Goal: Information Seeking & Learning: Learn about a topic

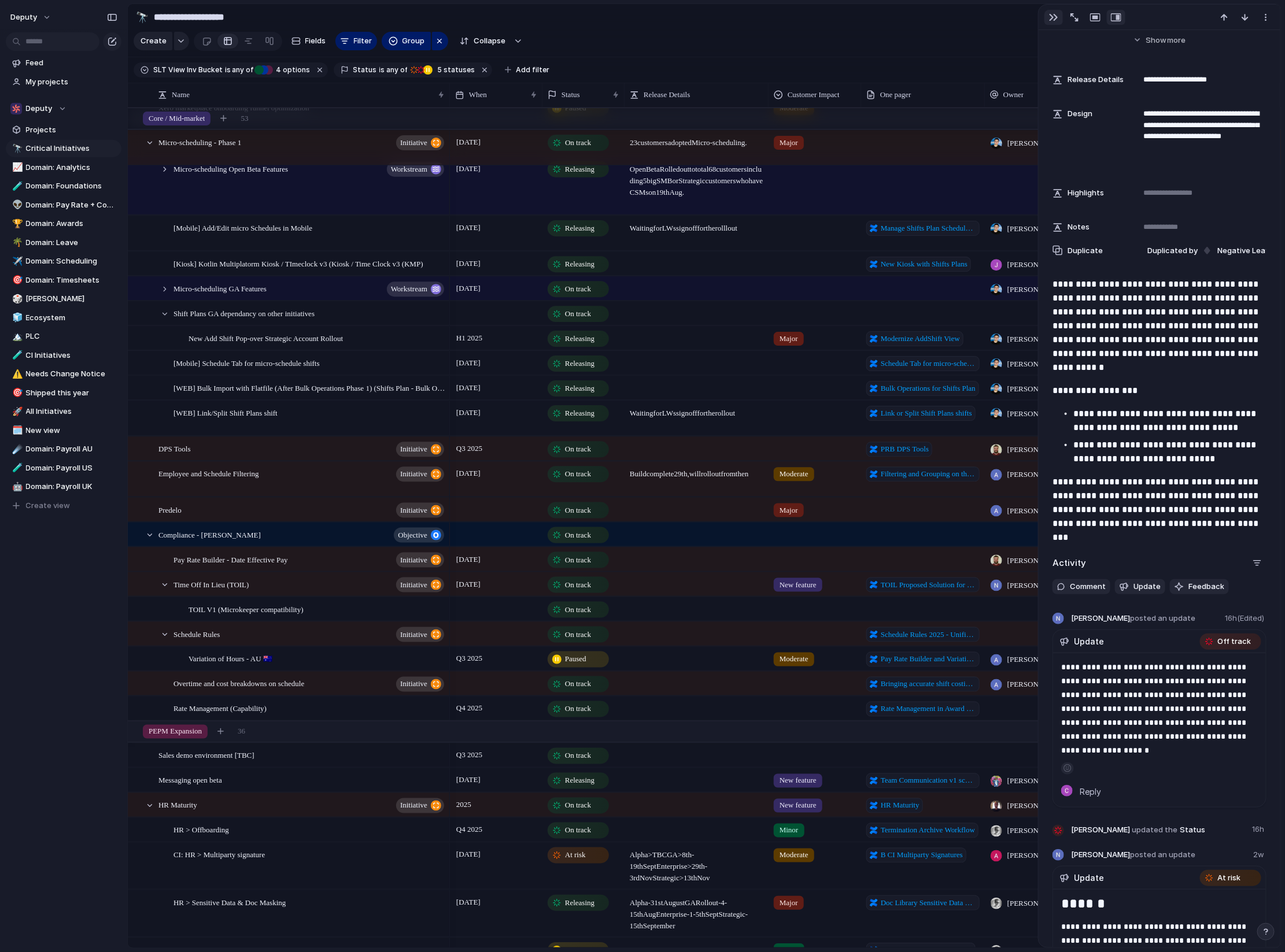
click at [1050, 18] on div "button" at bounding box center [1053, 17] width 9 height 9
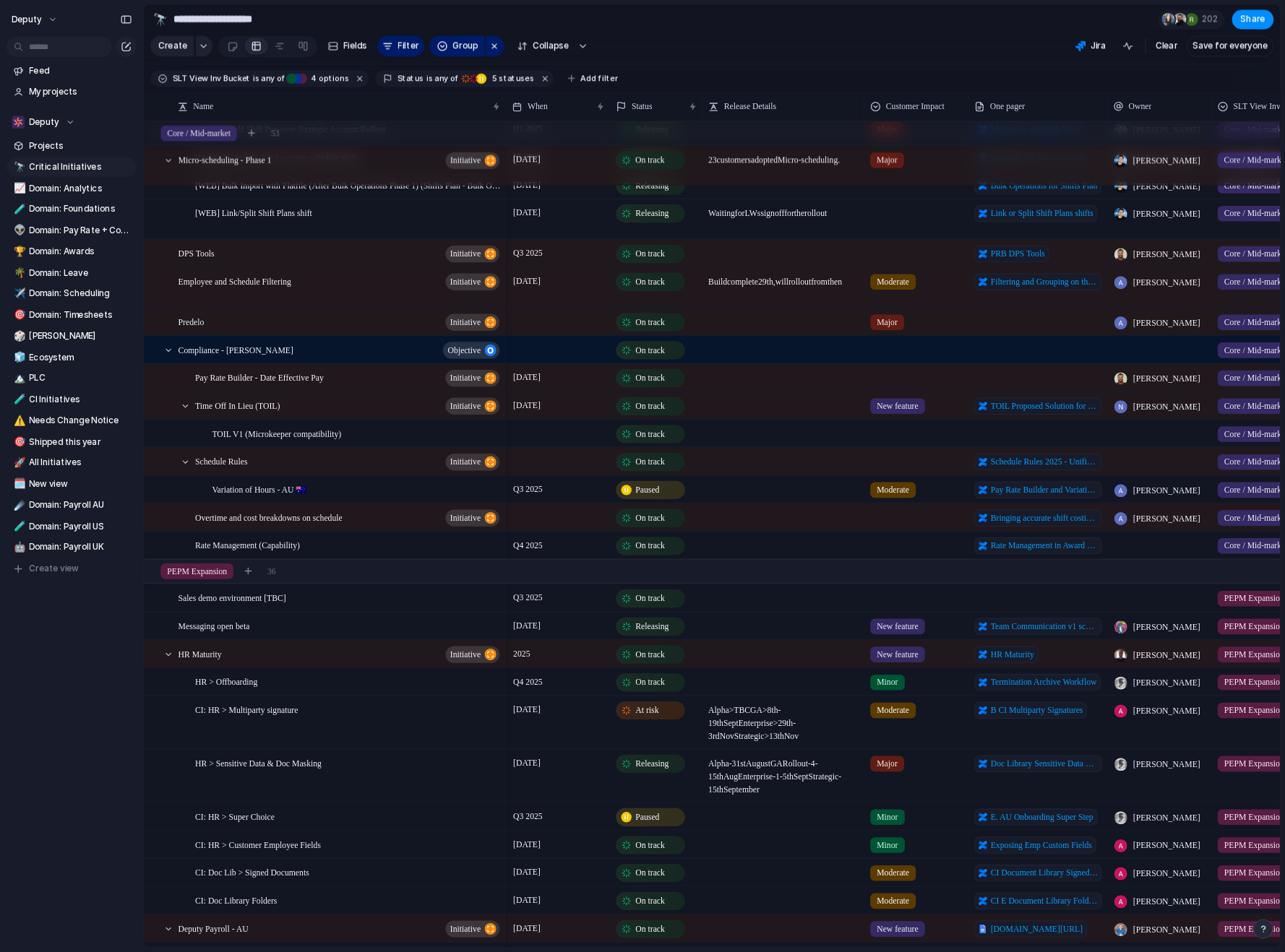
scroll to position [644, 0]
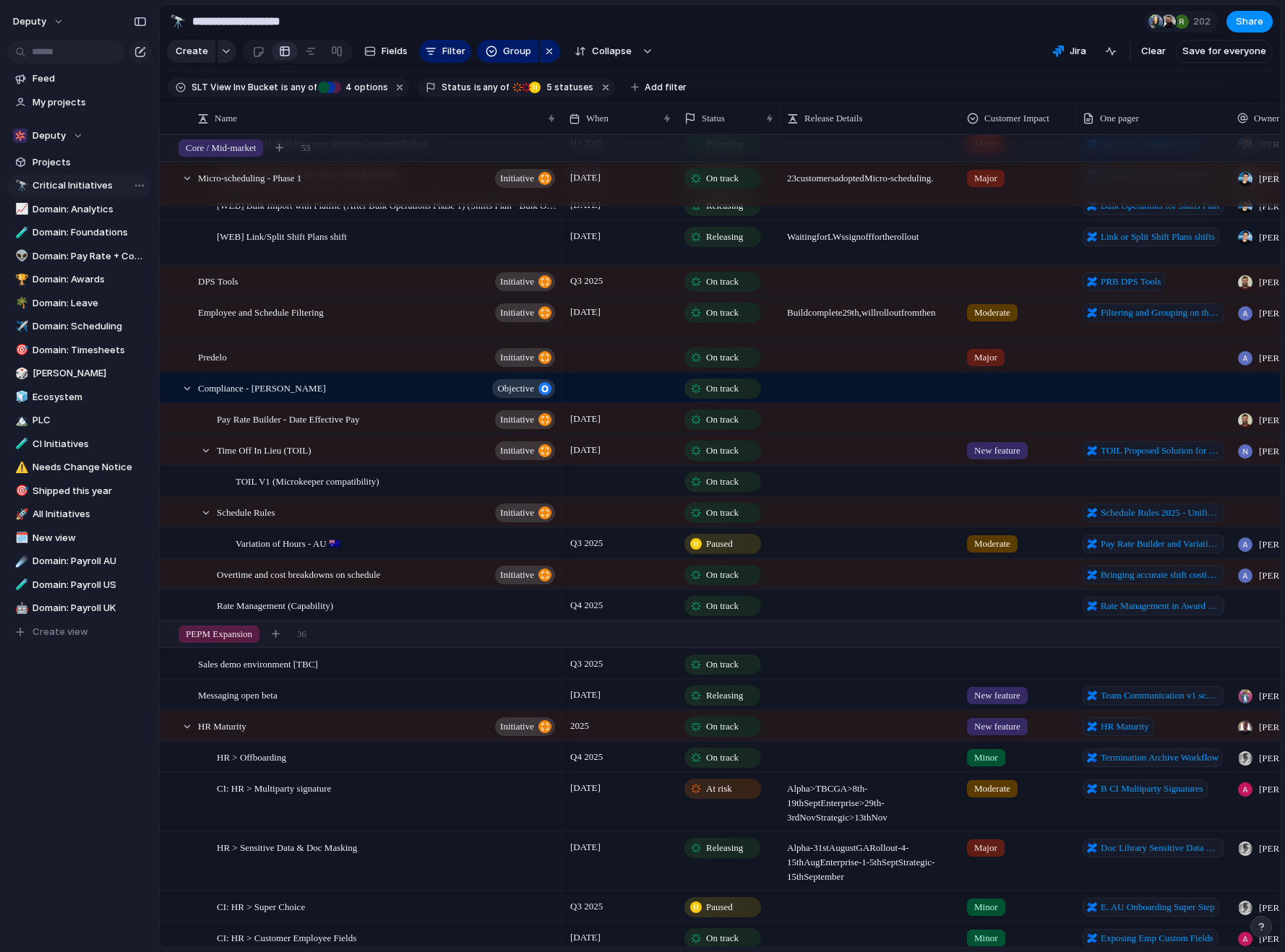
click at [78, 184] on span "Critical Initiatives" at bounding box center [90, 186] width 114 height 14
click at [135, 21] on div "button" at bounding box center [140, 21] width 13 height 10
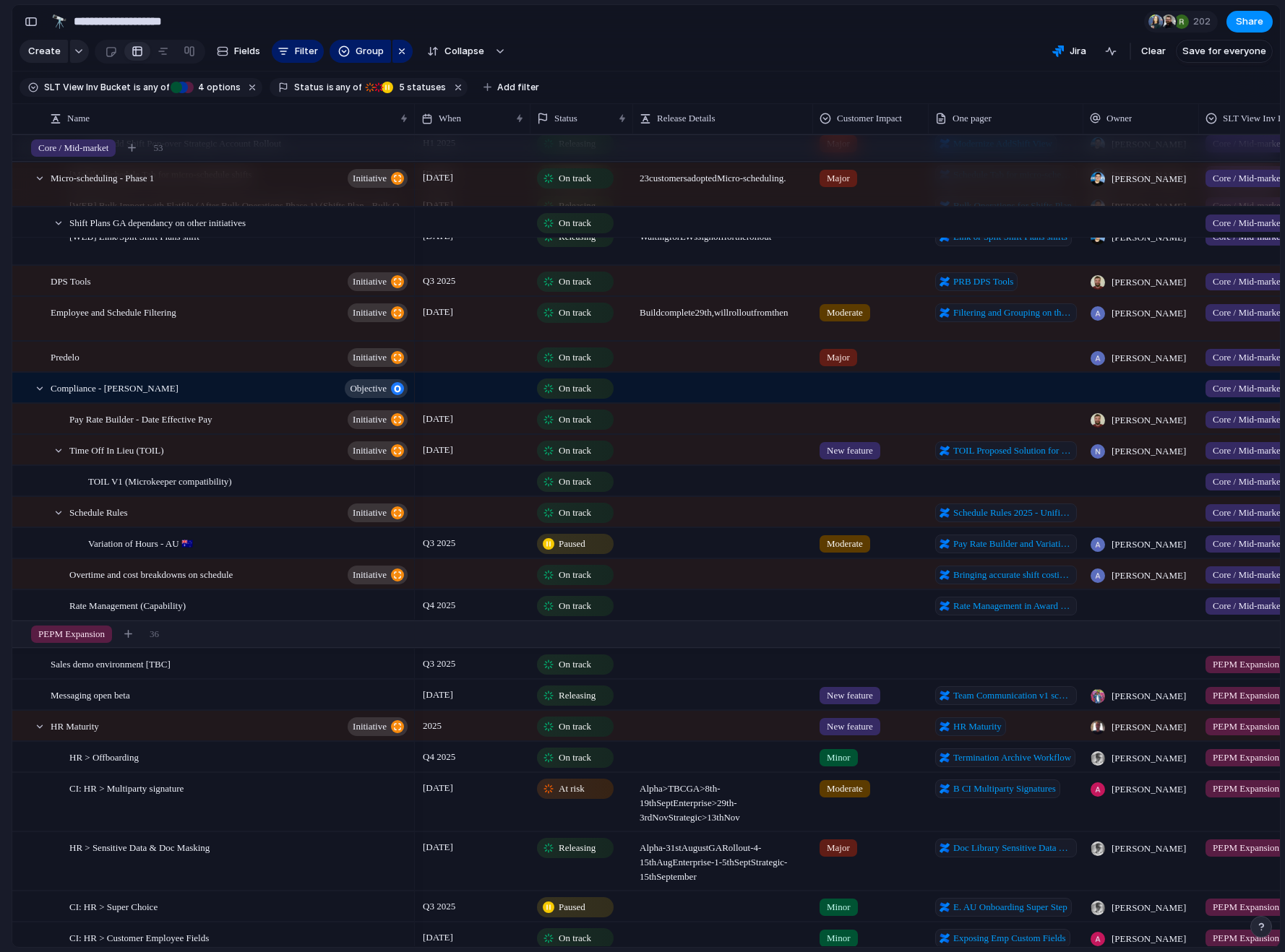
scroll to position [489, 0]
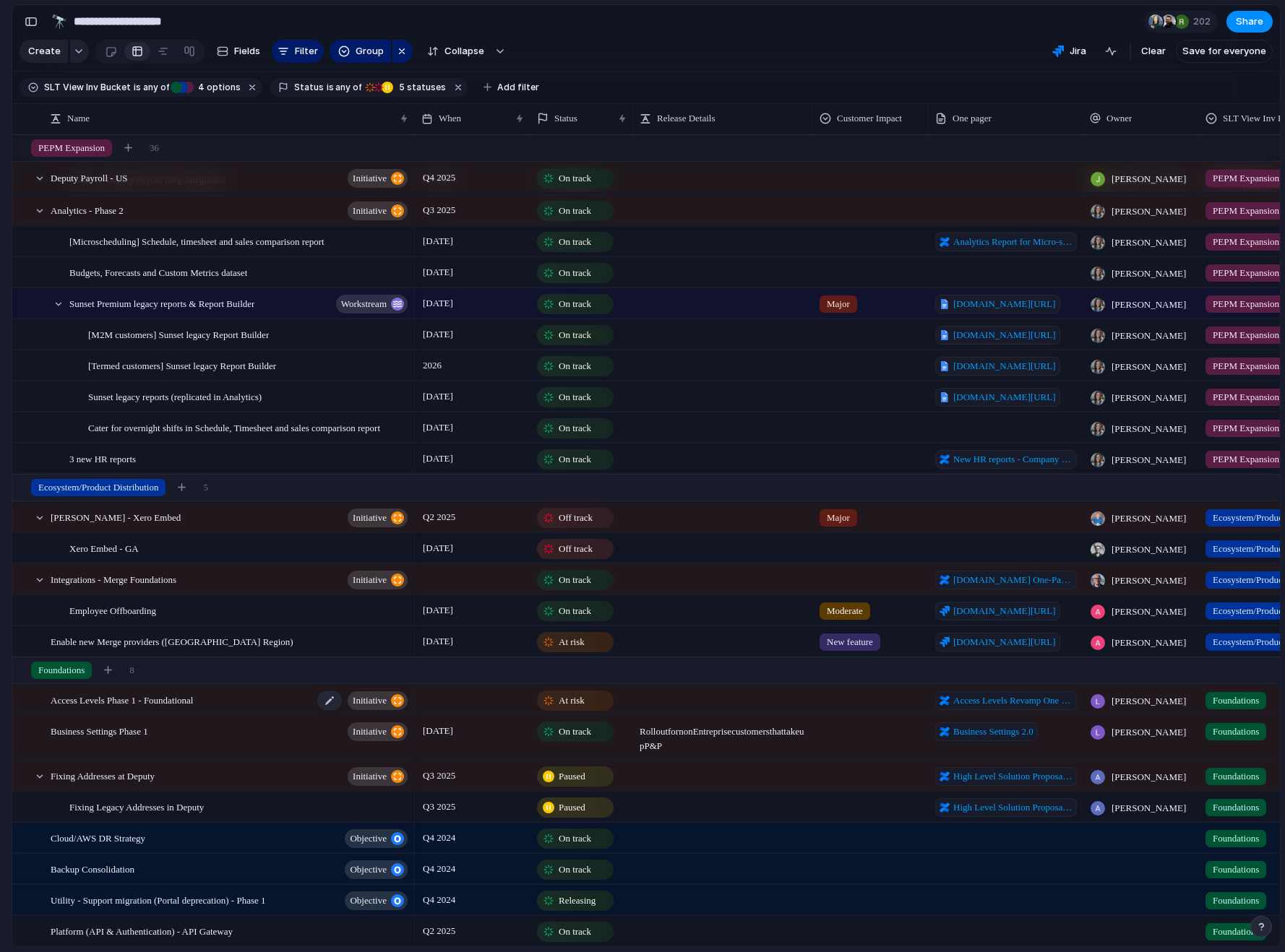
click at [262, 698] on div "Access Levels Phase 1 - Foundational initiative" at bounding box center [230, 701] width 359 height 30
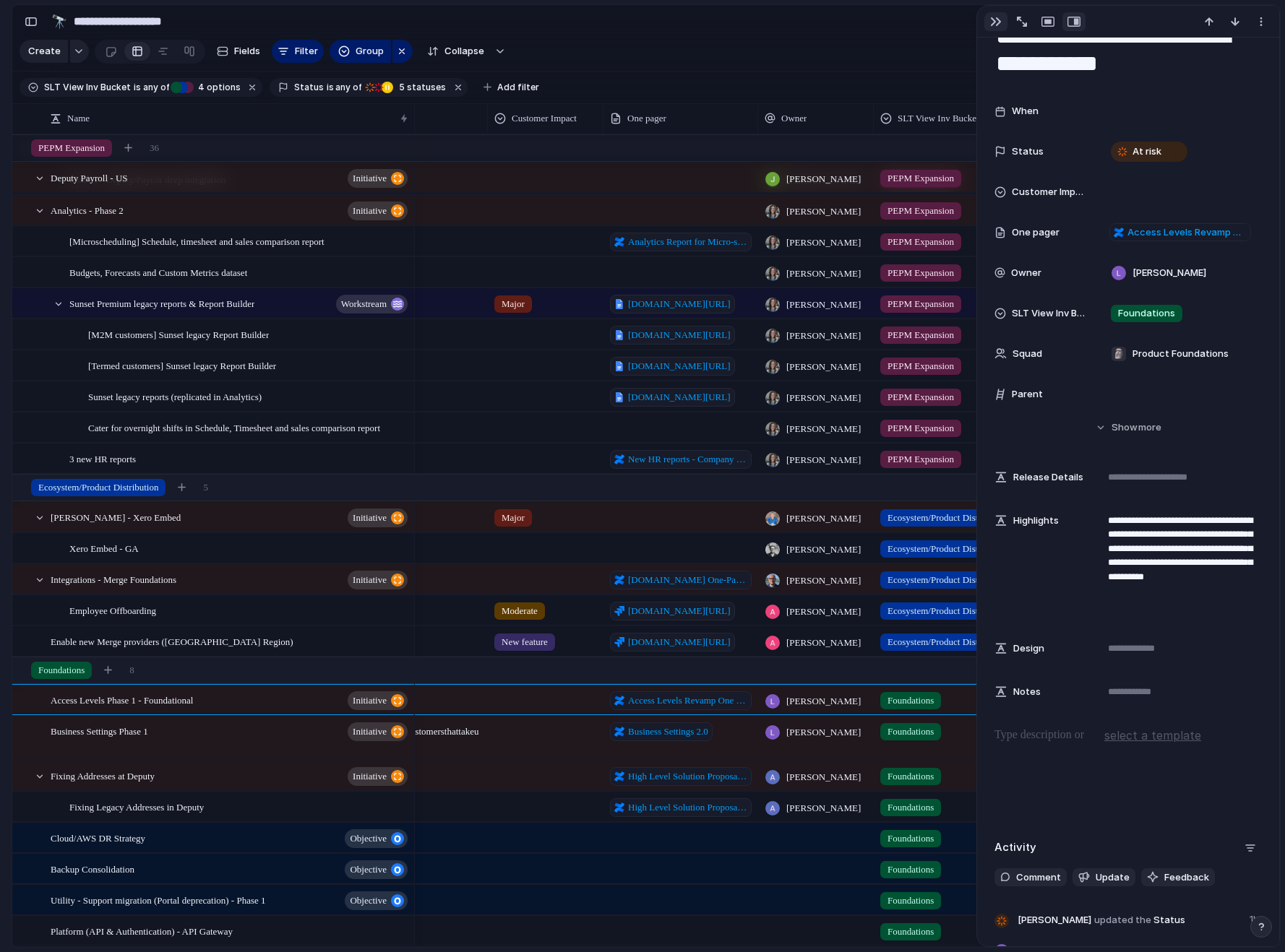
click at [1000, 23] on div "button" at bounding box center [995, 21] width 11 height 11
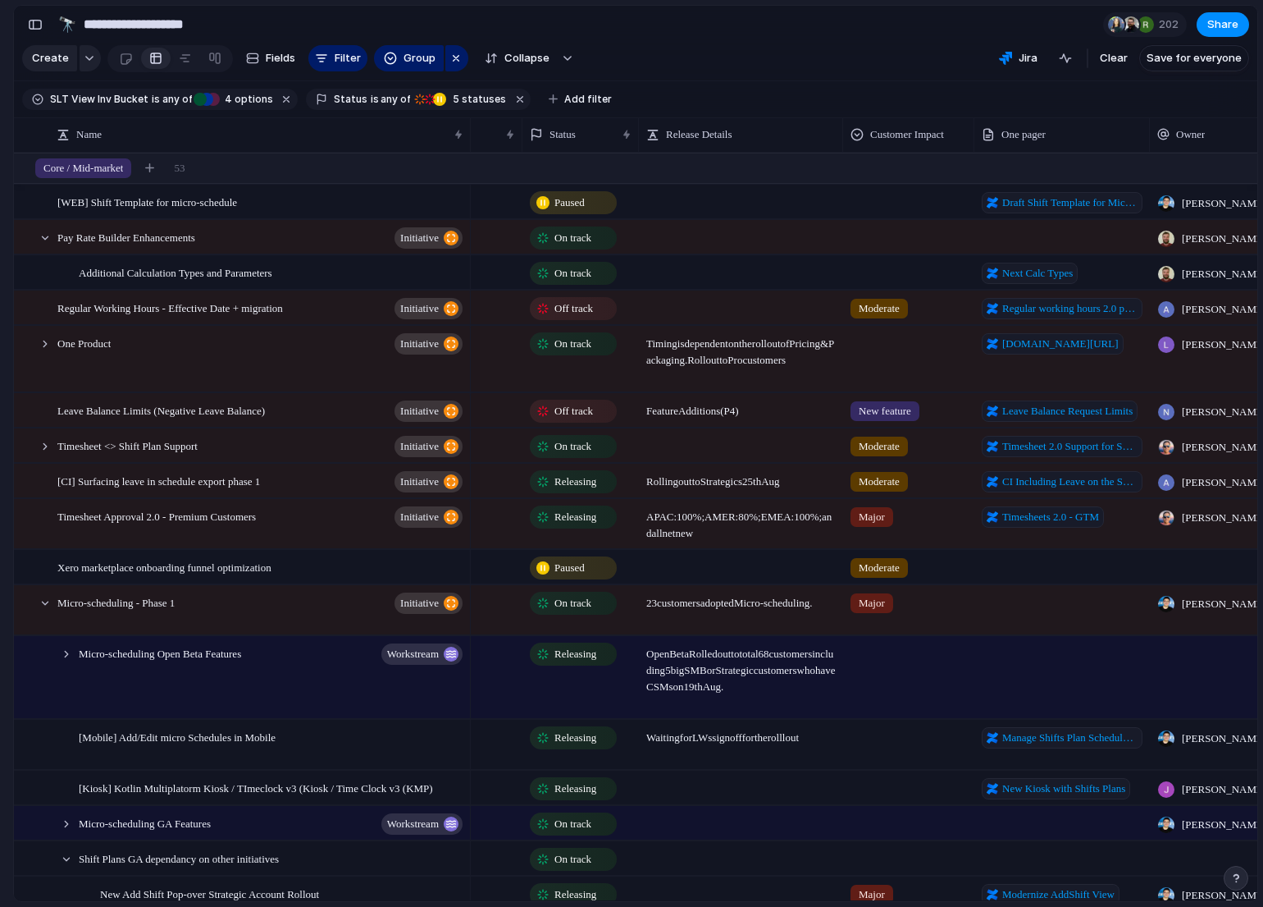
scroll to position [0, 81]
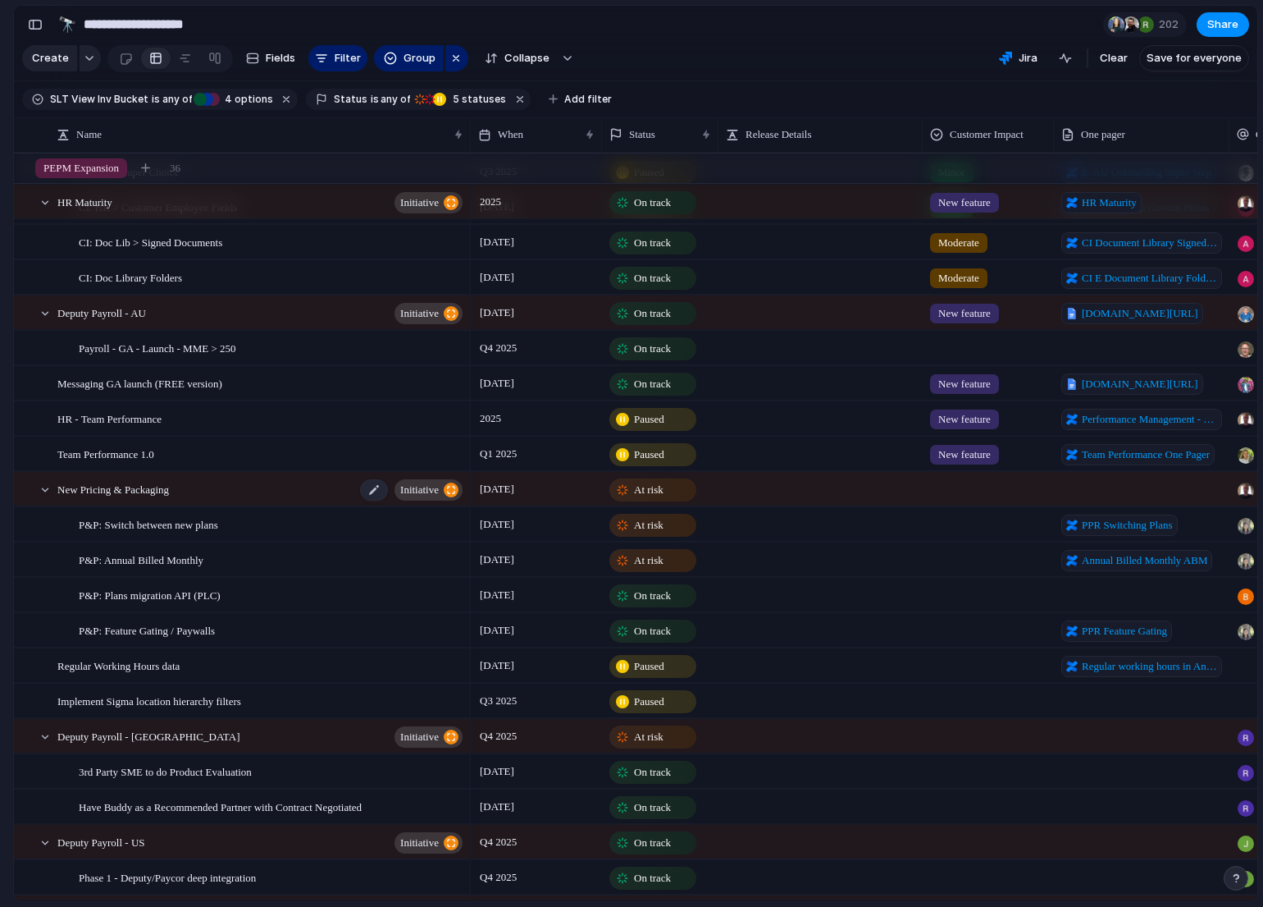
click at [274, 481] on div "New Pricing & Packaging initiative" at bounding box center [261, 490] width 408 height 34
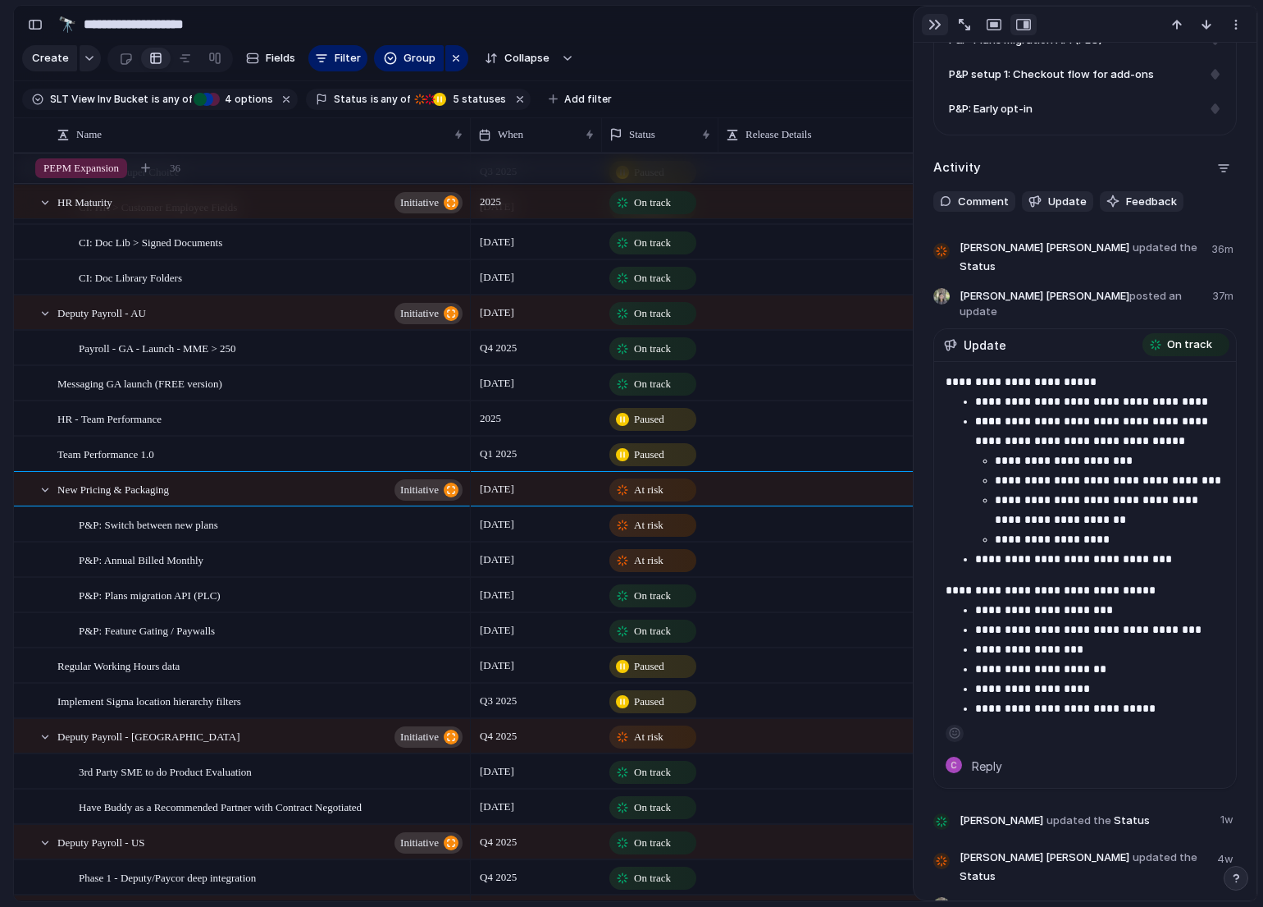
click at [933, 30] on div "button" at bounding box center [935, 24] width 13 height 13
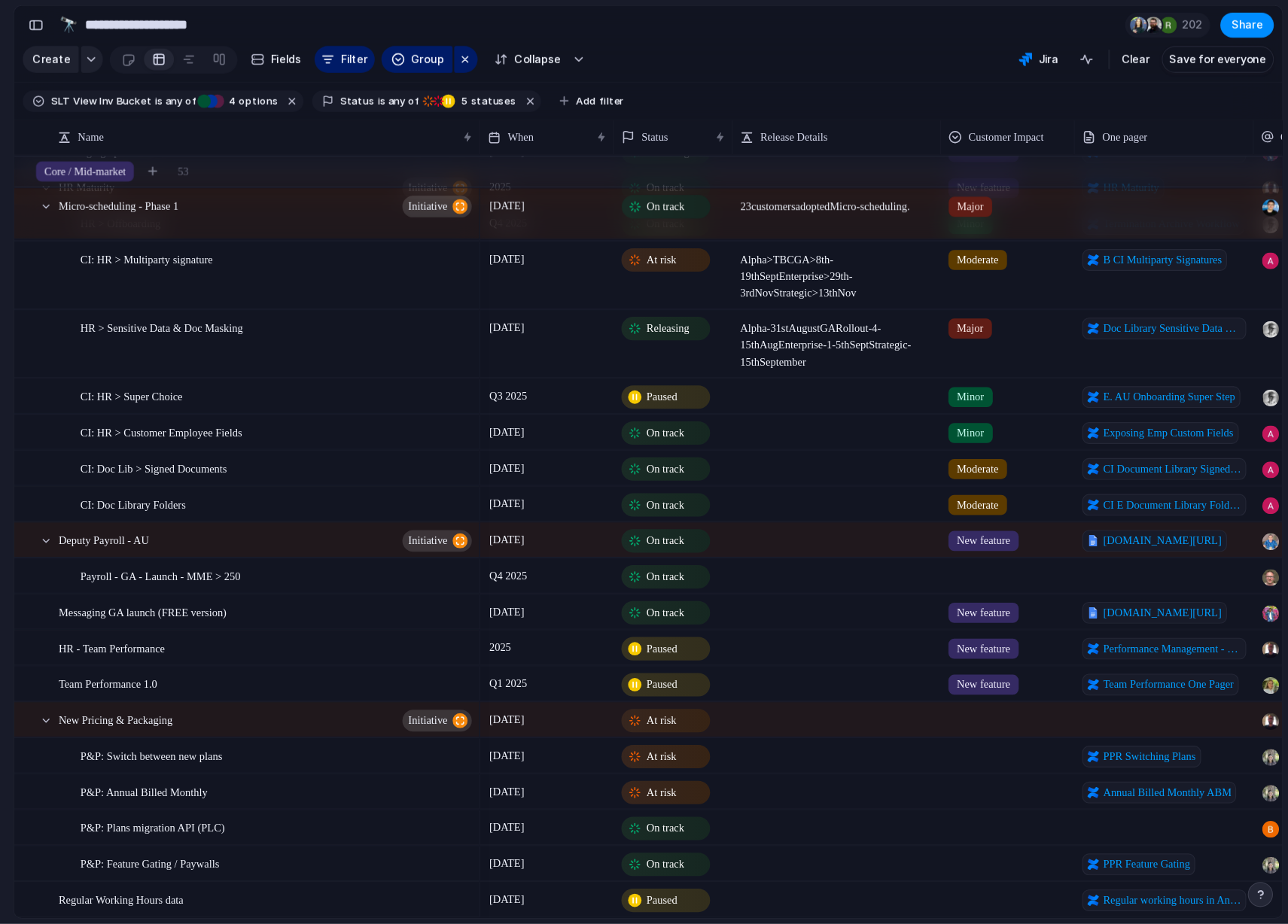
scroll to position [398, 0]
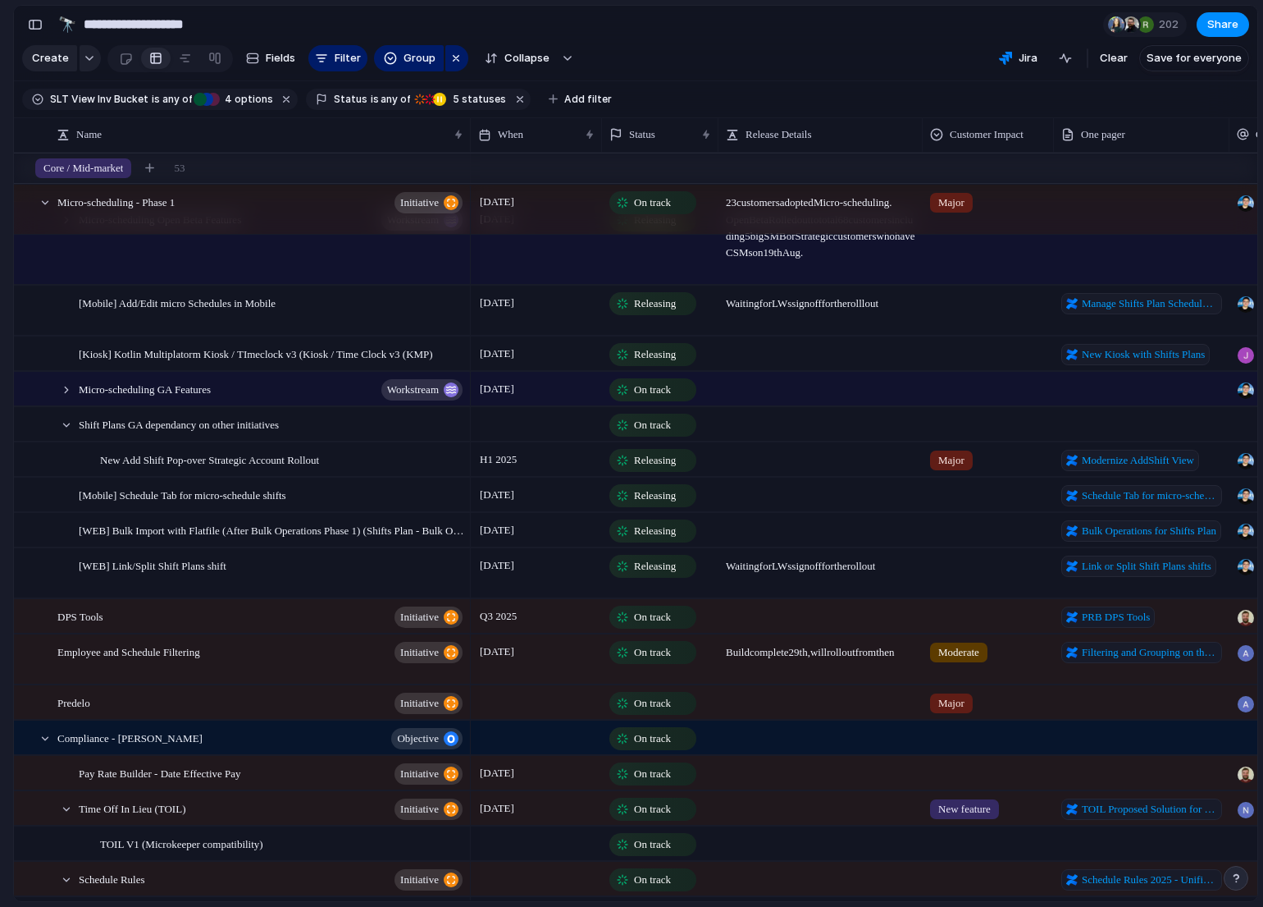
click at [891, 386] on div at bounding box center [820, 380] width 203 height 17
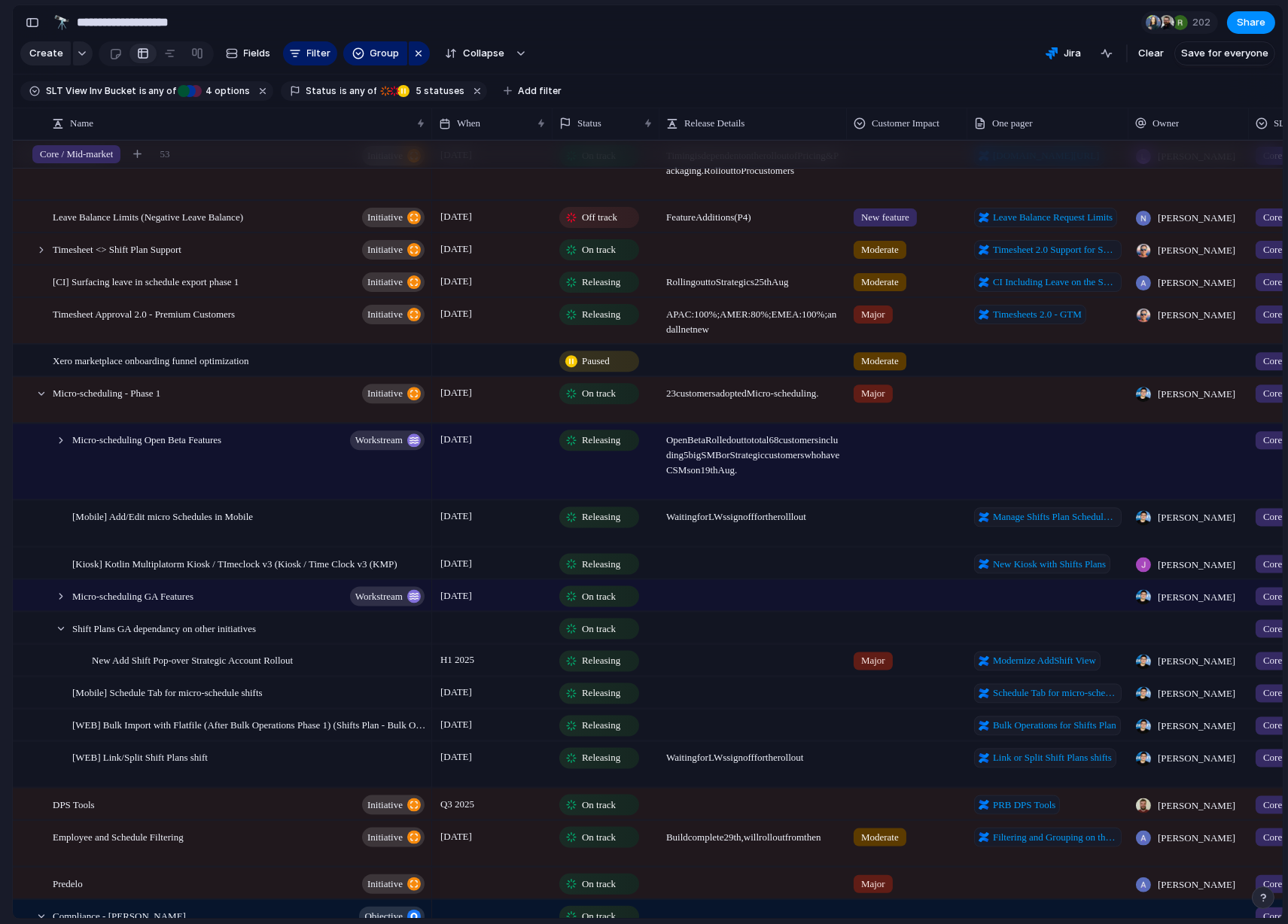
scroll to position [0, 0]
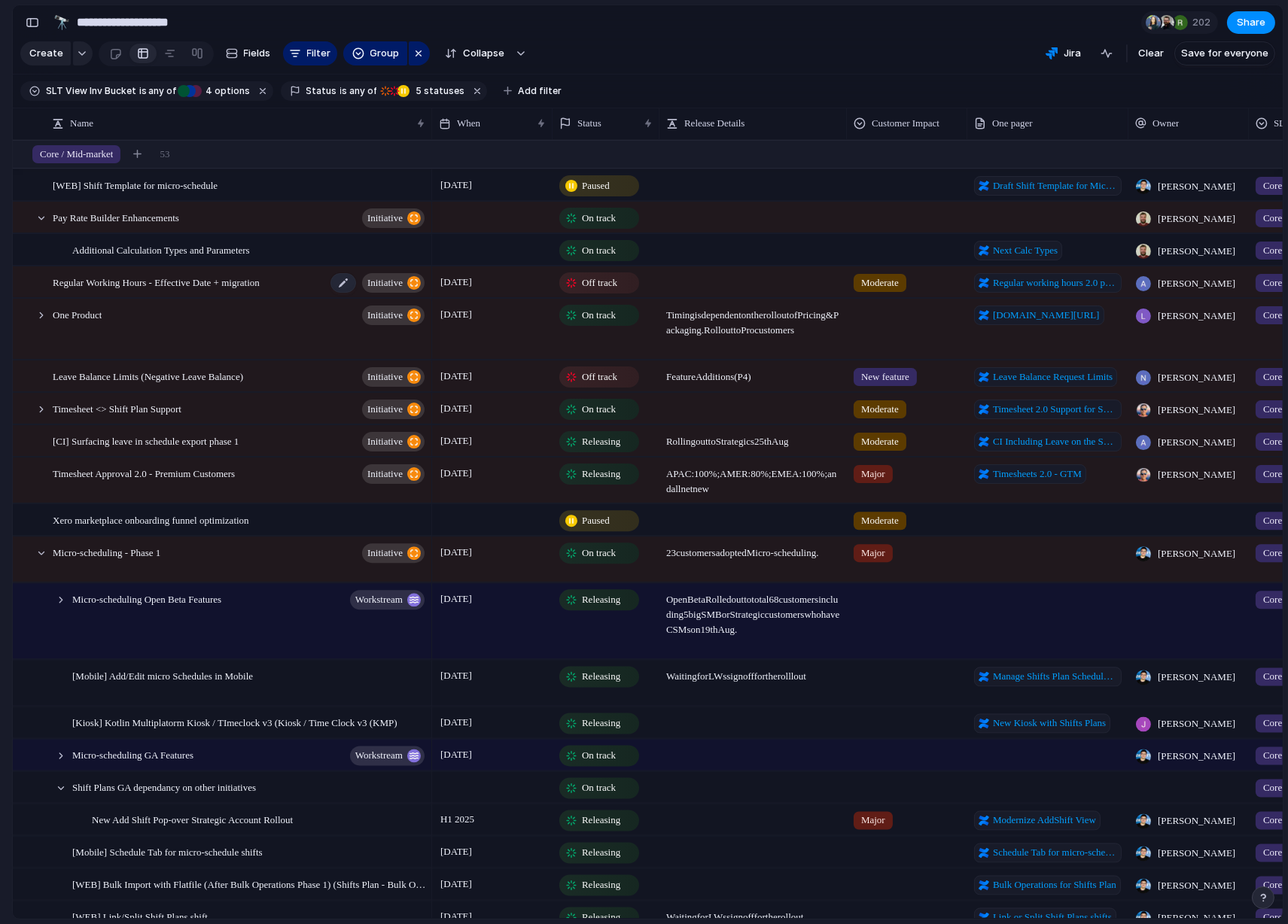
click at [311, 278] on div "Regular Working Hours - Effective Date + migration initiative" at bounding box center [239, 283] width 374 height 31
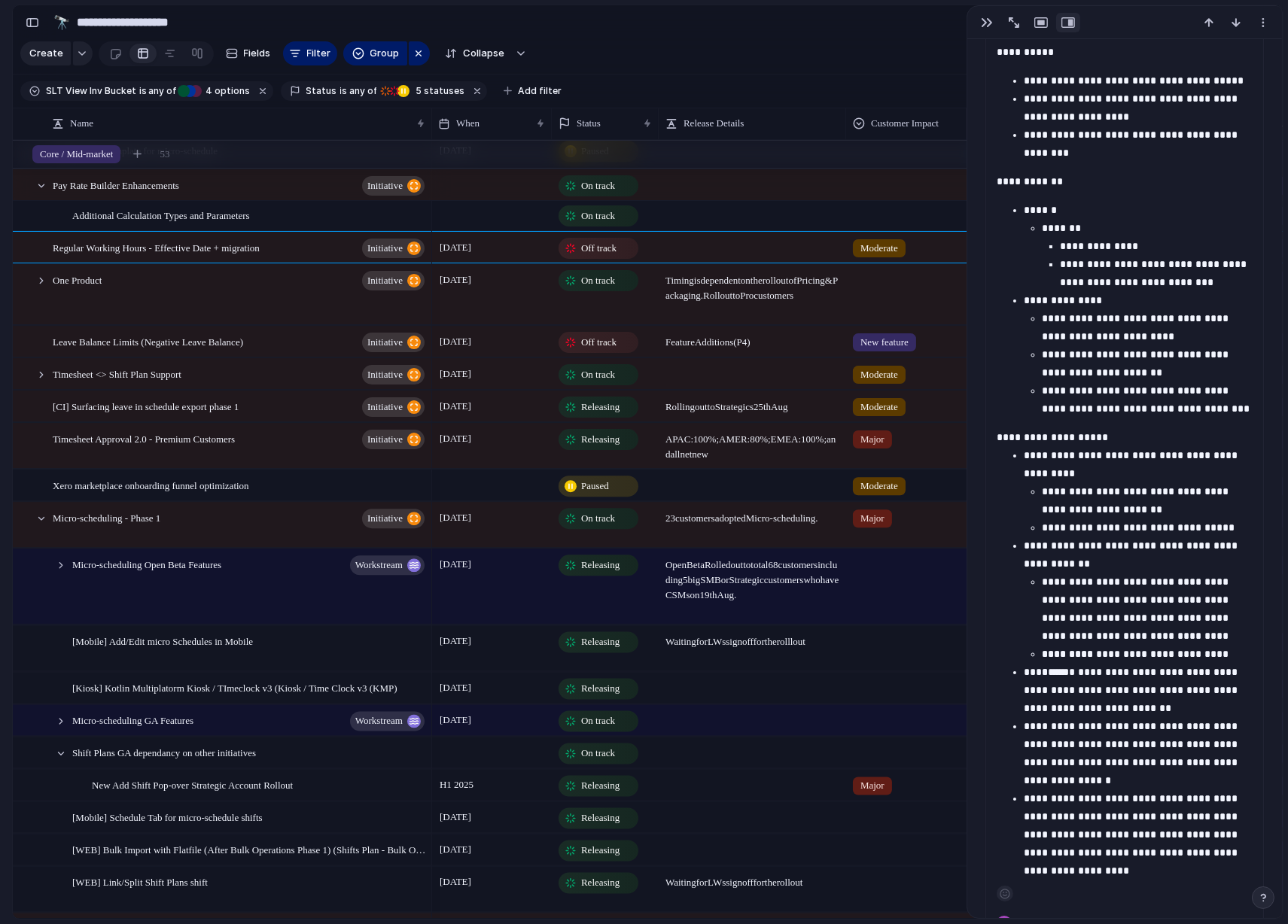
scroll to position [56, 0]
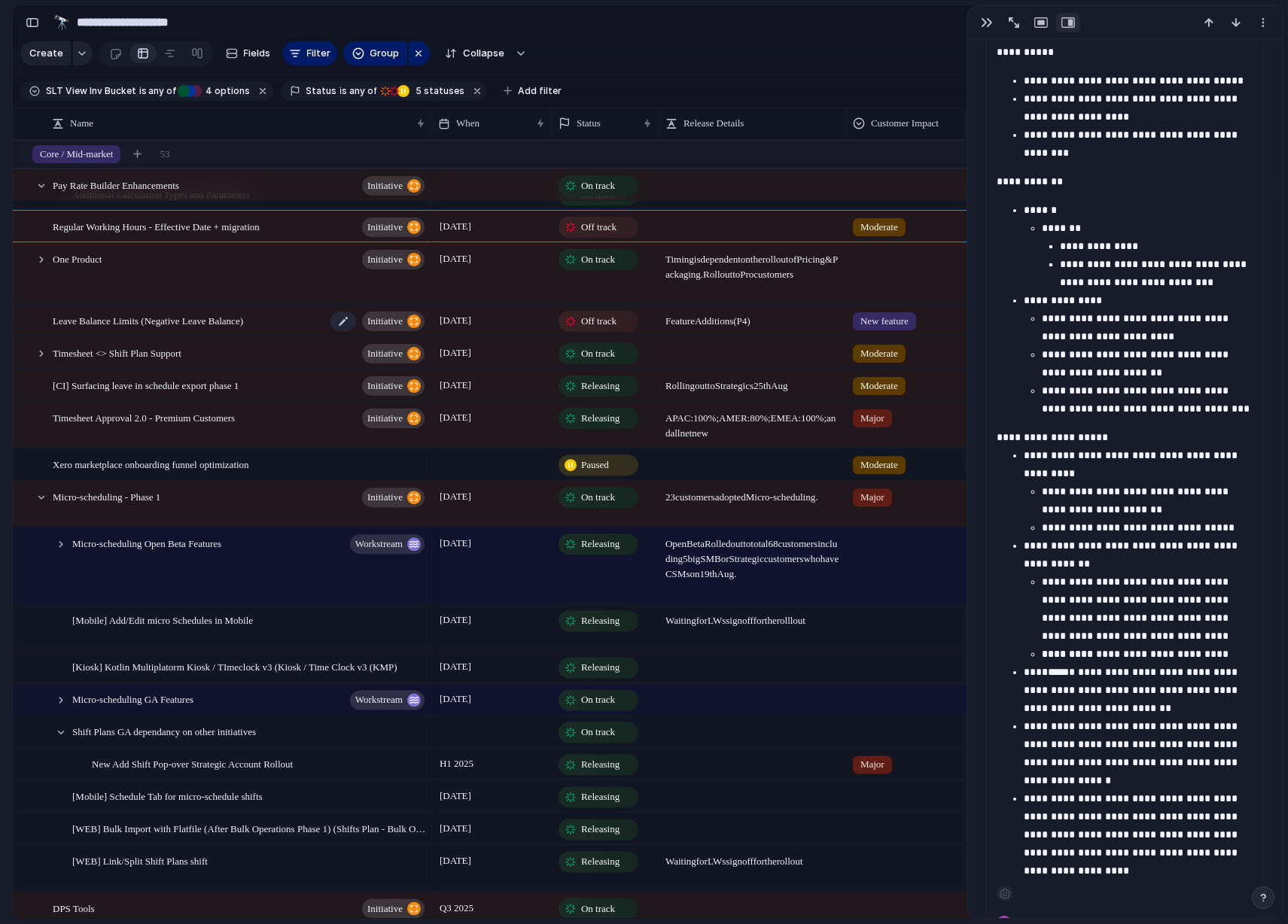
click at [317, 320] on div "Leave Balance Limits (Negative Leave Balance) initiative" at bounding box center [239, 321] width 374 height 31
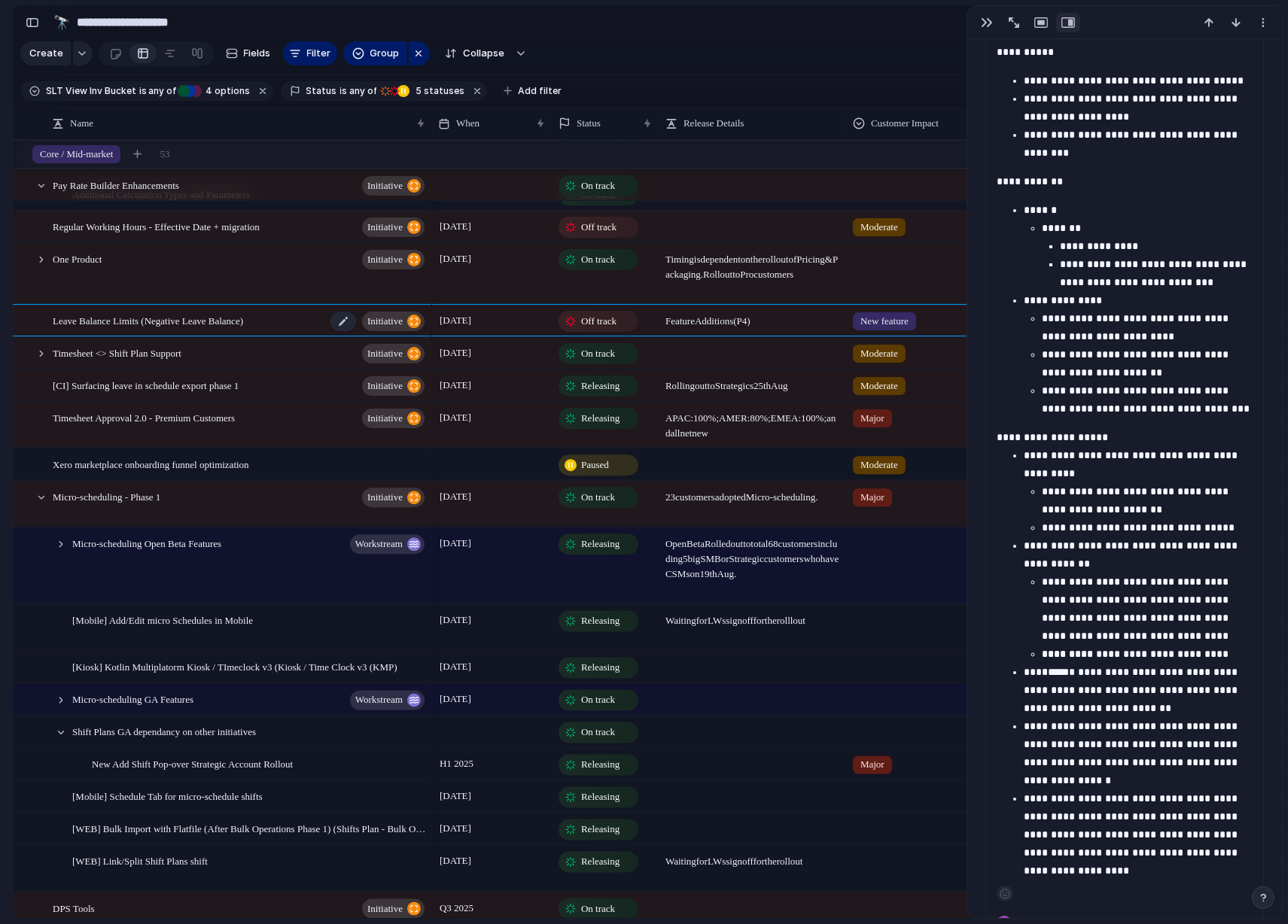
type textarea "**********"
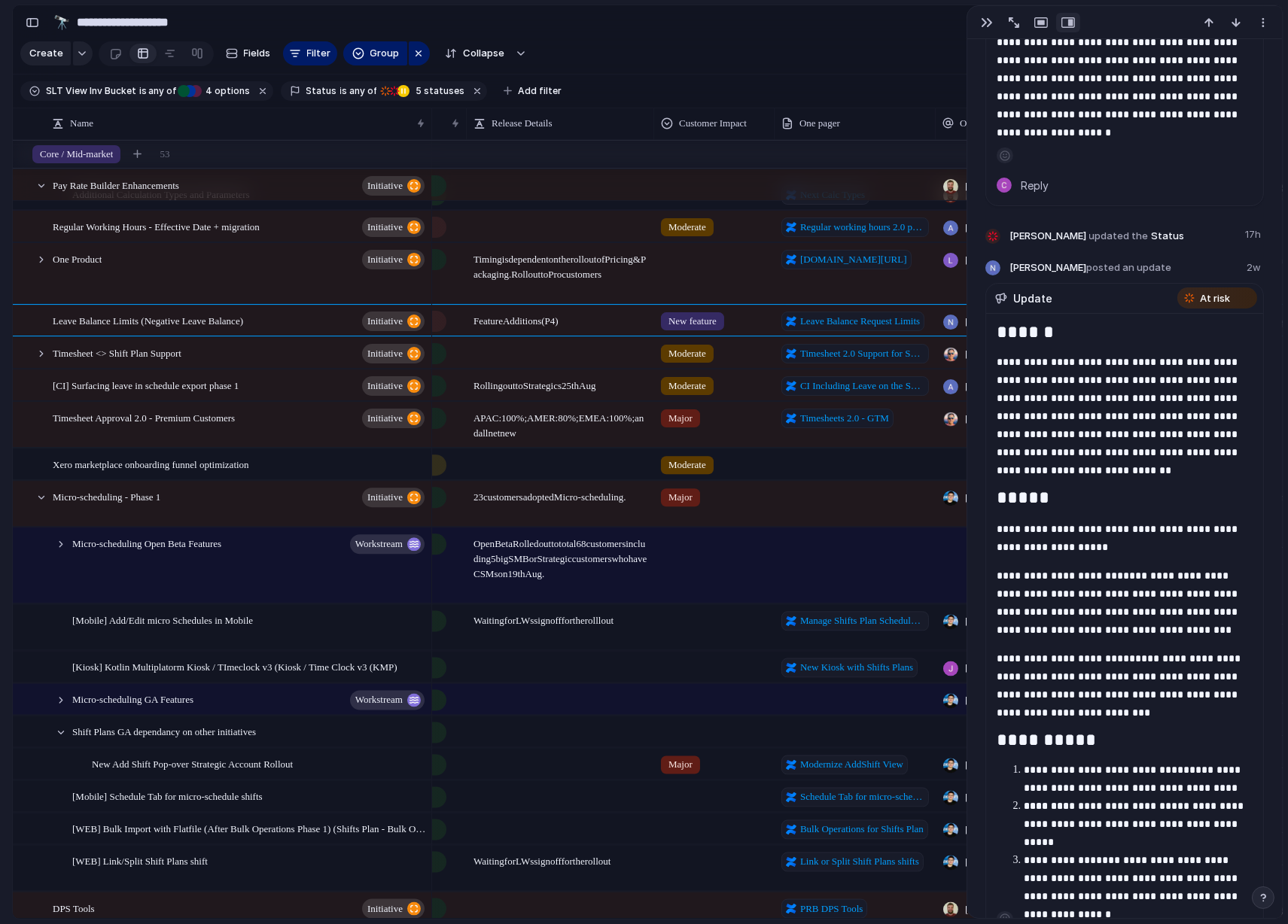
scroll to position [0, 265]
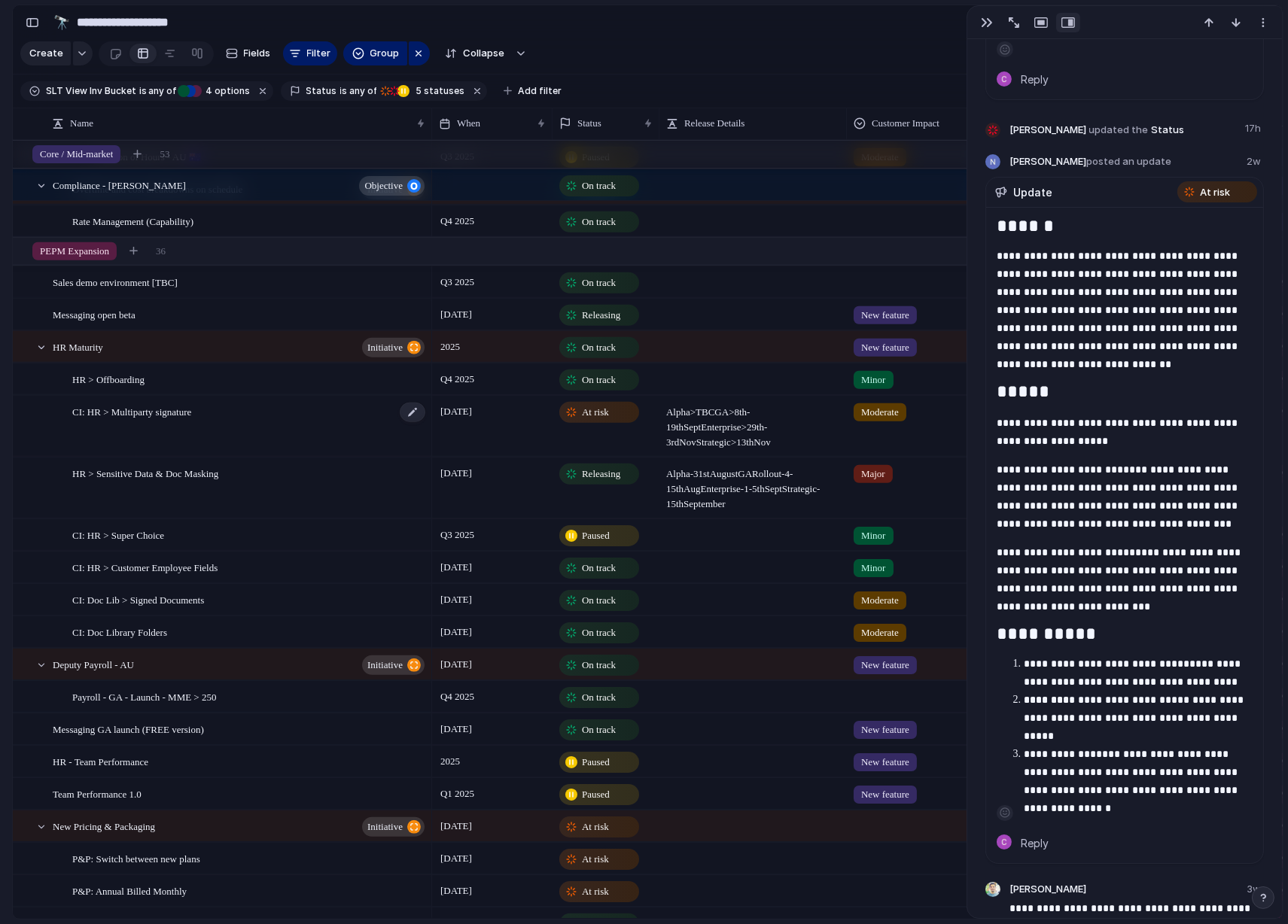
click at [322, 426] on div "CI: HR > Multiparty signature" at bounding box center [250, 427] width 354 height 61
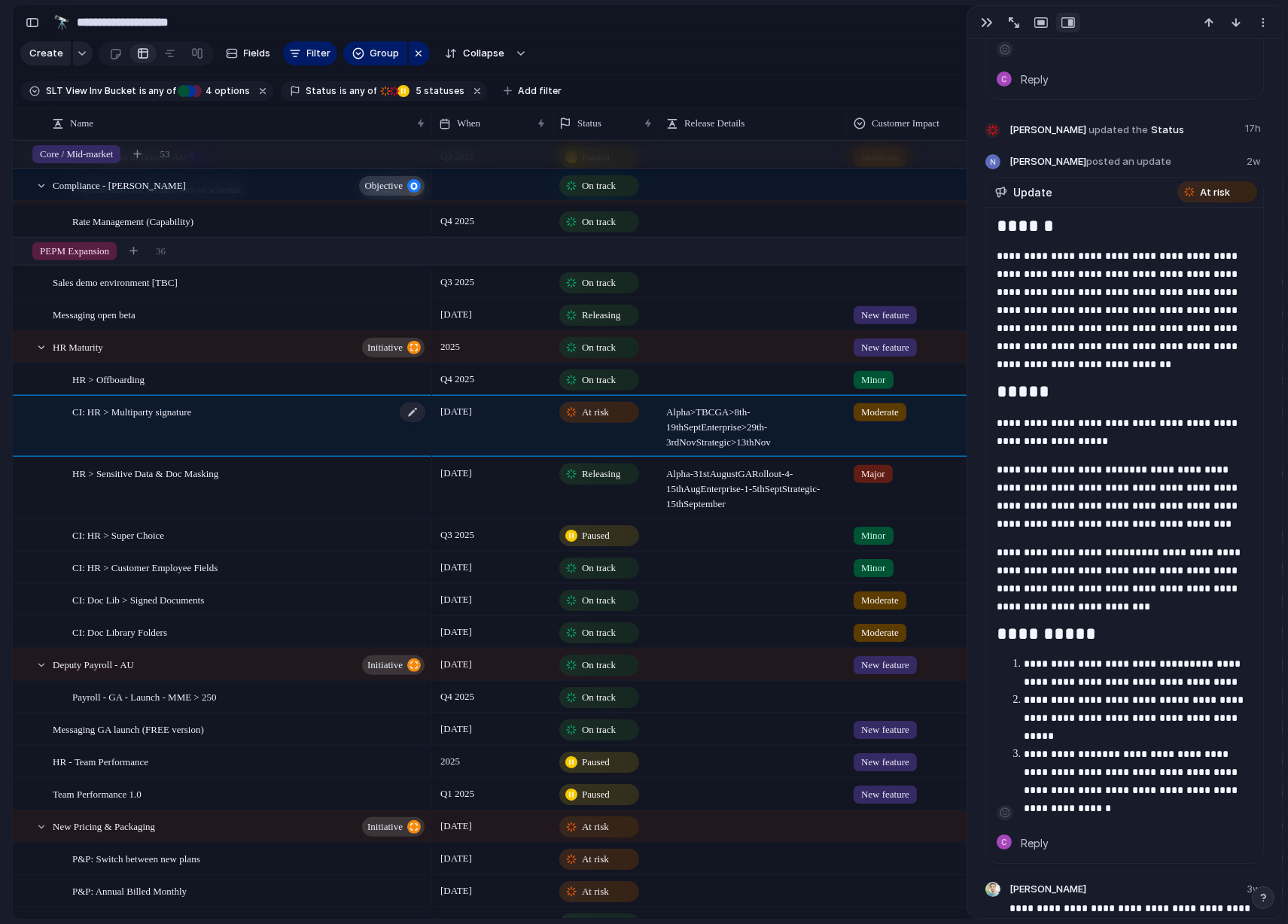
type textarea "**********"
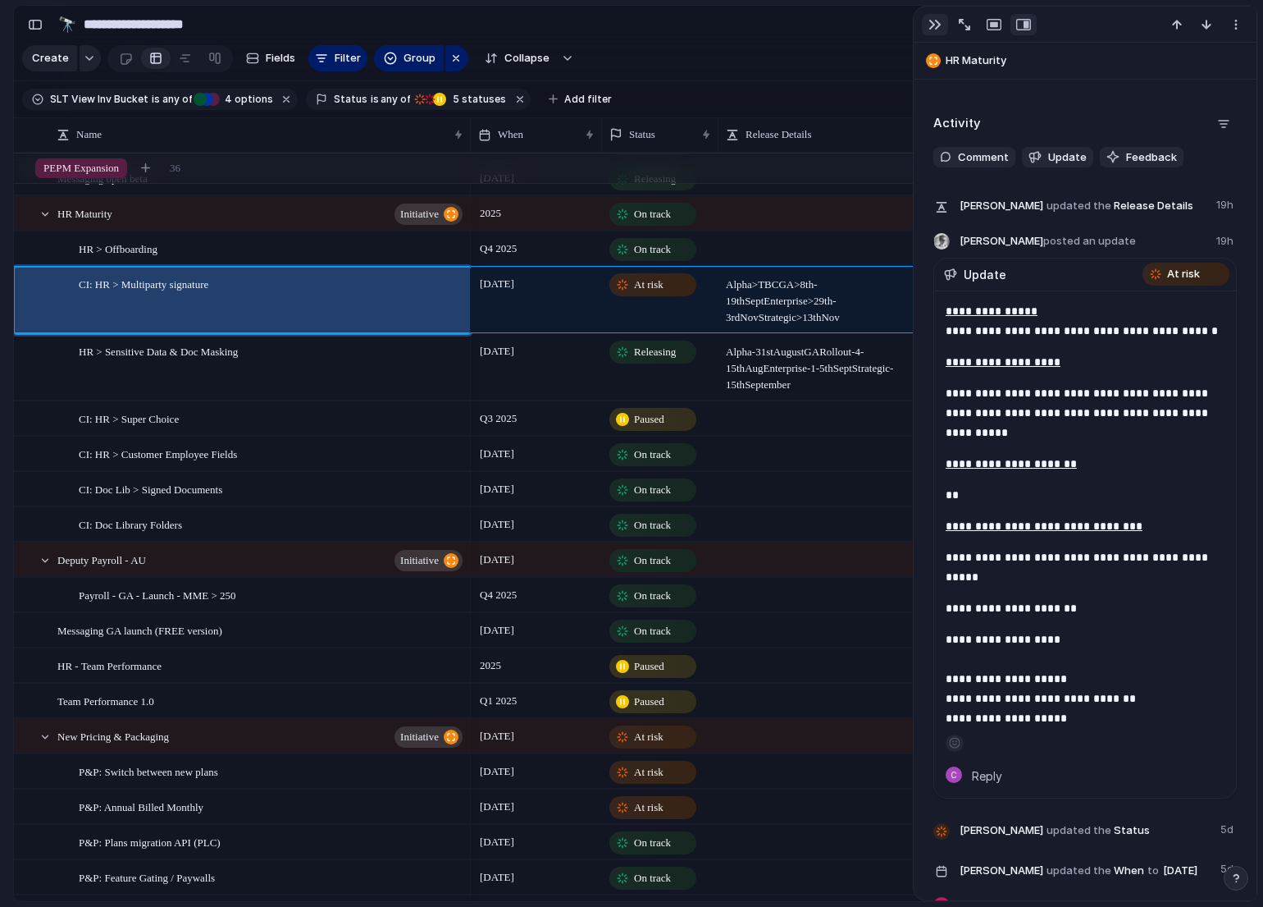
click at [926, 31] on button "button" at bounding box center [935, 24] width 26 height 21
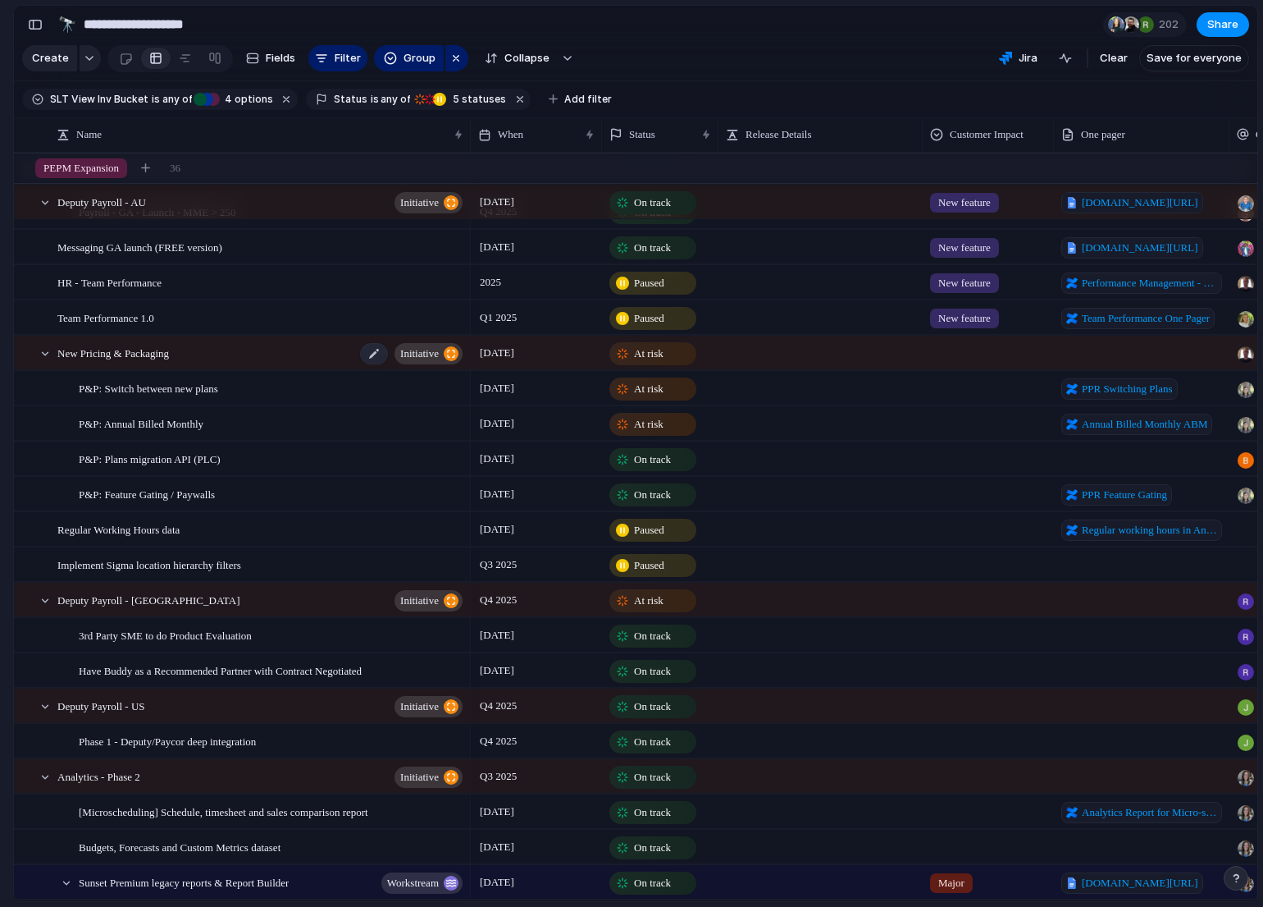
click at [307, 342] on div "New Pricing & Packaging initiative" at bounding box center [261, 353] width 408 height 34
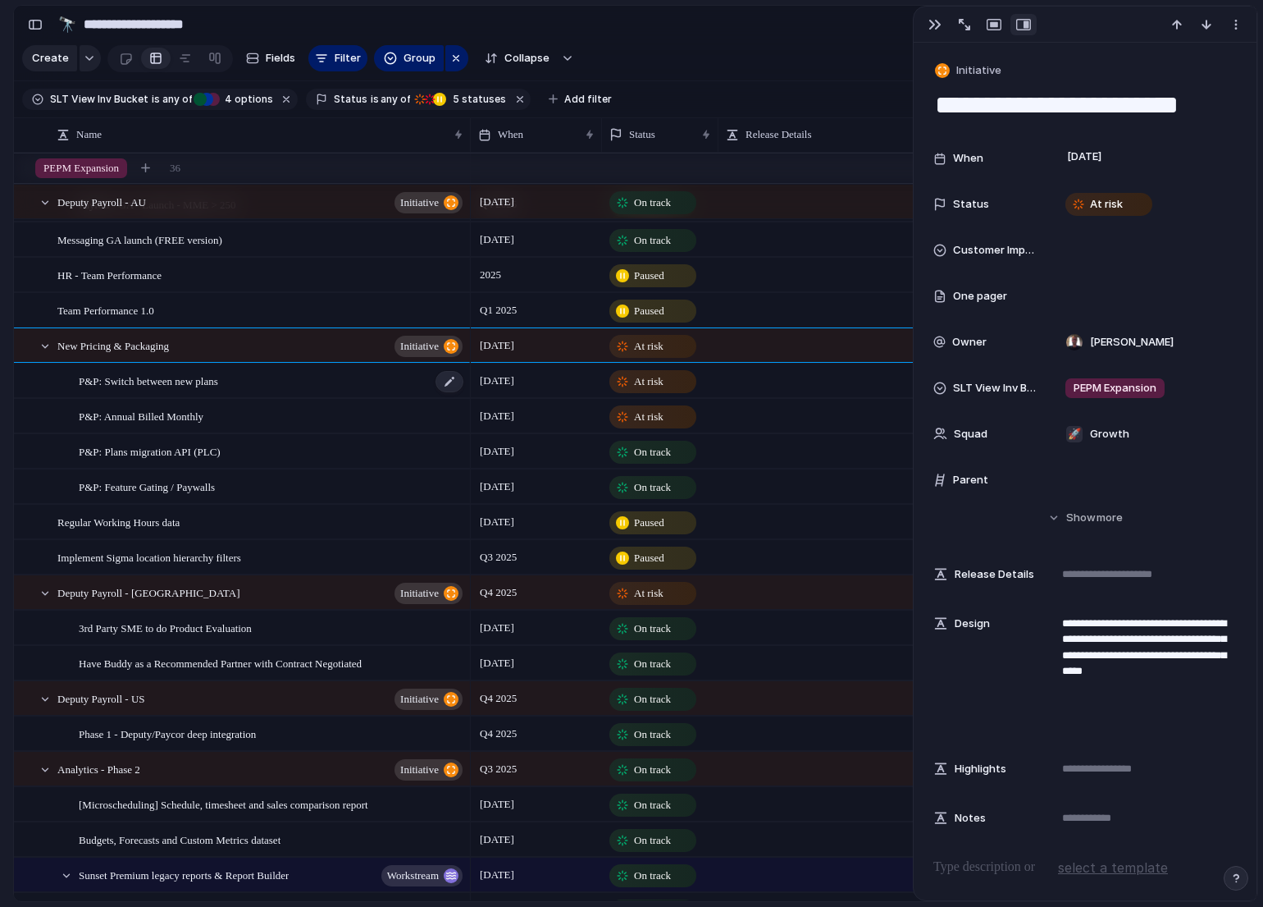
click at [354, 383] on div "P&P: Switch between new plans" at bounding box center [272, 381] width 386 height 34
type textarea "**********"
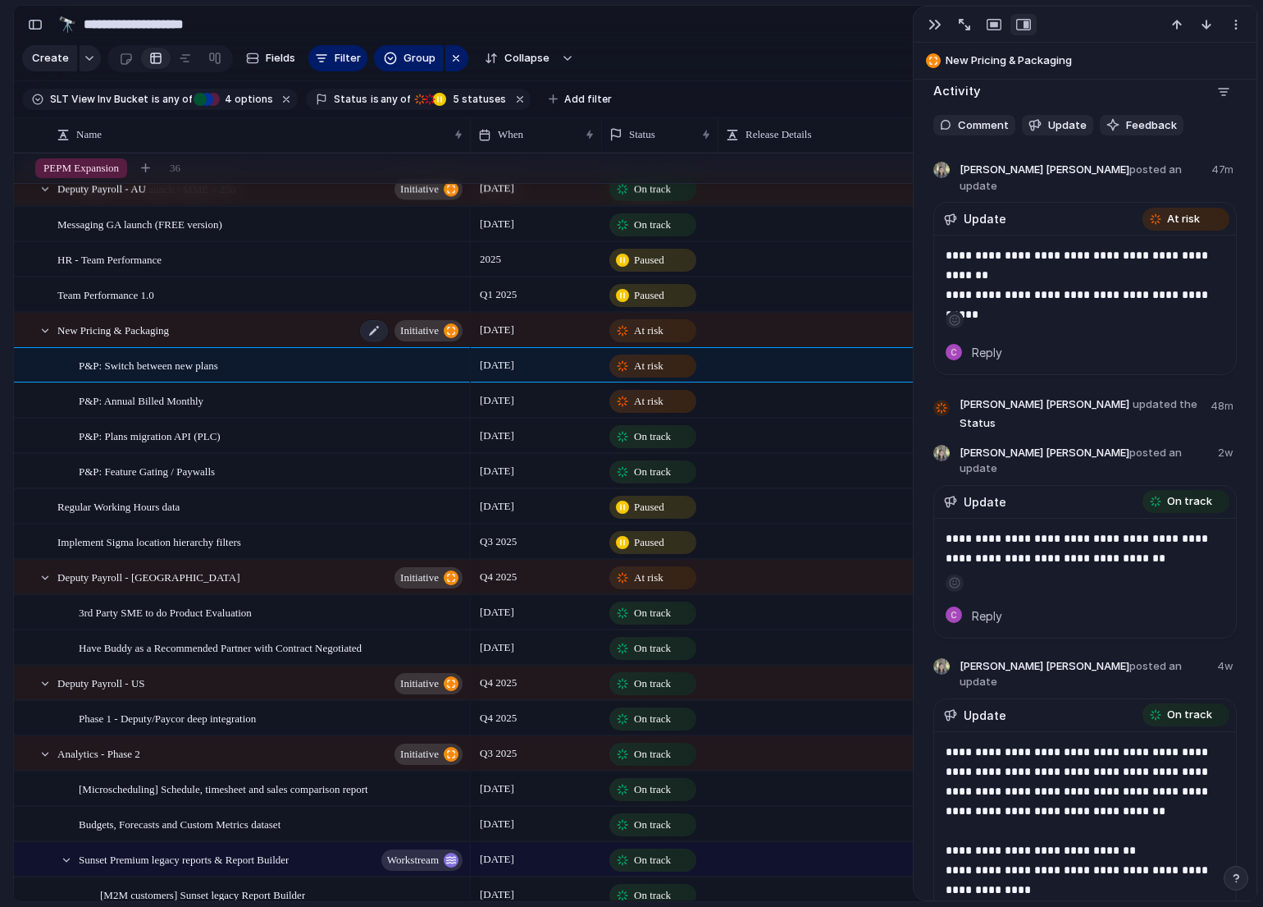
click at [295, 331] on div "New Pricing & Packaging initiative" at bounding box center [261, 330] width 408 height 34
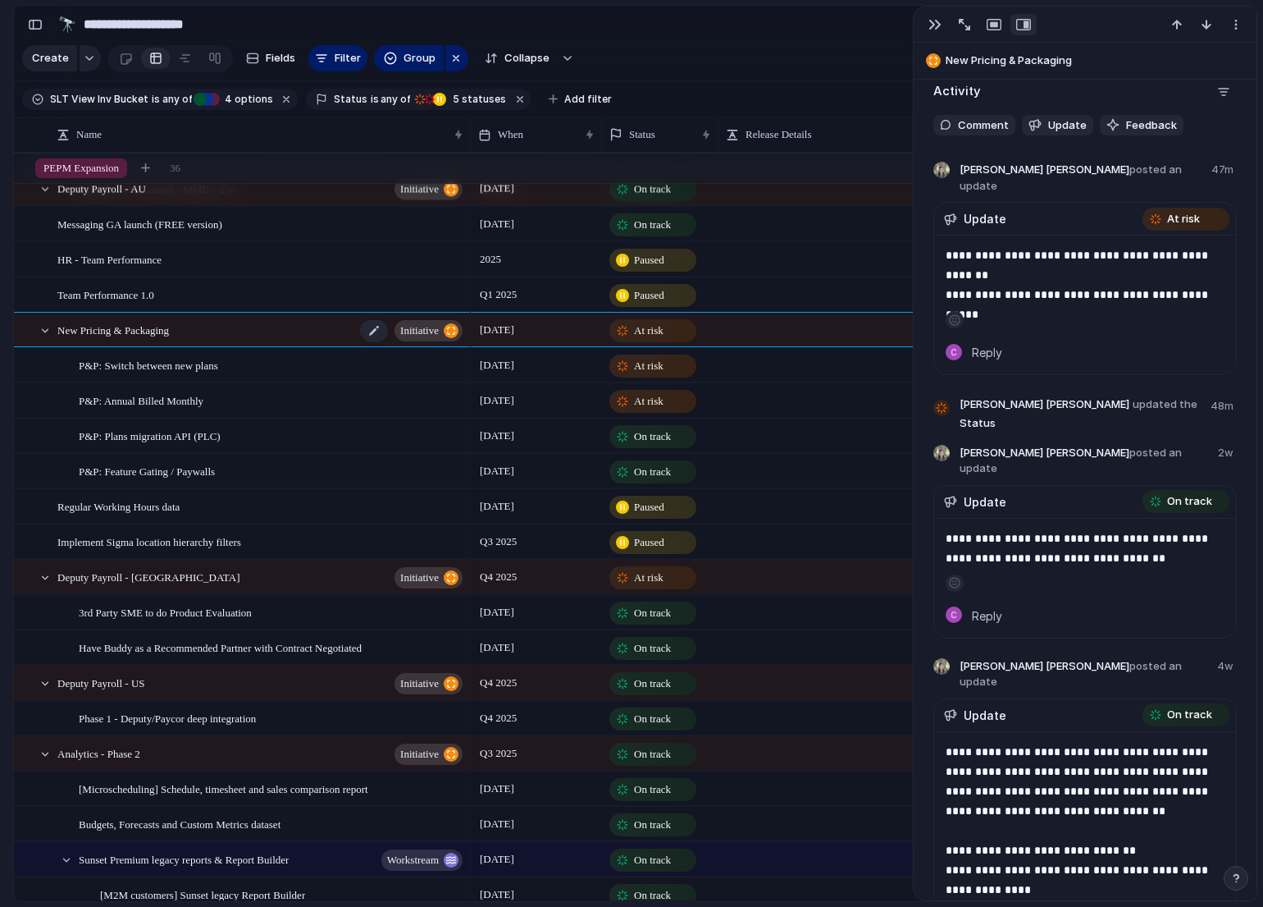
type textarea "**********"
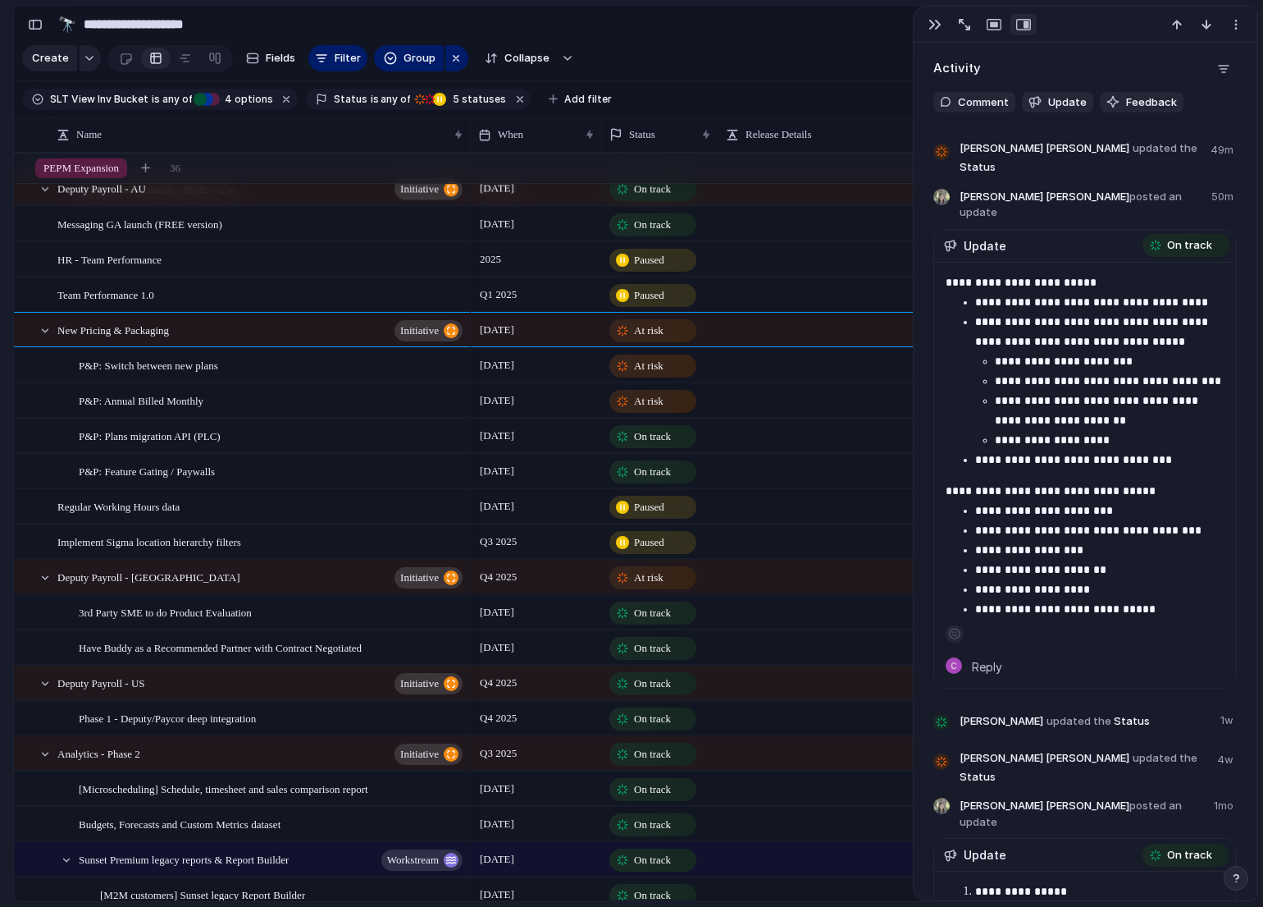
scroll to position [1478, 0]
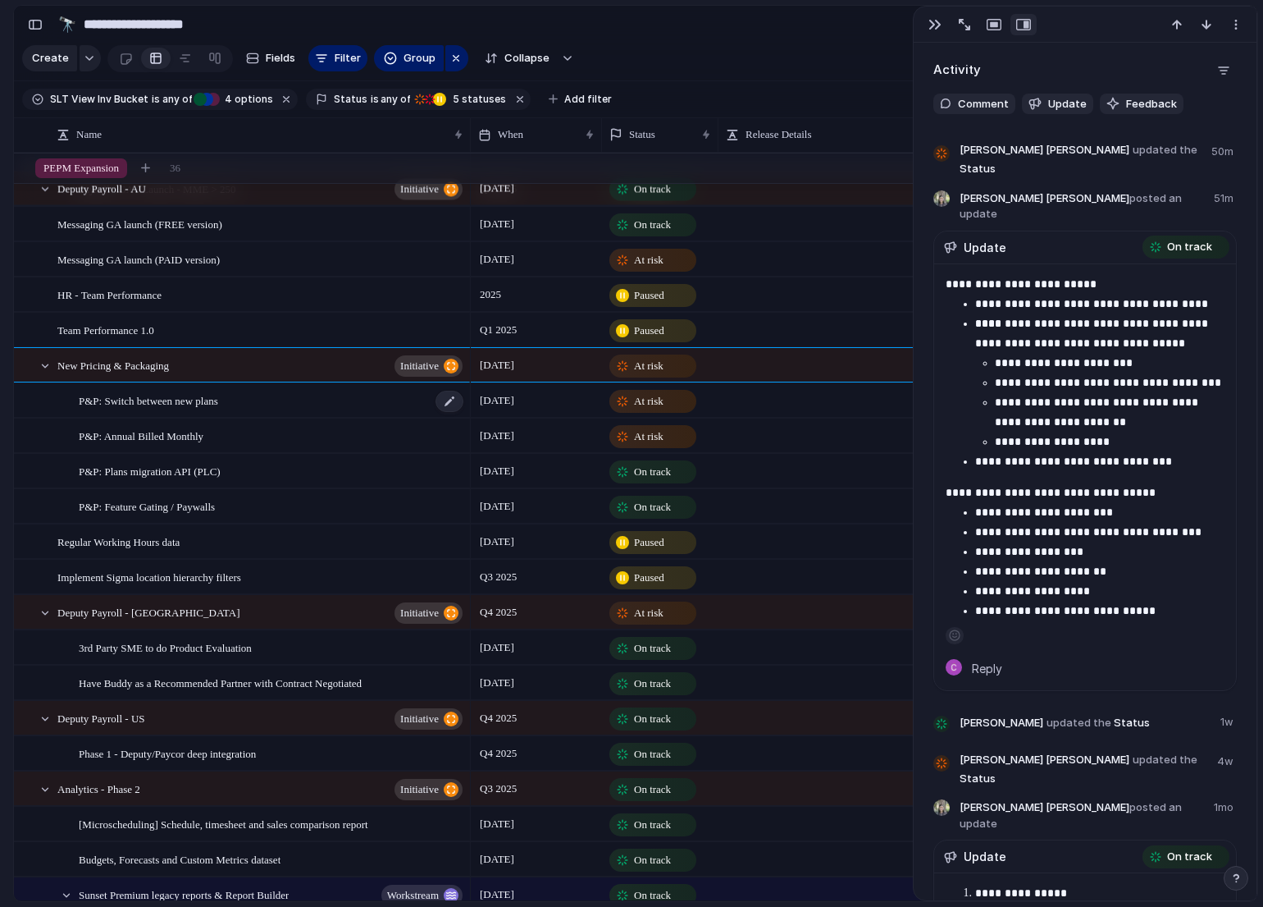
click at [360, 404] on div "P&P: Switch between new plans" at bounding box center [272, 401] width 386 height 34
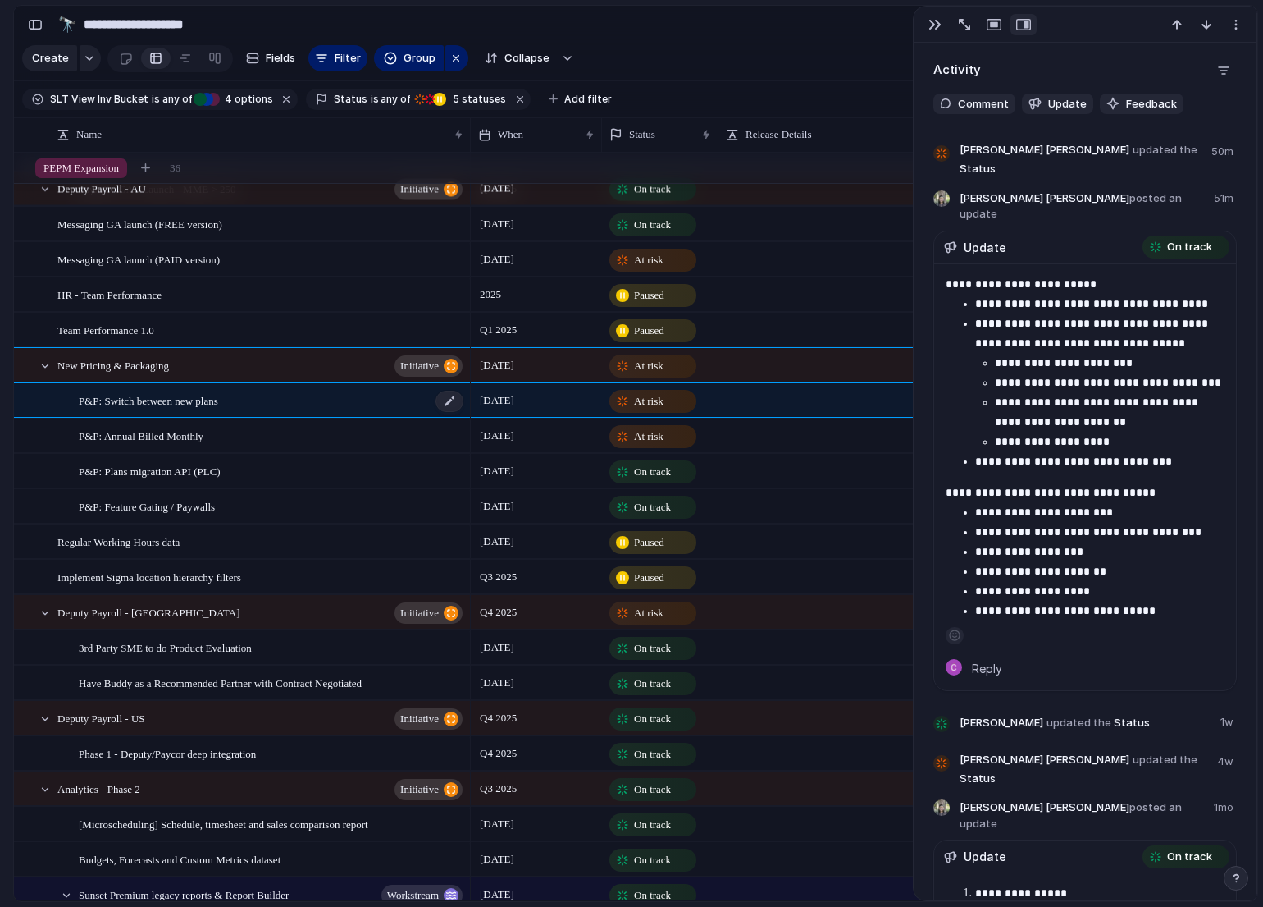
type textarea "**********"
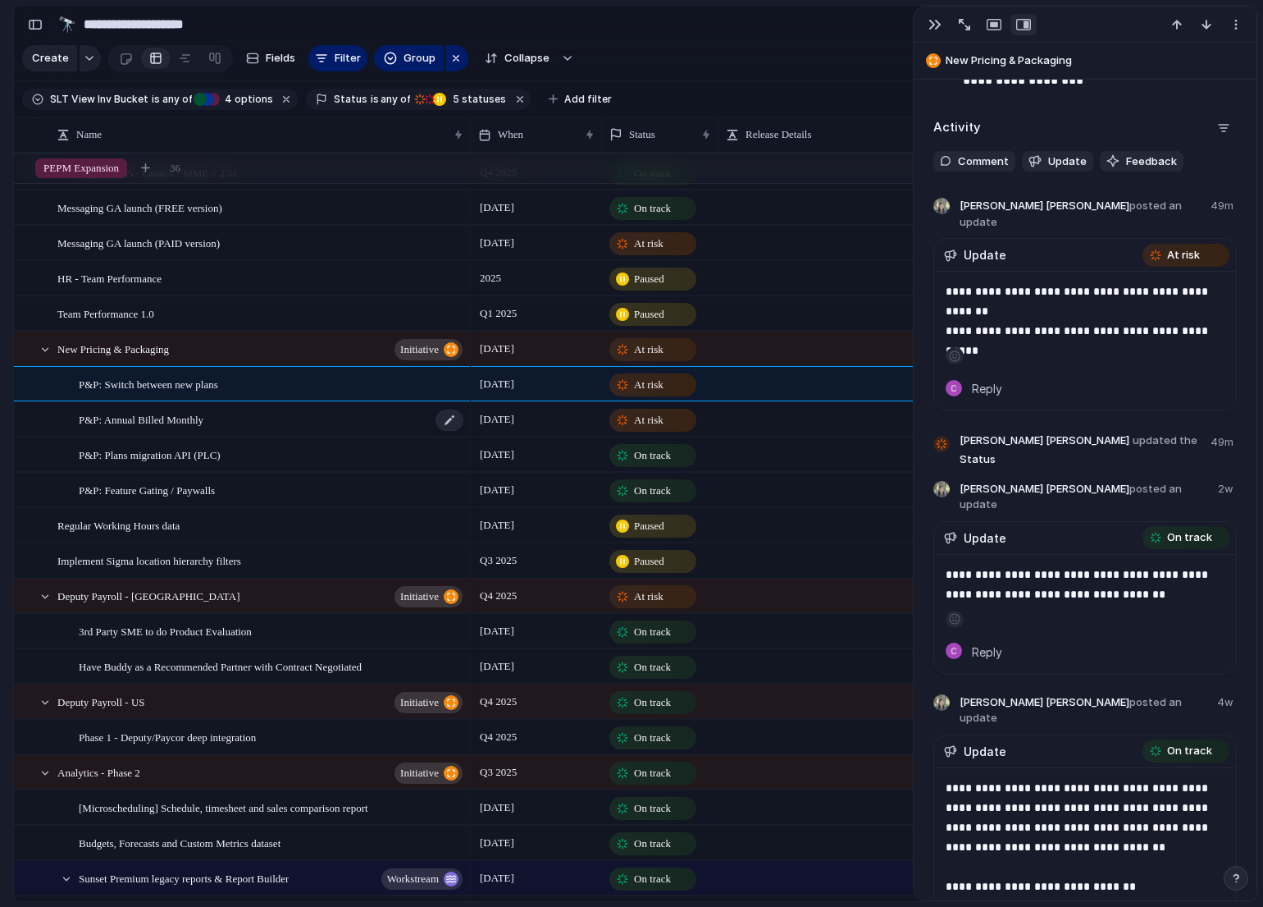
scroll to position [1773, 0]
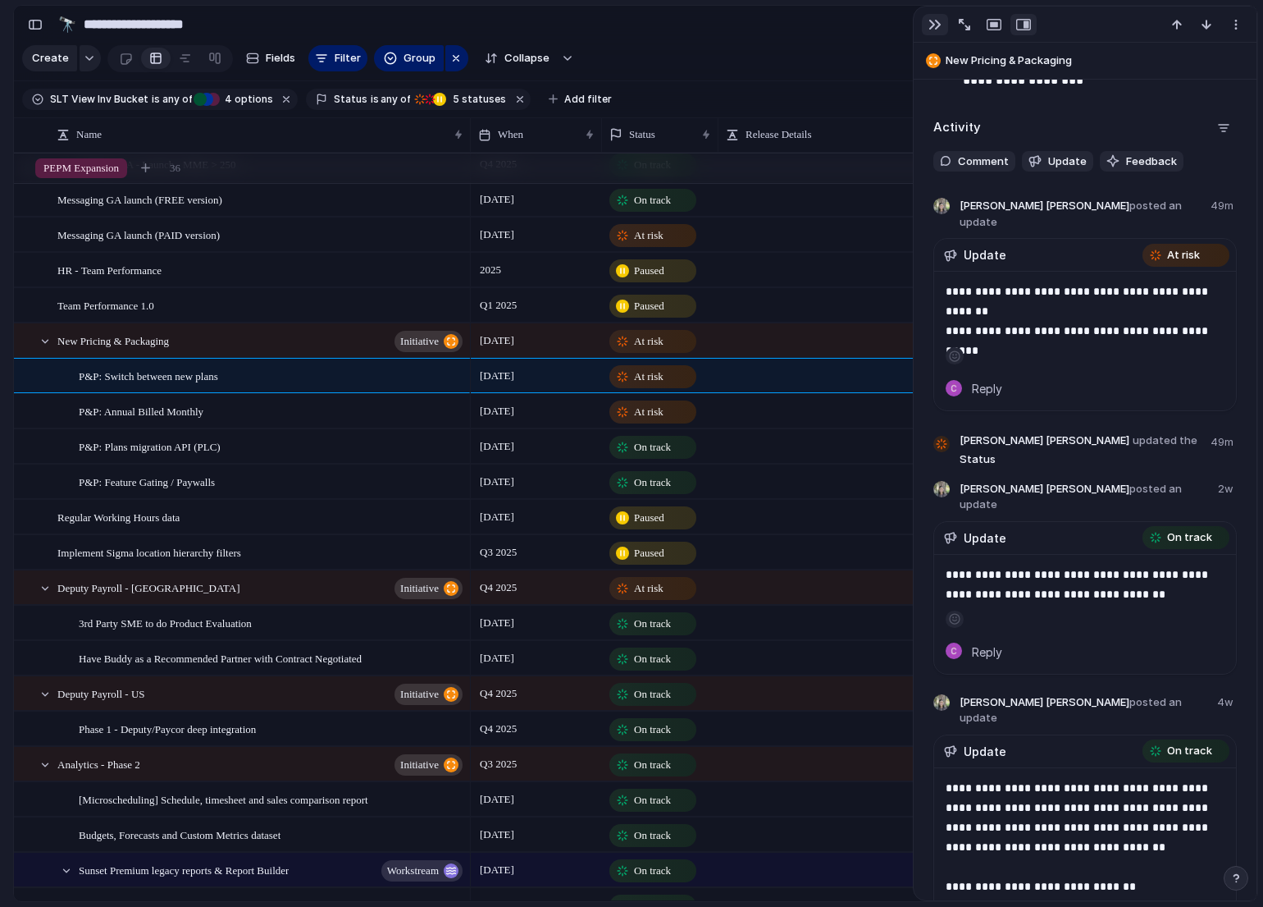
click at [926, 22] on button "button" at bounding box center [935, 24] width 26 height 21
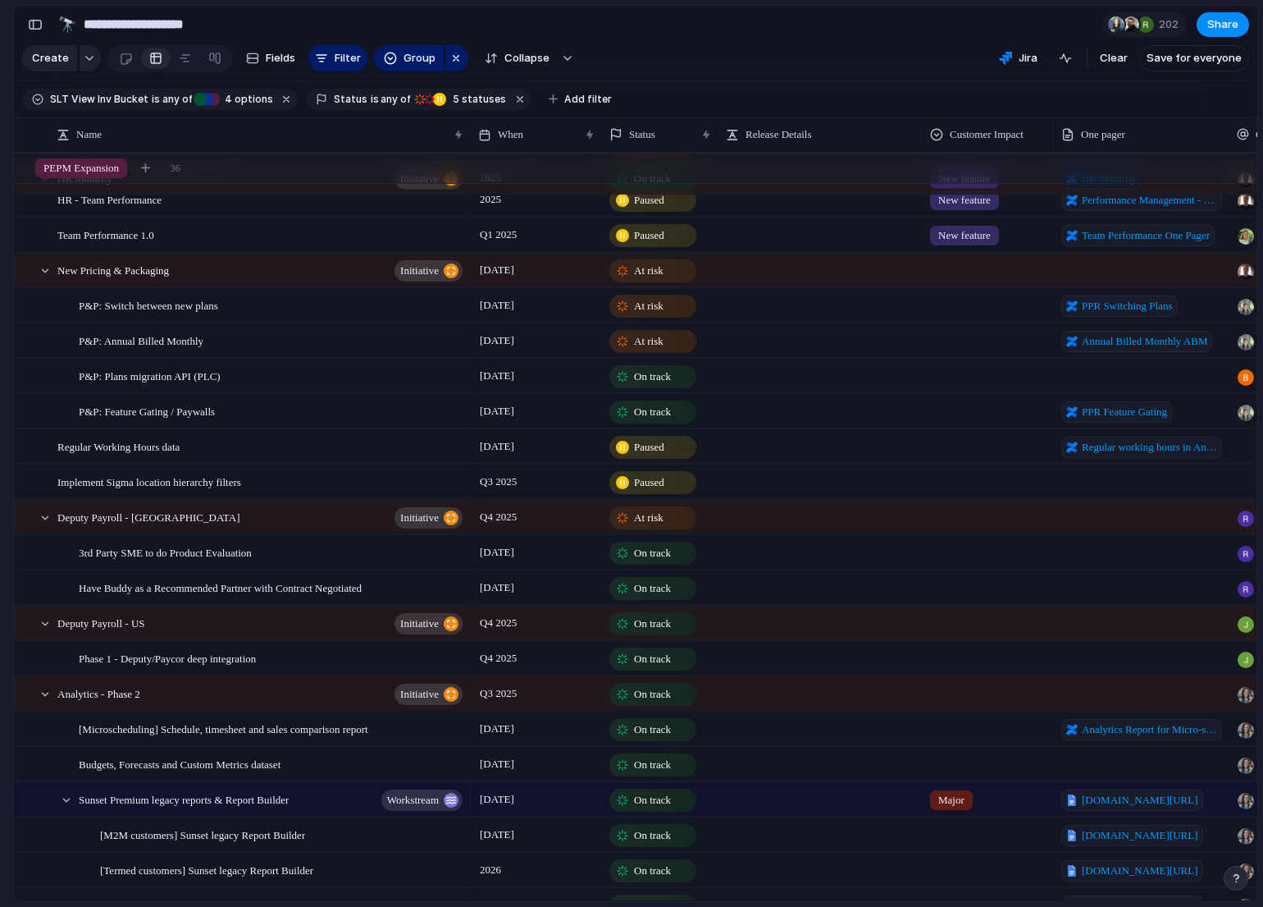
scroll to position [1688, 0]
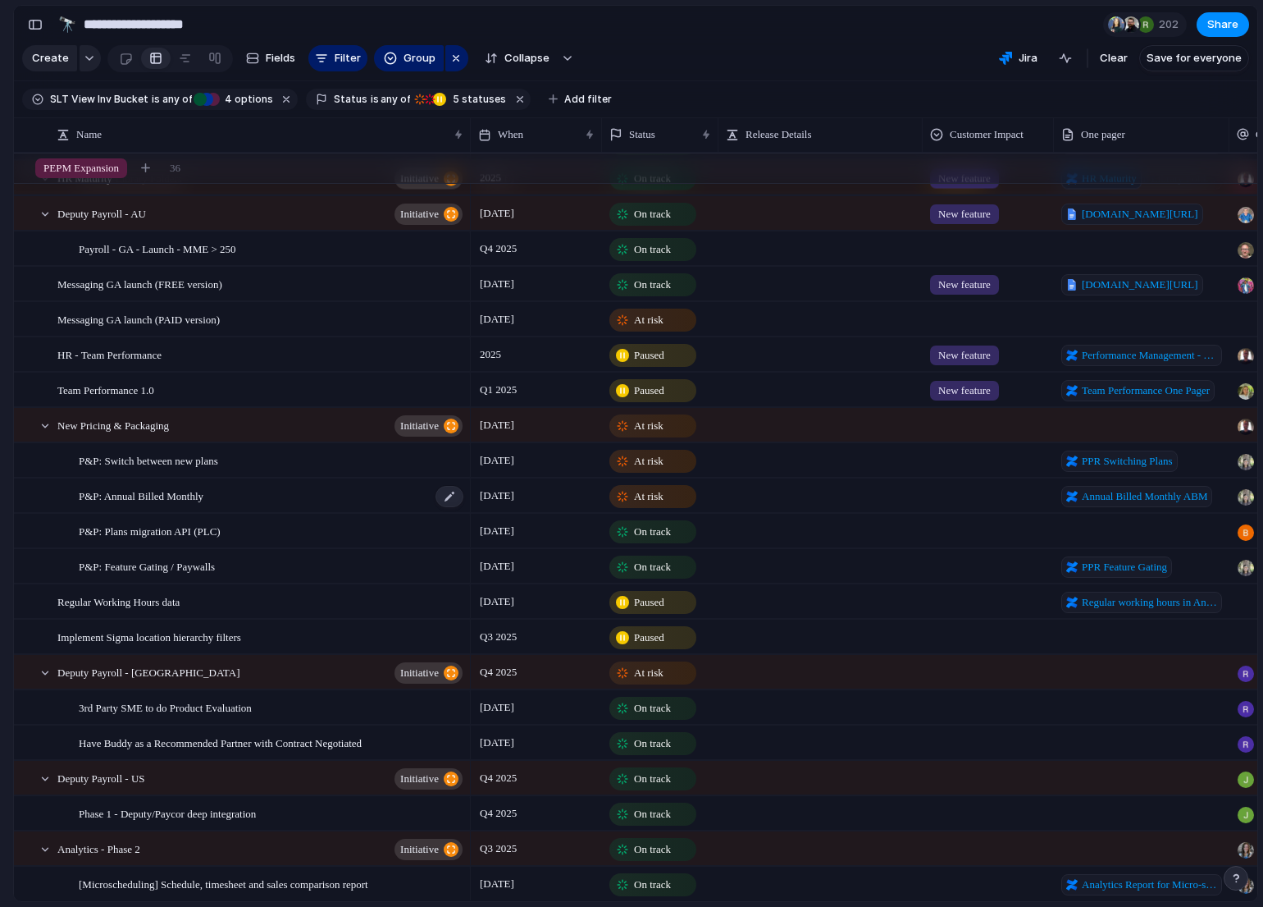
click at [317, 487] on div "P&P: Annual Billed Monthly" at bounding box center [272, 496] width 386 height 34
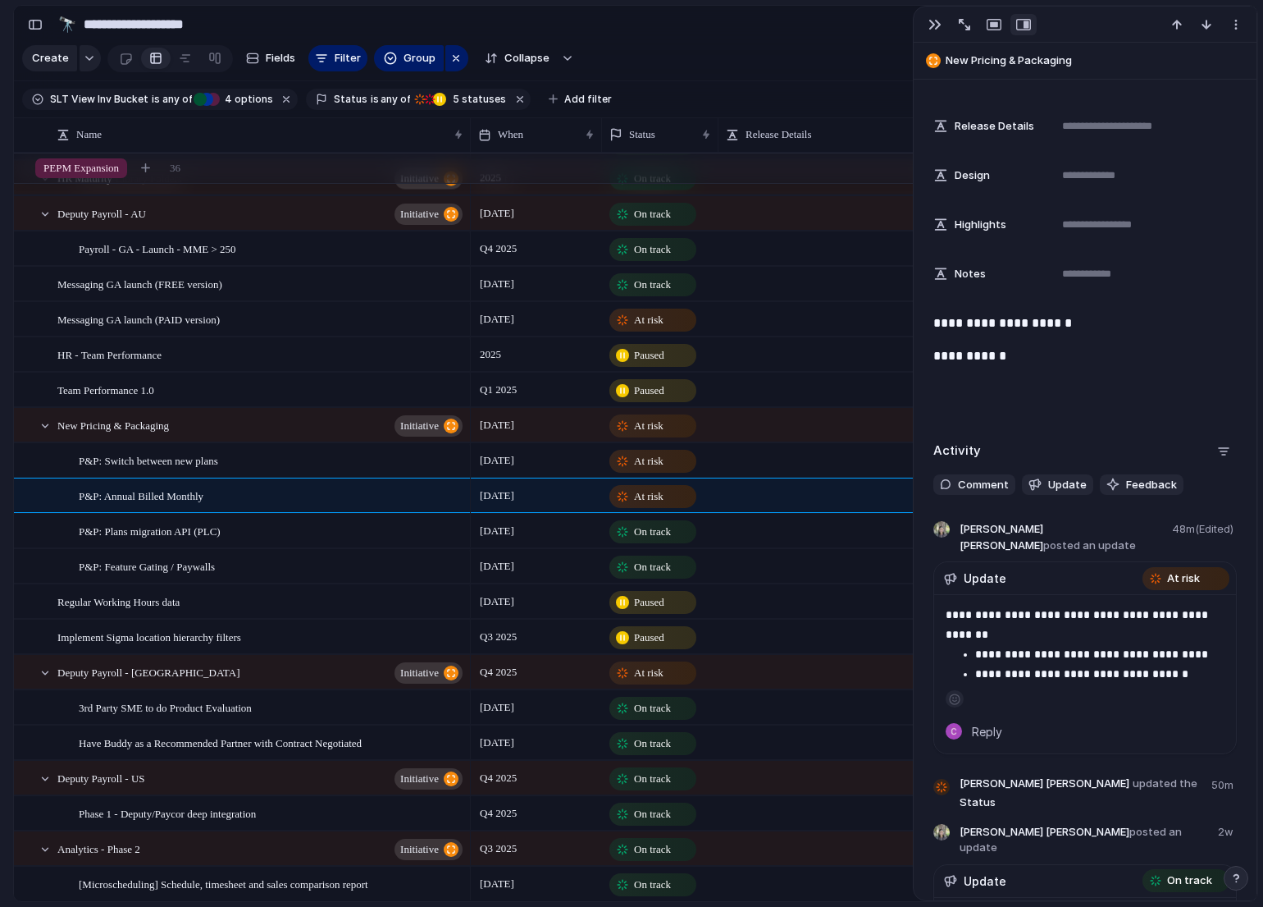
scroll to position [521, 0]
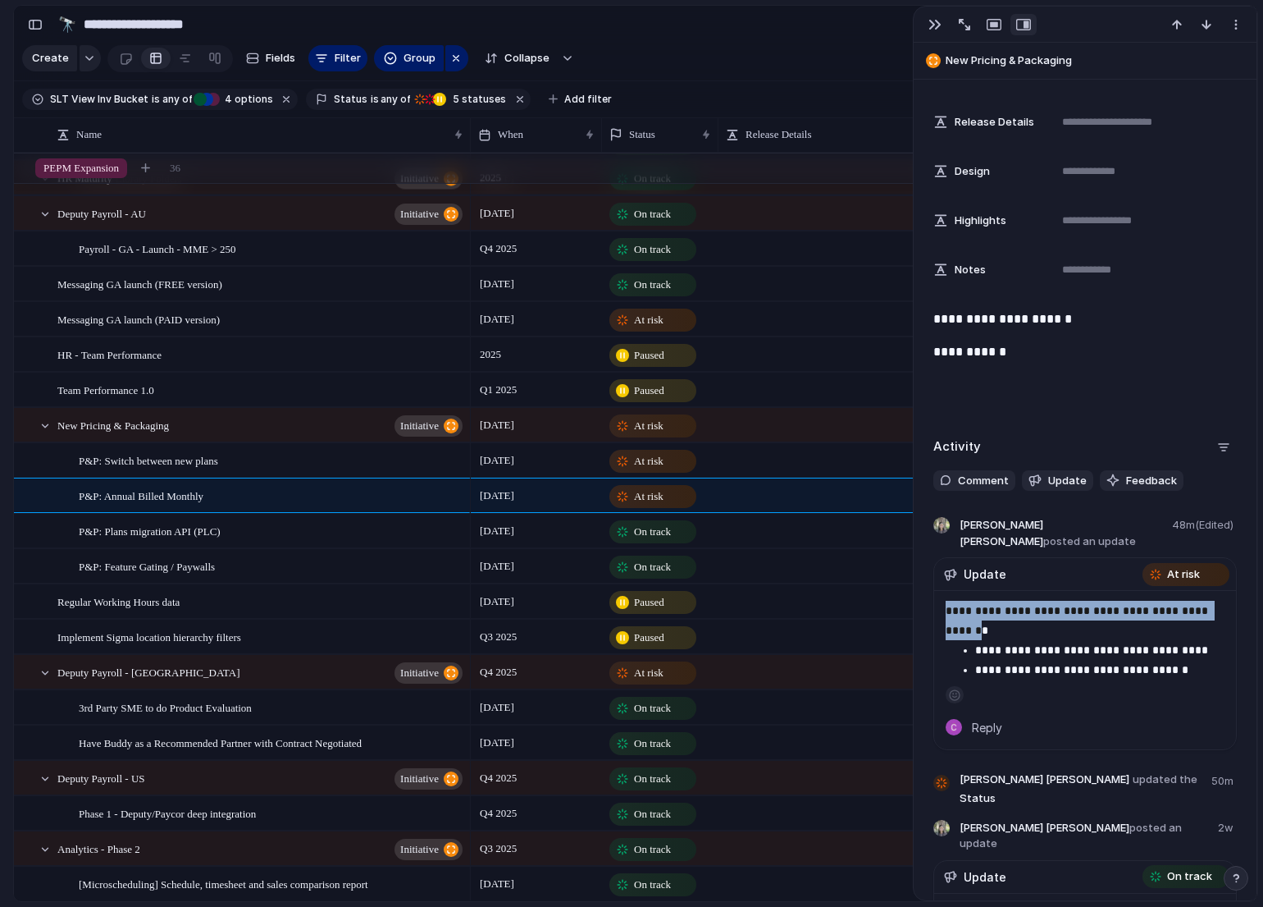
drag, startPoint x: 944, startPoint y: 596, endPoint x: 980, endPoint y: 612, distance: 38.9
click at [980, 612] on div "**********" at bounding box center [1085, 670] width 302 height 158
click at [1023, 640] on p "**********" at bounding box center [1099, 650] width 249 height 20
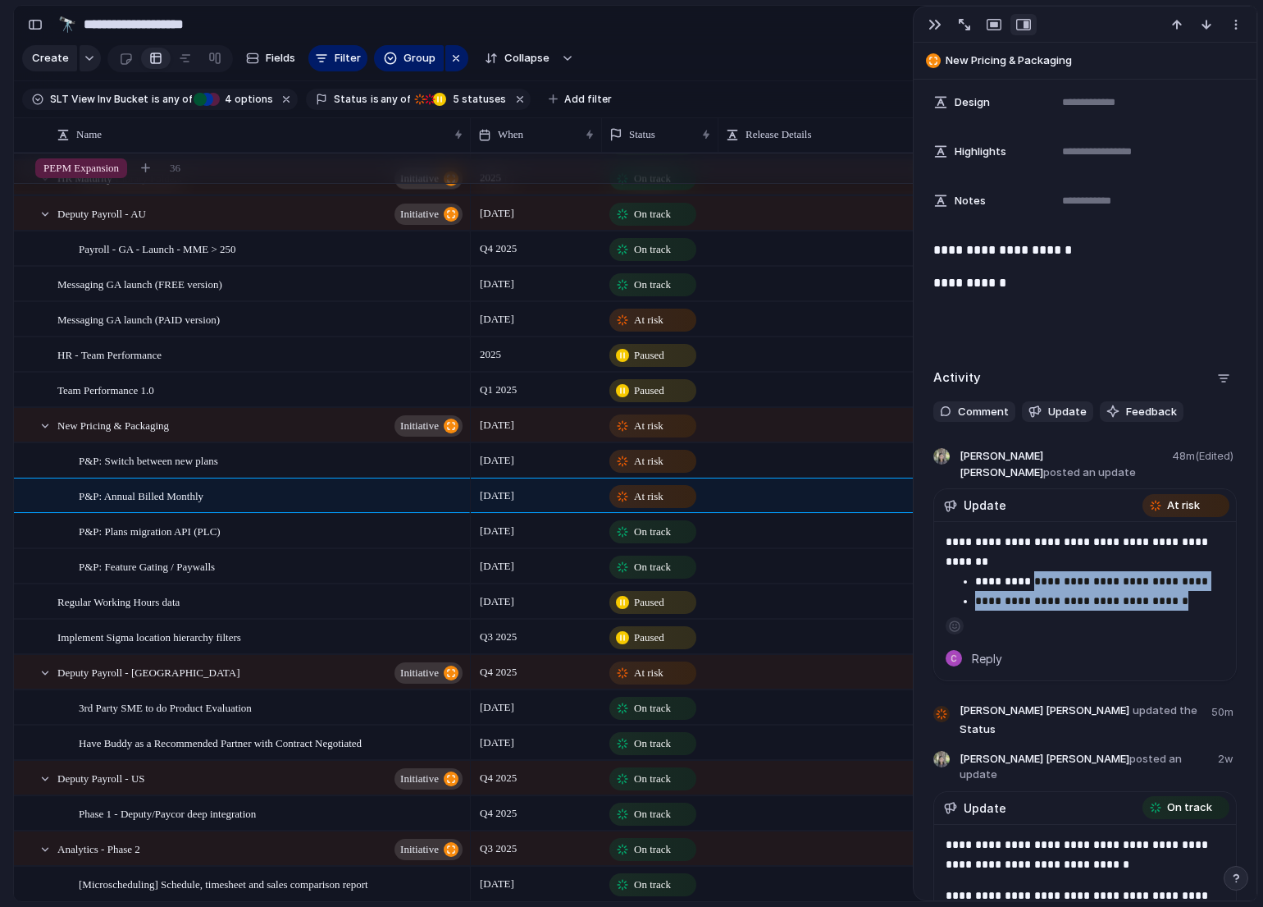
drag, startPoint x: 1183, startPoint y: 590, endPoint x: 1036, endPoint y: 576, distance: 147.5
click at [1027, 591] on p "**********" at bounding box center [1099, 601] width 249 height 20
click at [1053, 591] on p "**********" at bounding box center [1099, 601] width 249 height 20
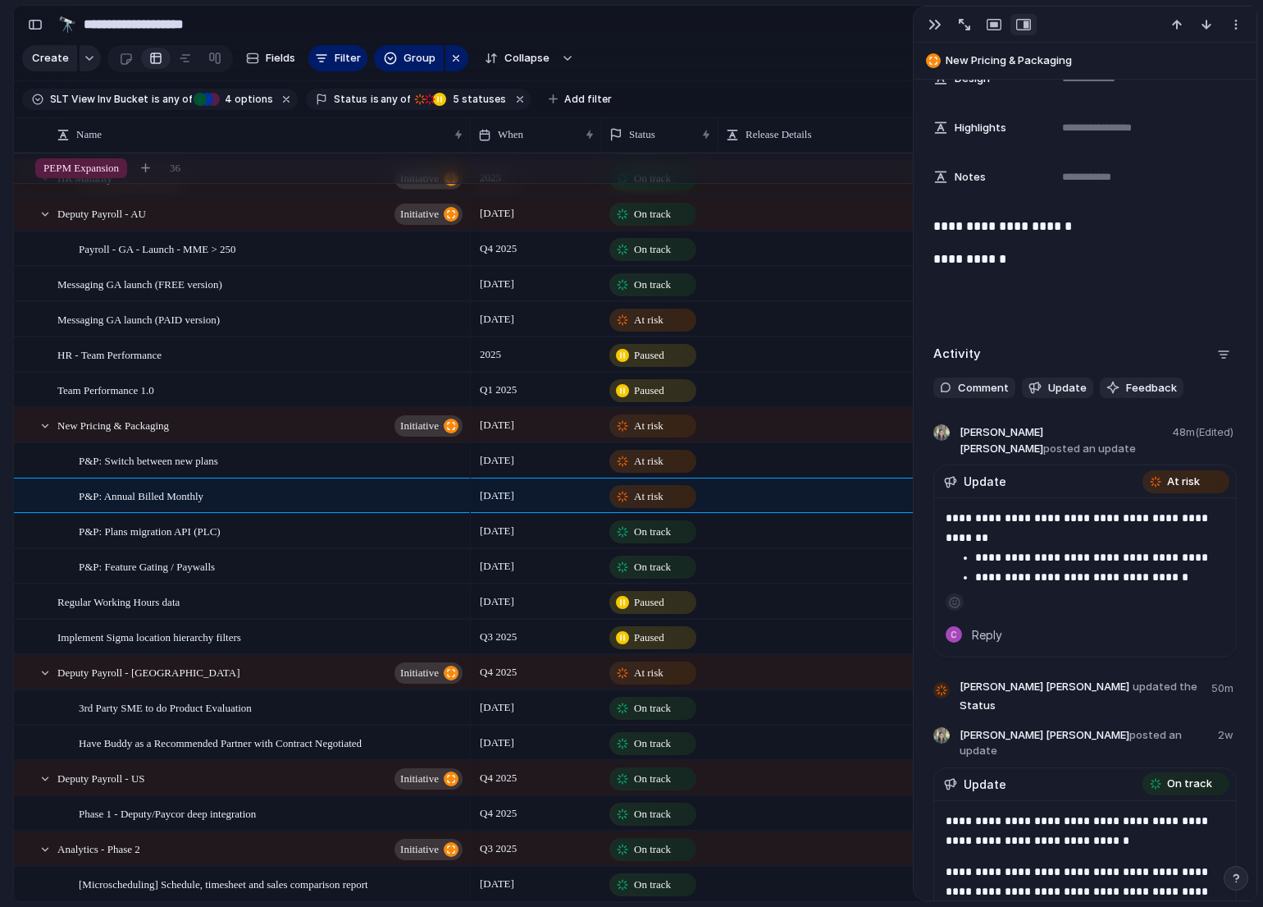
scroll to position [610, 0]
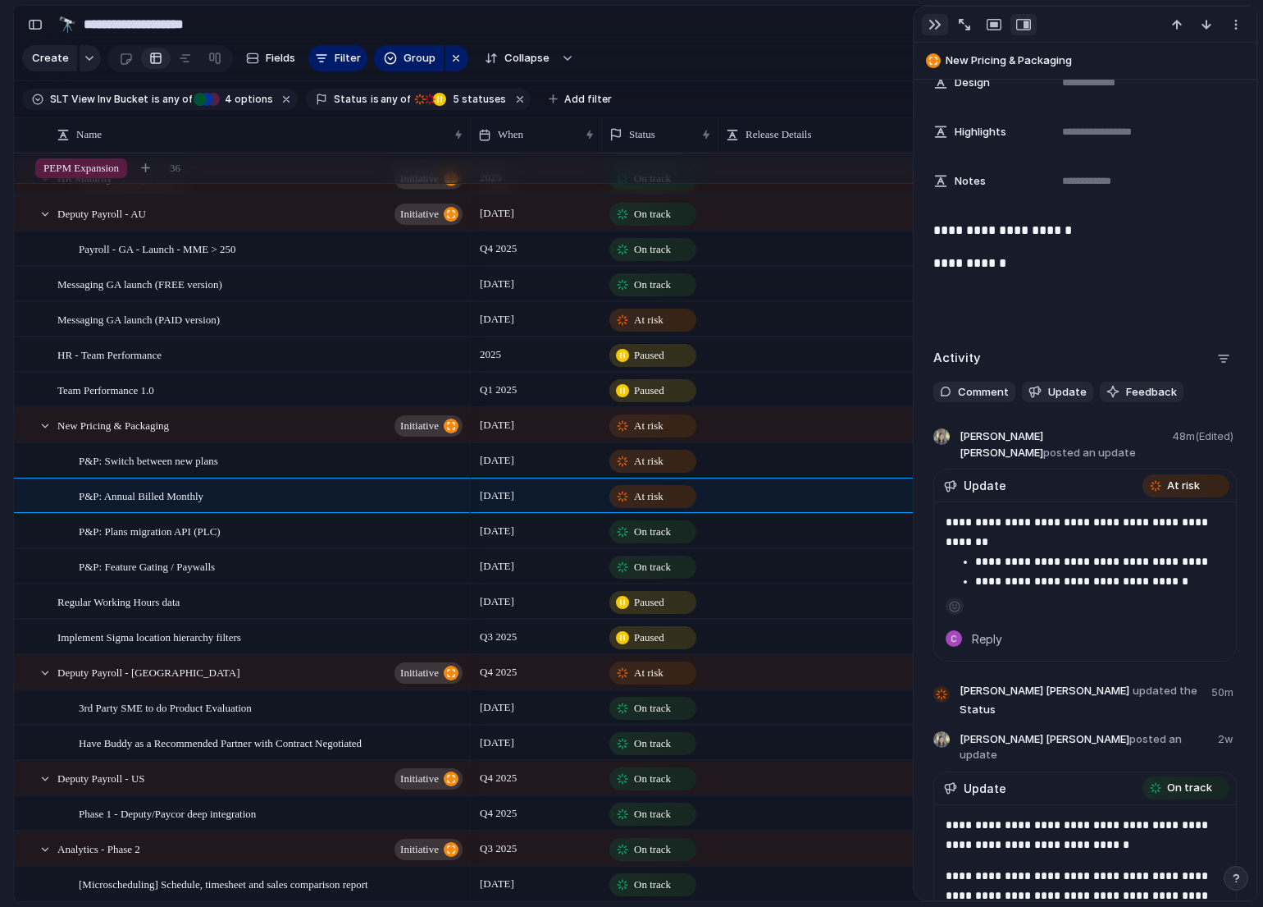
click at [923, 24] on button "button" at bounding box center [935, 24] width 26 height 21
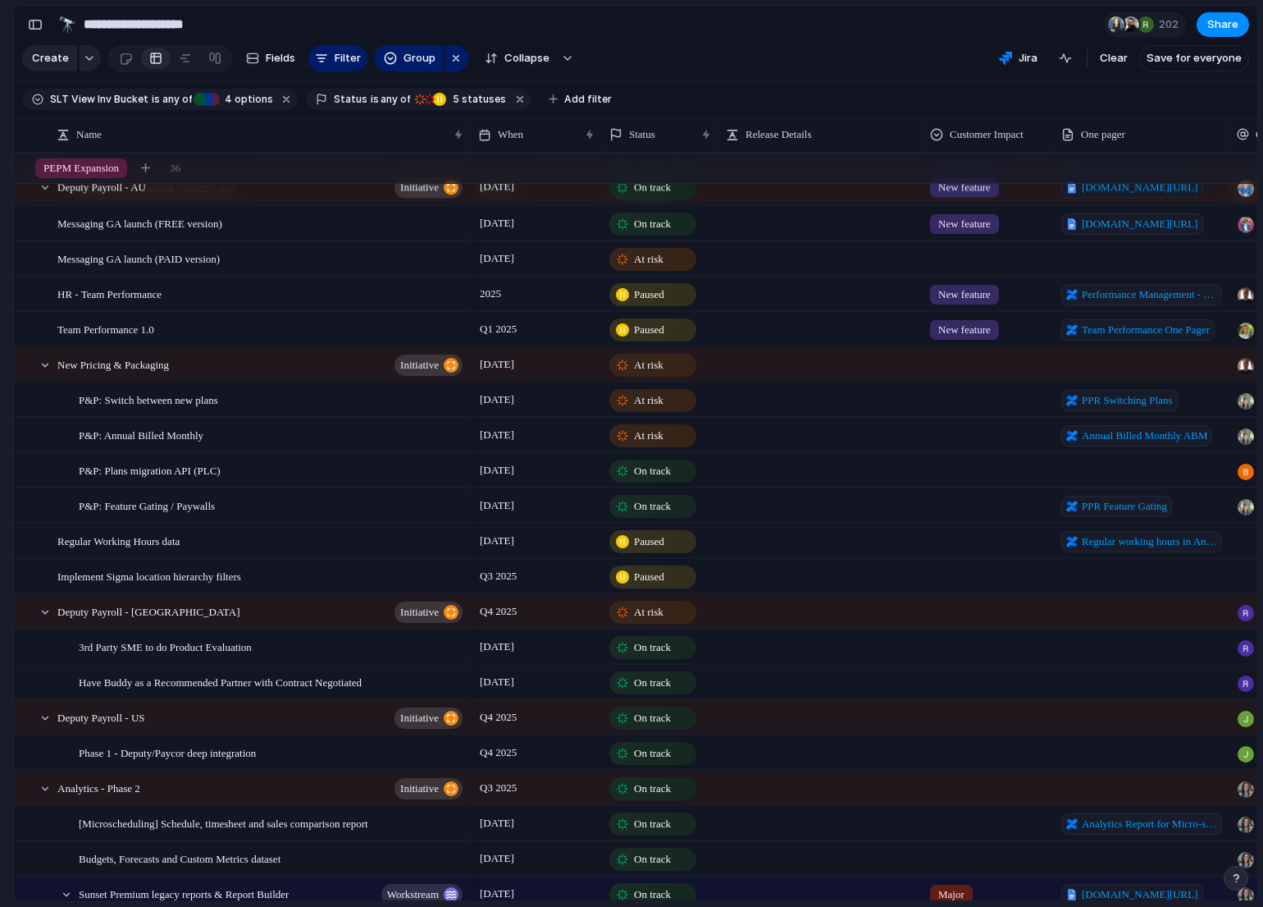
scroll to position [1760, 0]
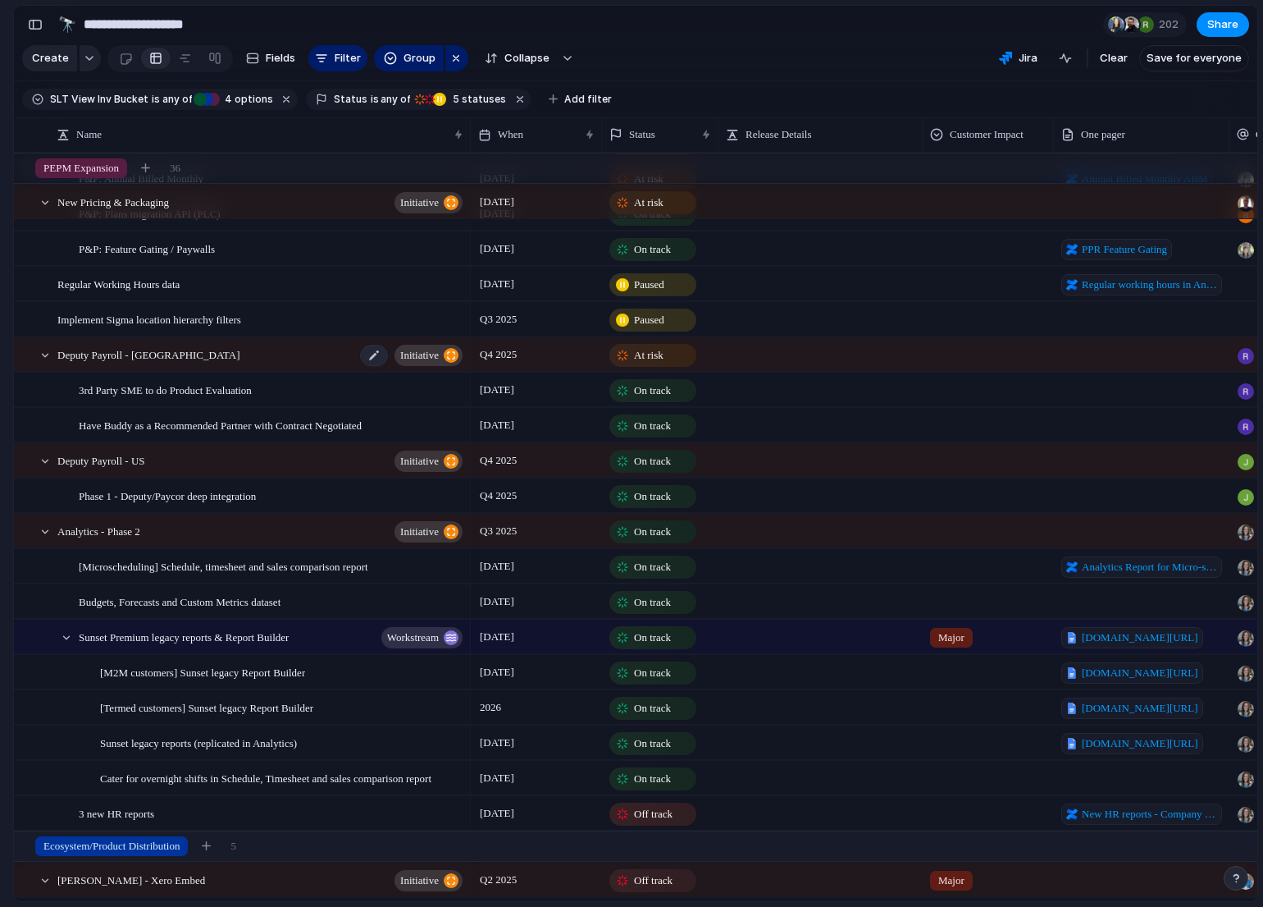
click at [313, 356] on div "Deputy Payroll - UK initiative" at bounding box center [261, 355] width 408 height 34
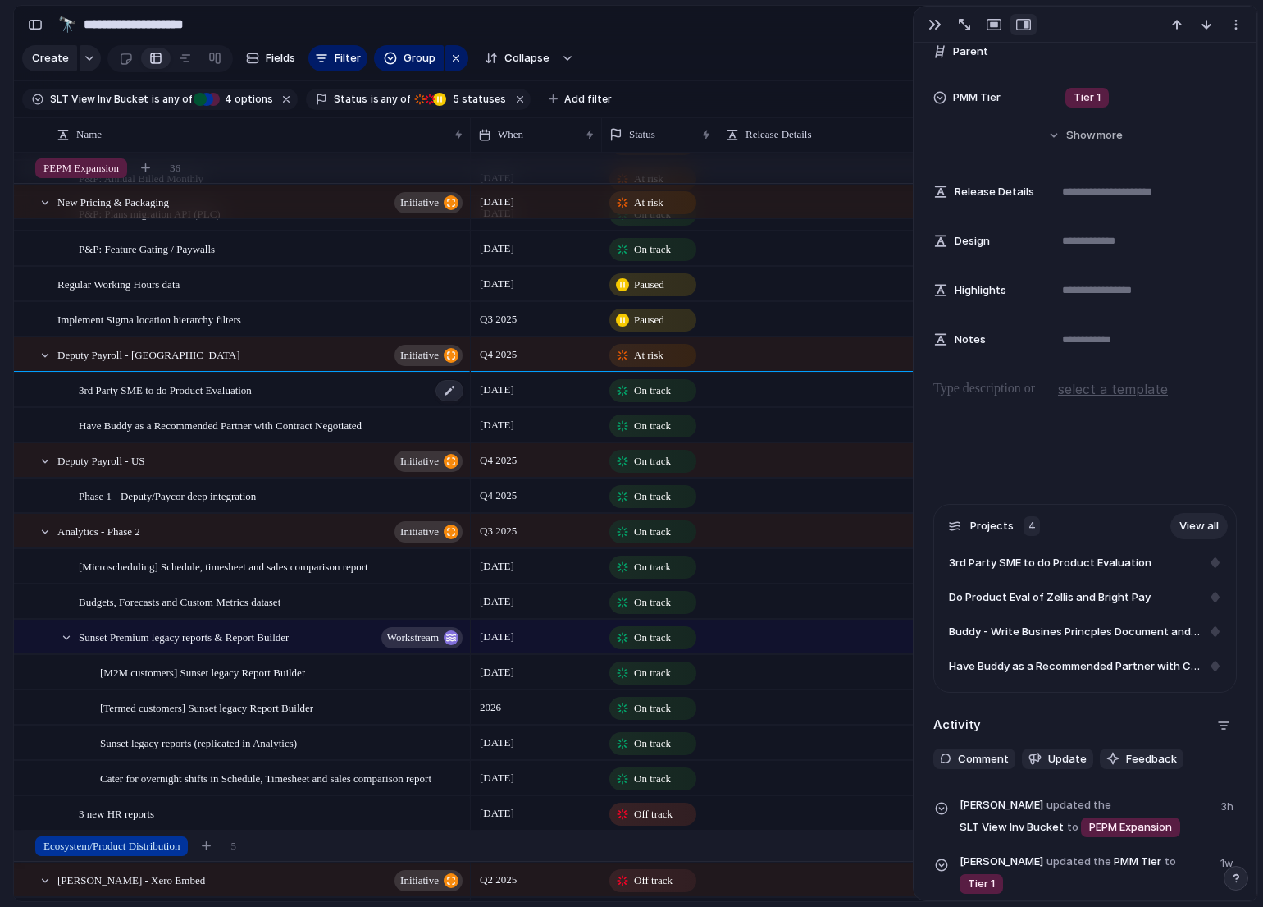
click at [367, 386] on div "3rd Party SME to do Product Evaluation" at bounding box center [272, 390] width 386 height 34
type textarea "**********"
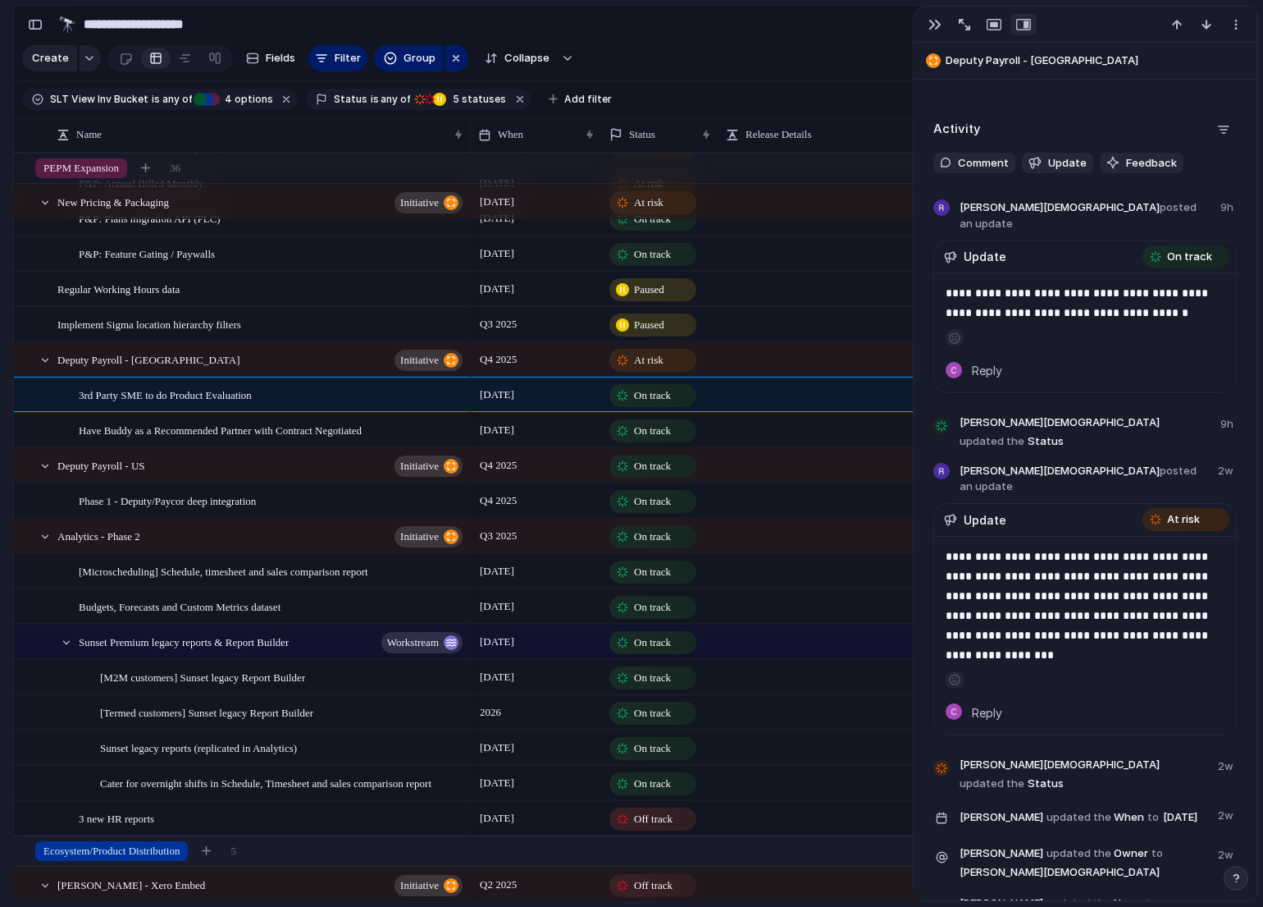
scroll to position [1985, 0]
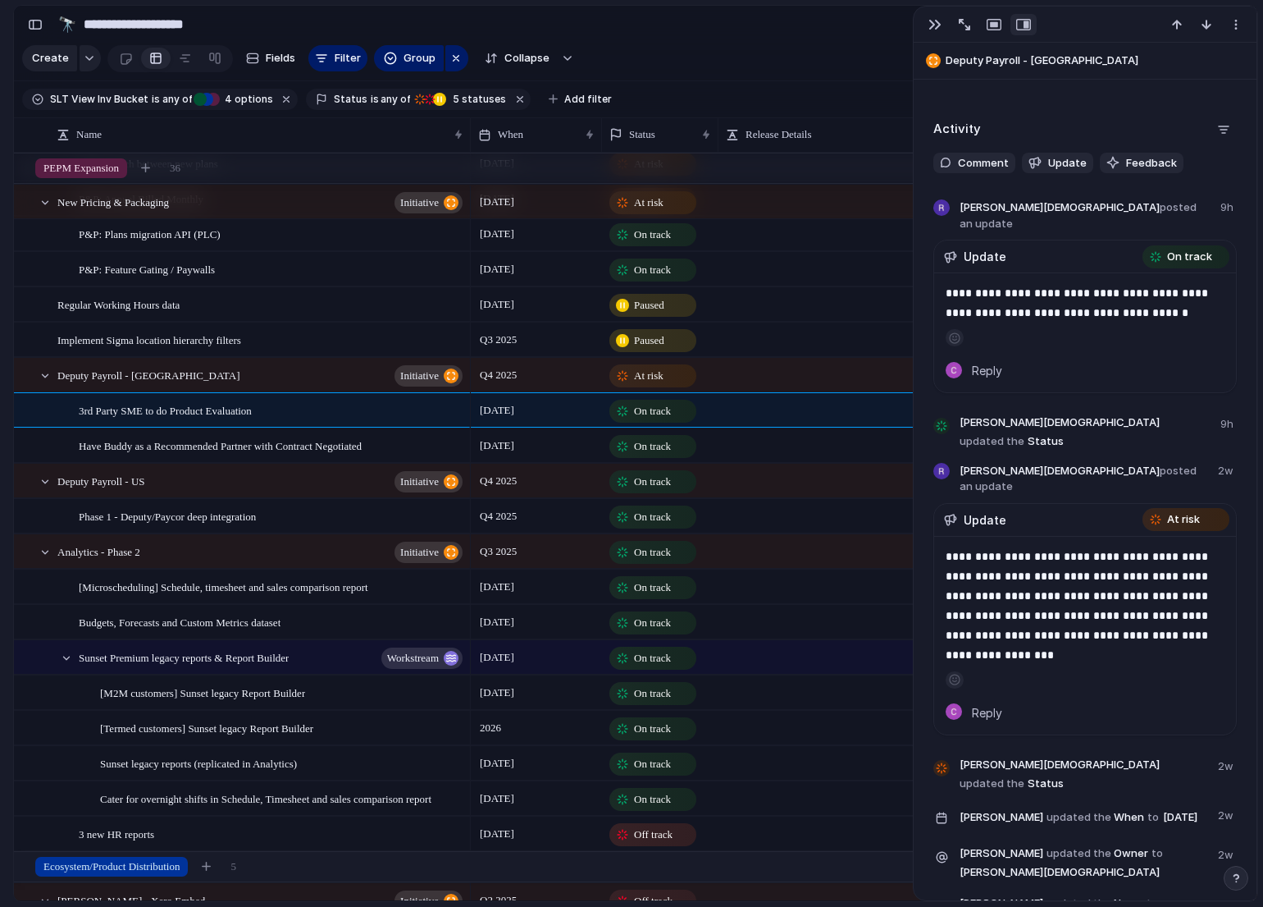
click at [673, 387] on div "At risk" at bounding box center [660, 375] width 116 height 34
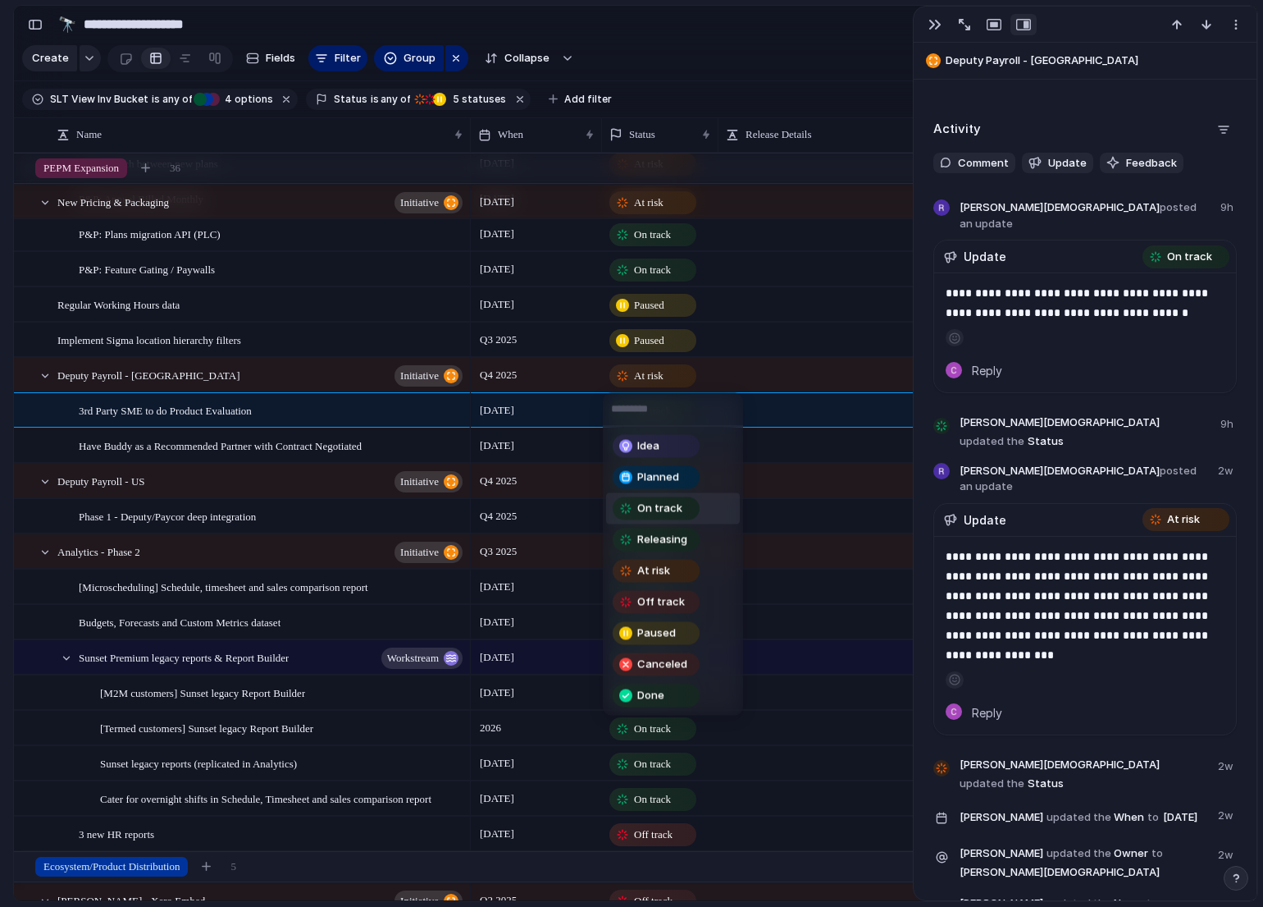
click at [652, 510] on span "On track" at bounding box center [659, 508] width 45 height 16
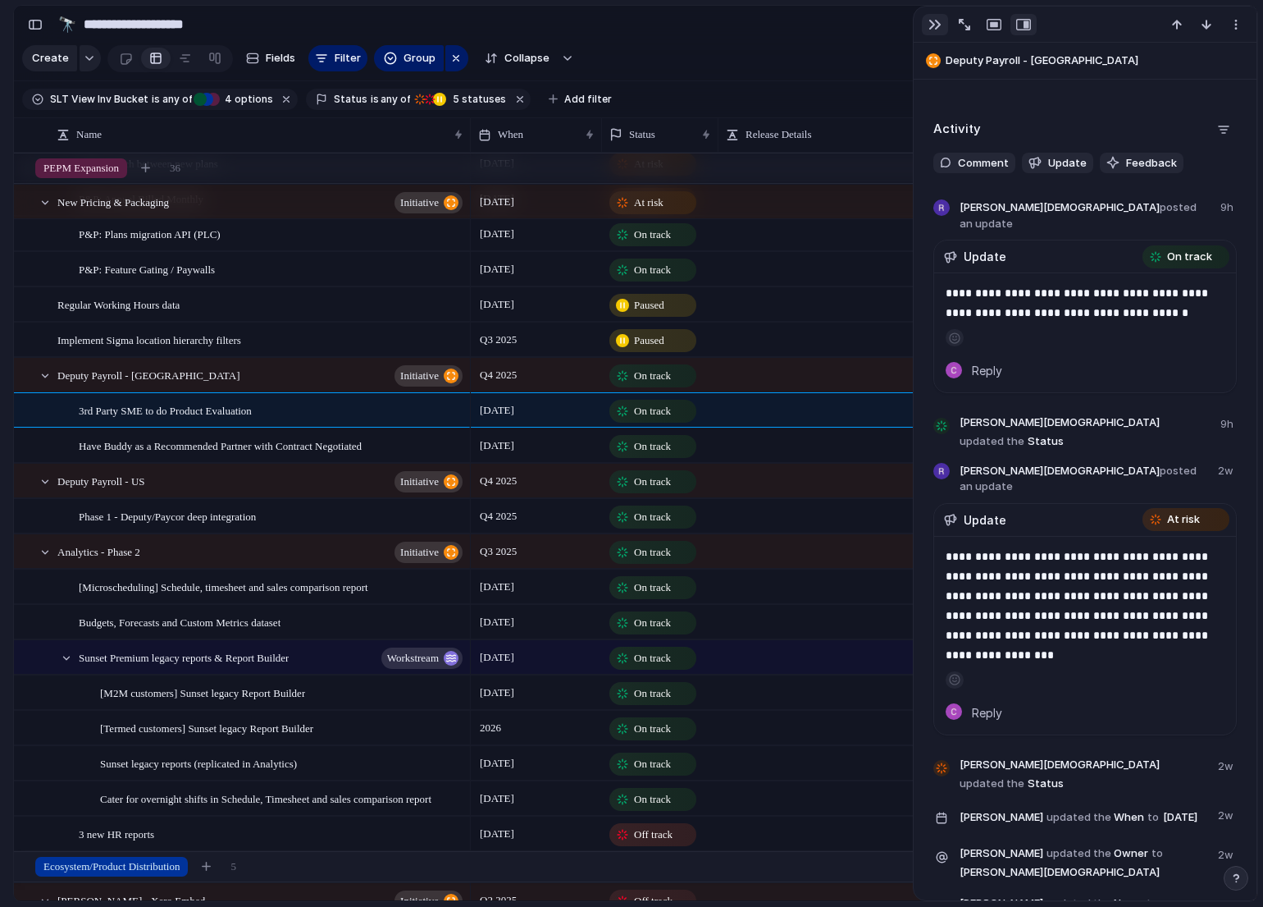
click at [932, 27] on div "button" at bounding box center [935, 24] width 13 height 13
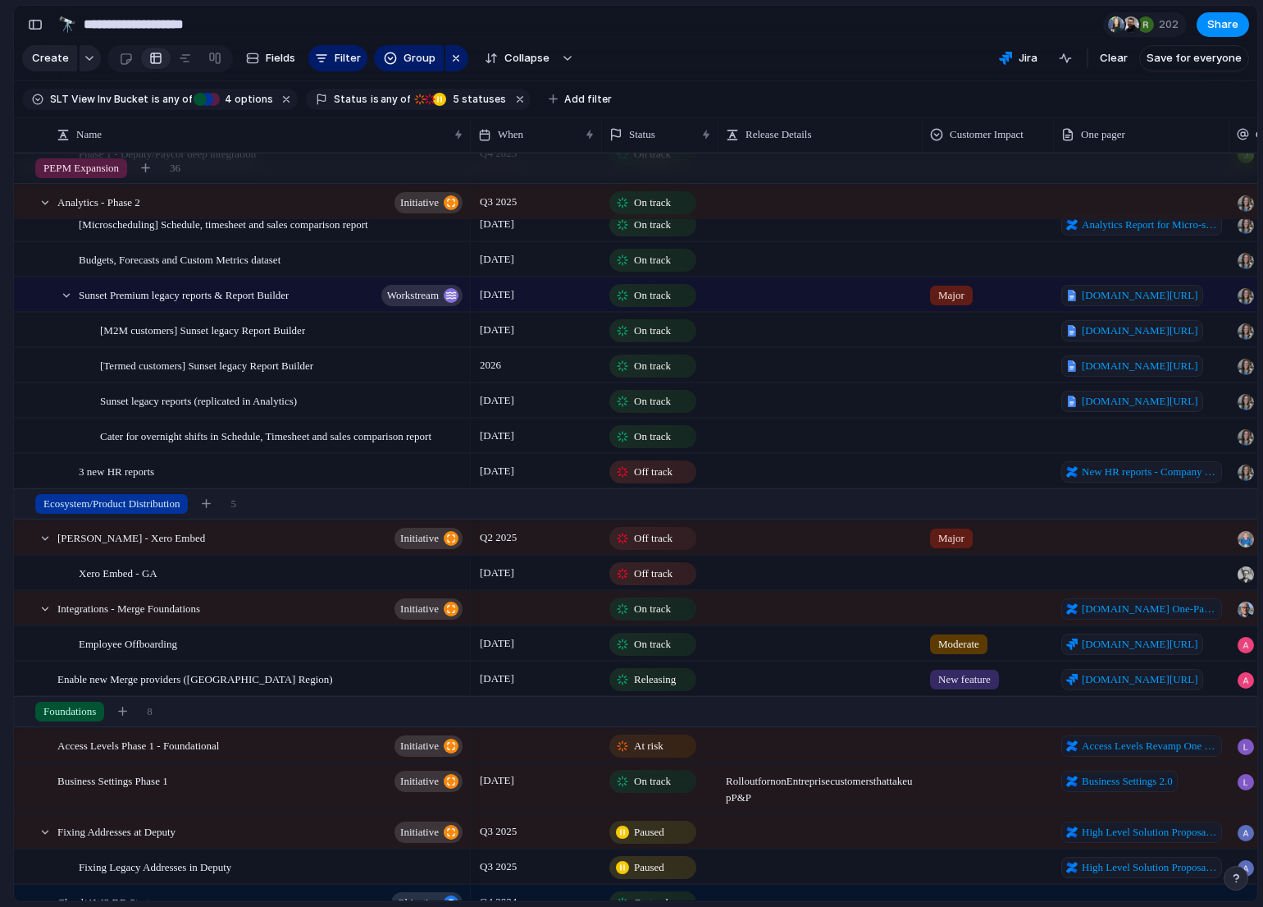
scroll to position [2357, 0]
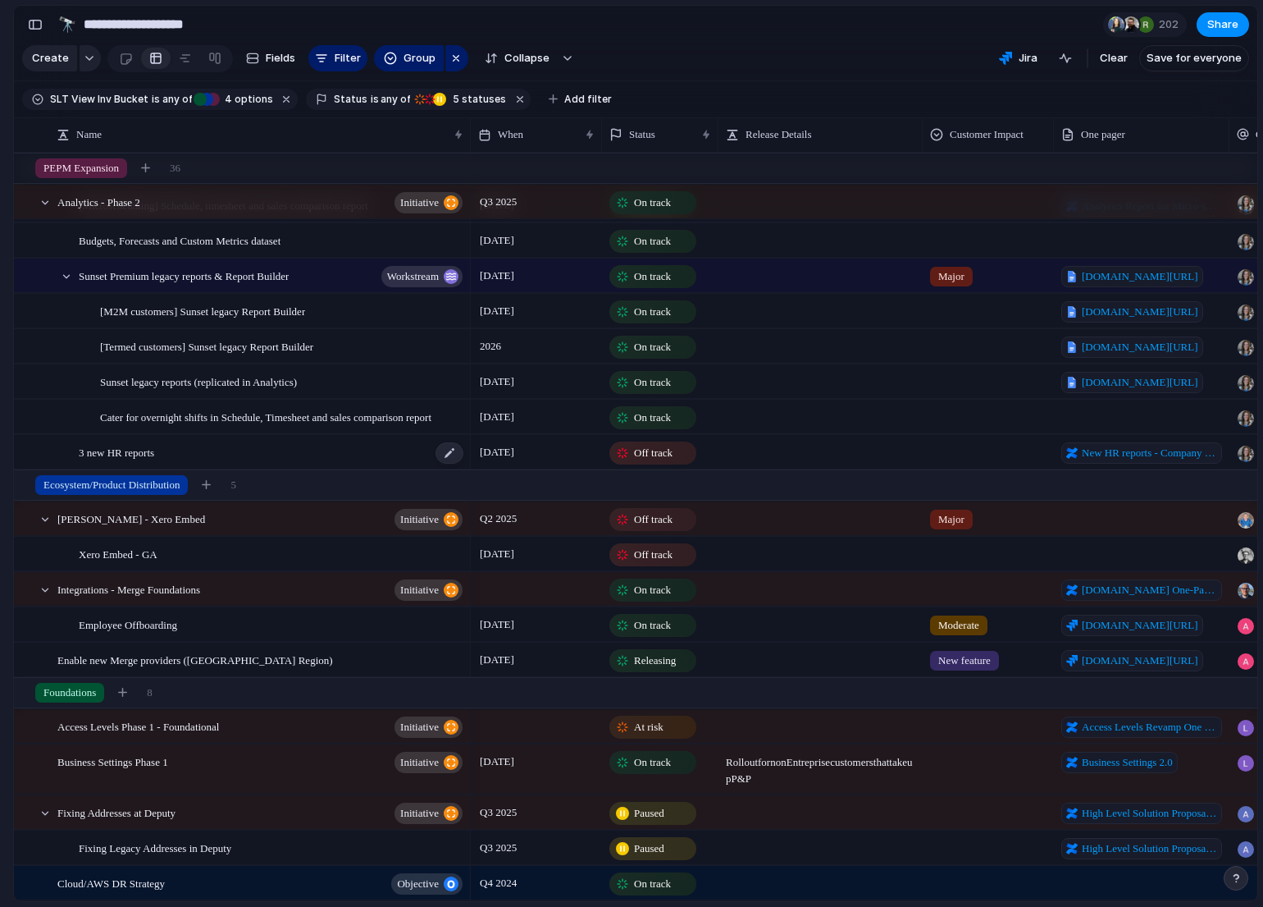
click at [393, 448] on div "3 new HR reports" at bounding box center [272, 453] width 386 height 34
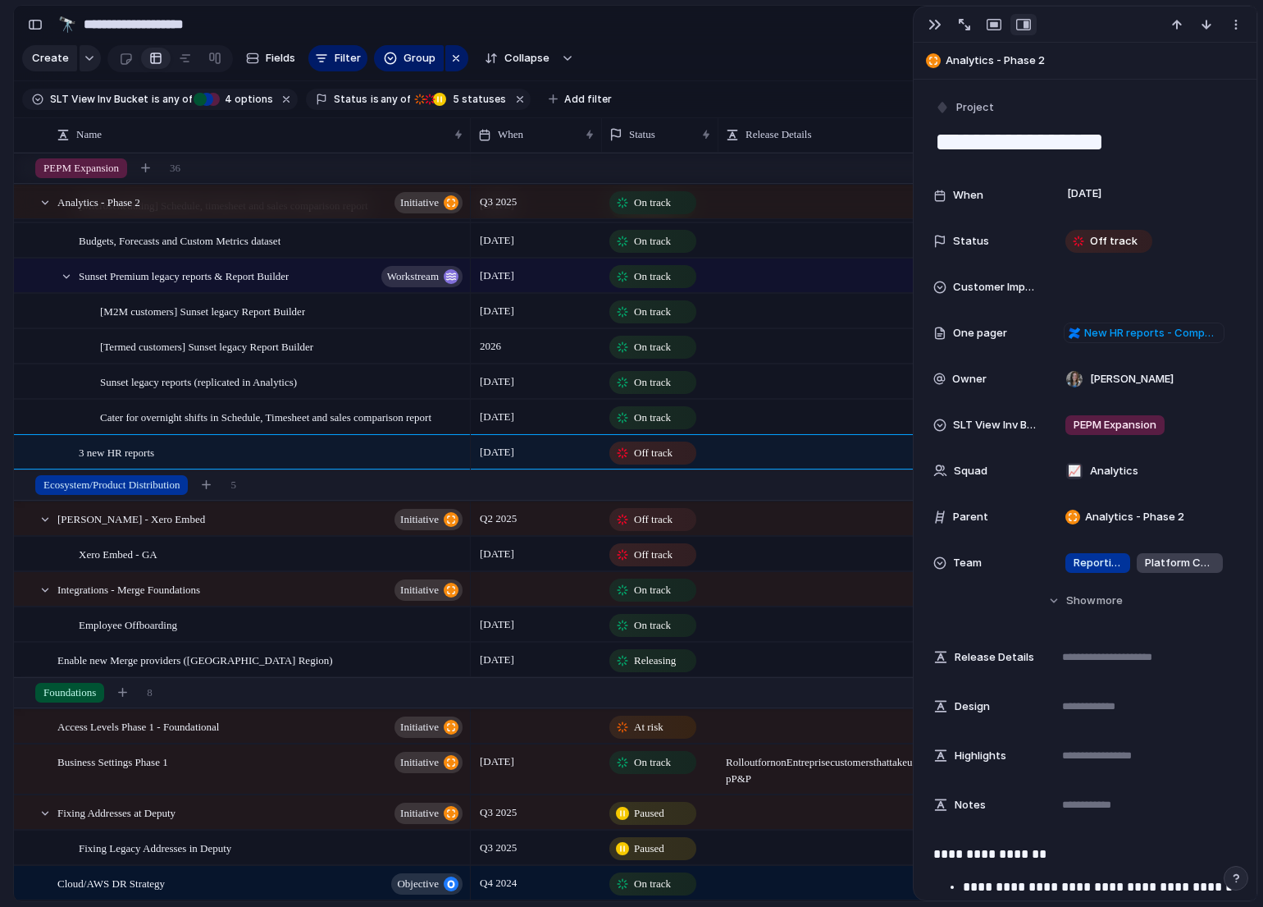
scroll to position [0, 41]
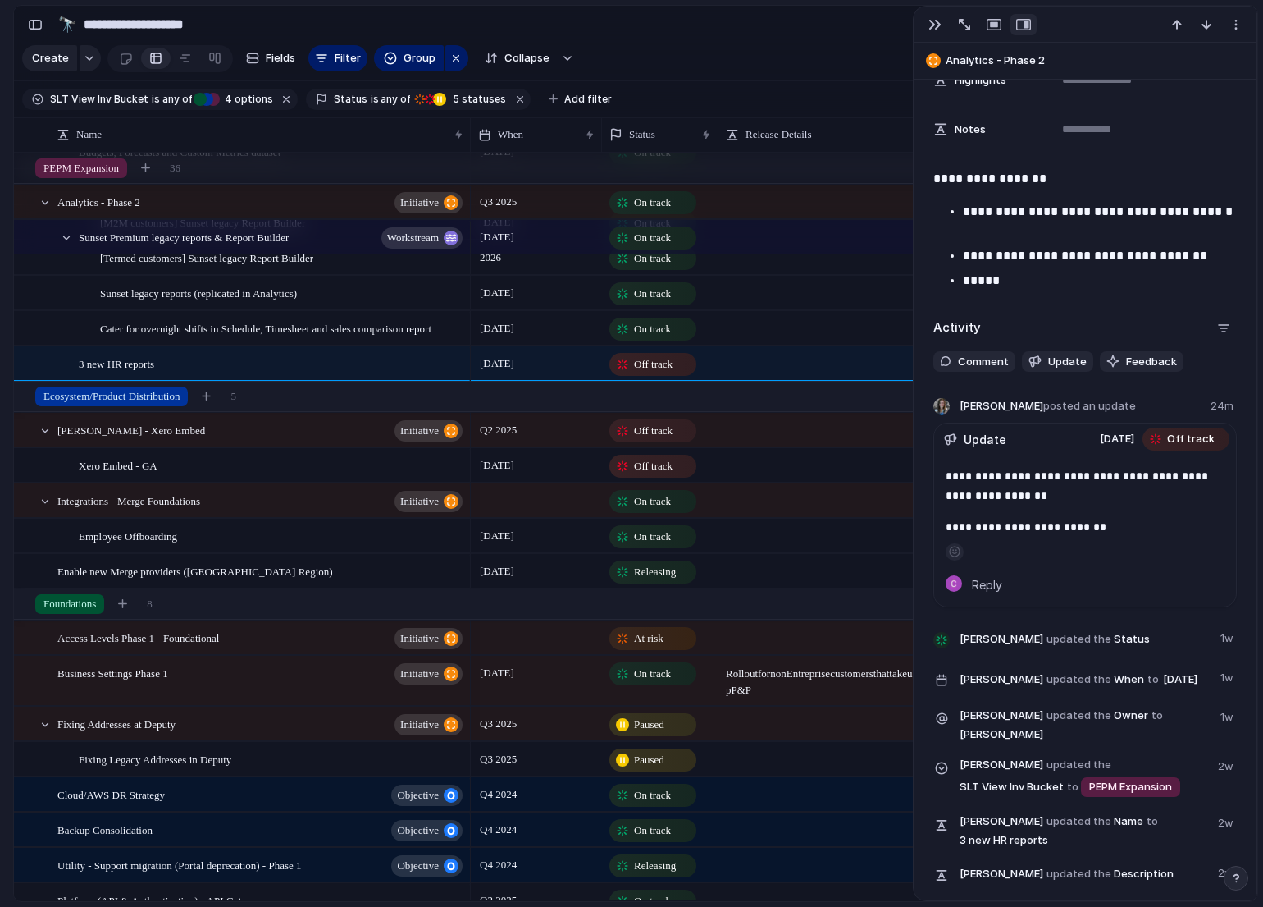
click at [546, 362] on div "[DATE]" at bounding box center [537, 360] width 130 height 26
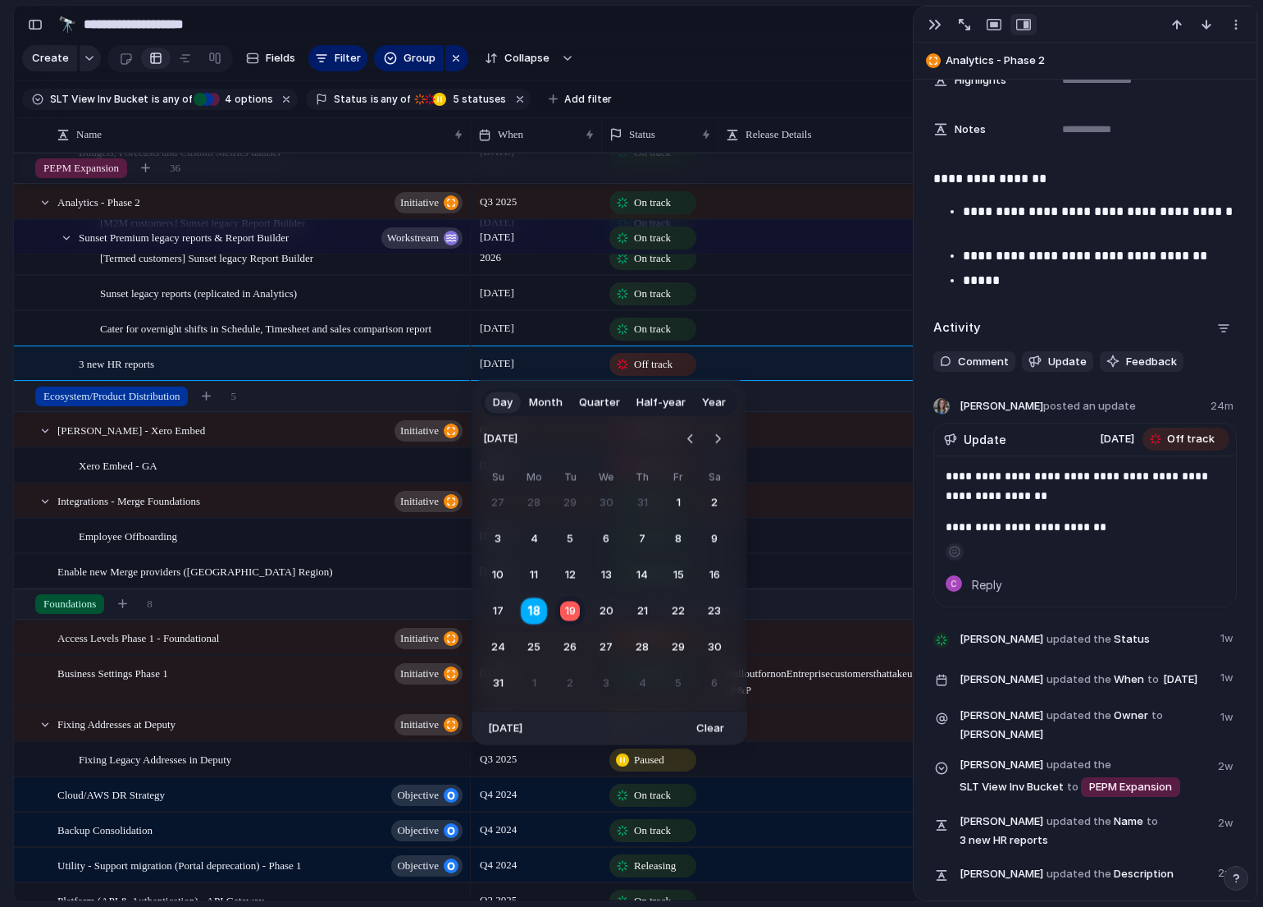
click at [531, 614] on button "18" at bounding box center [534, 611] width 32 height 32
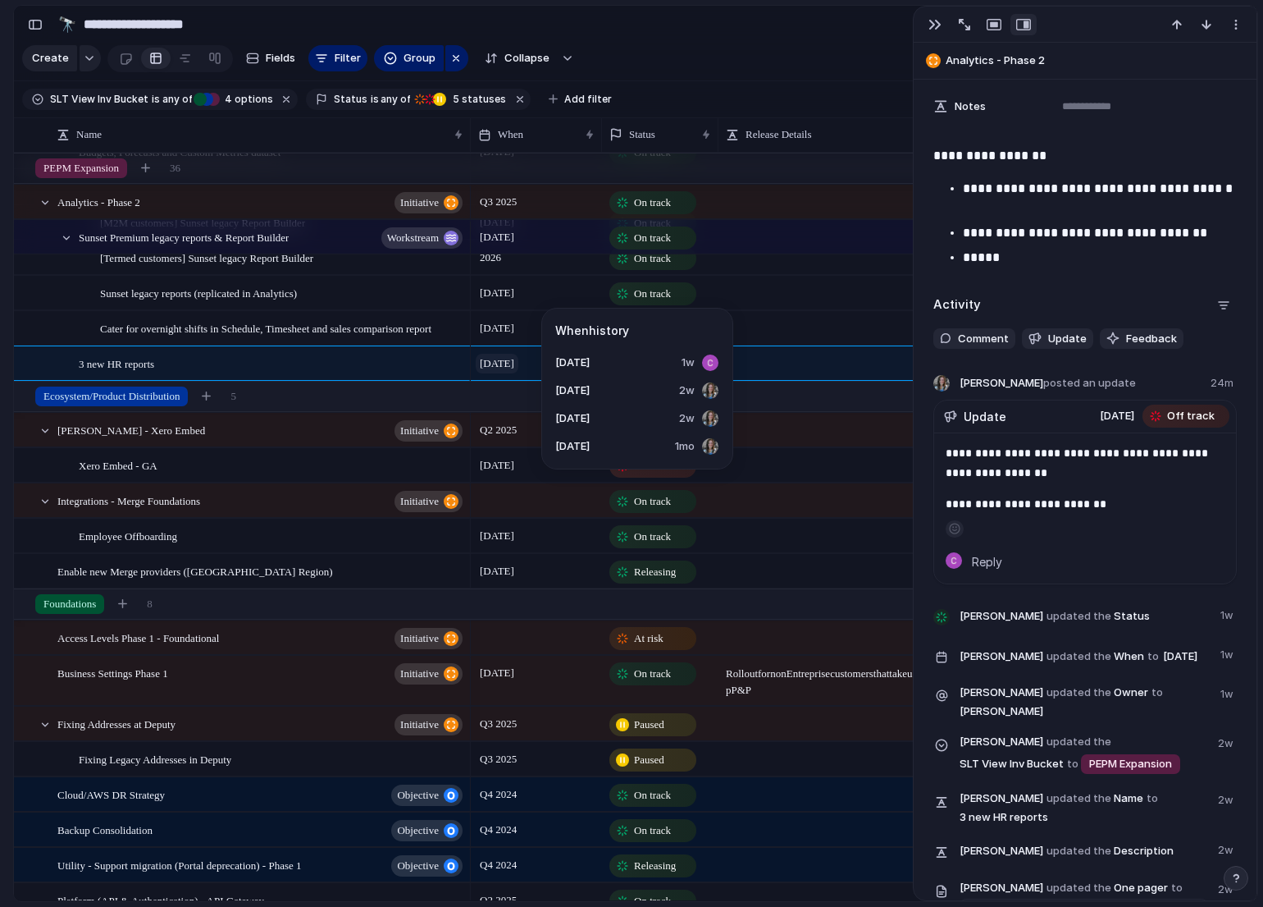
click at [496, 360] on span "[DATE]" at bounding box center [497, 364] width 43 height 20
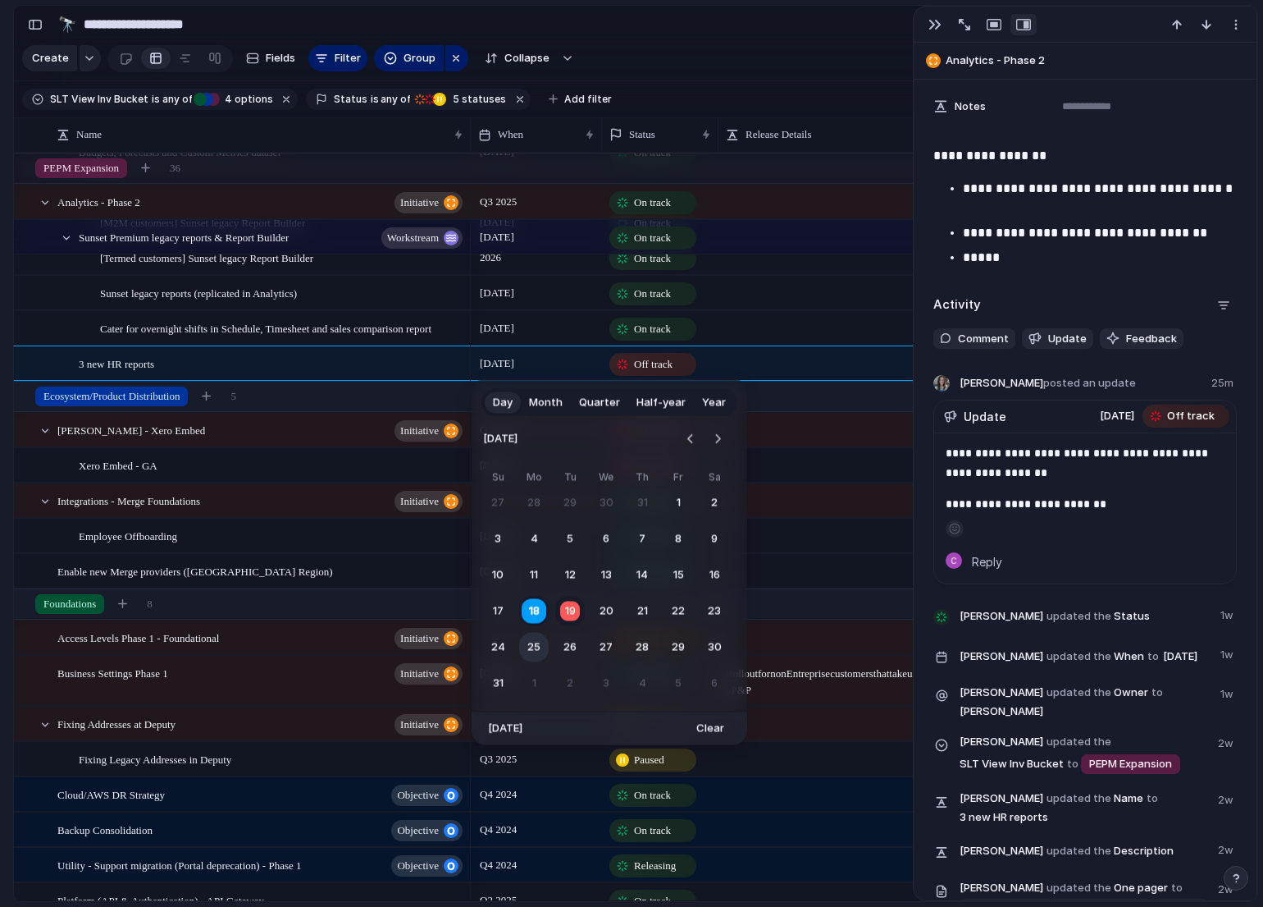
click at [533, 650] on button "25" at bounding box center [534, 648] width 30 height 30
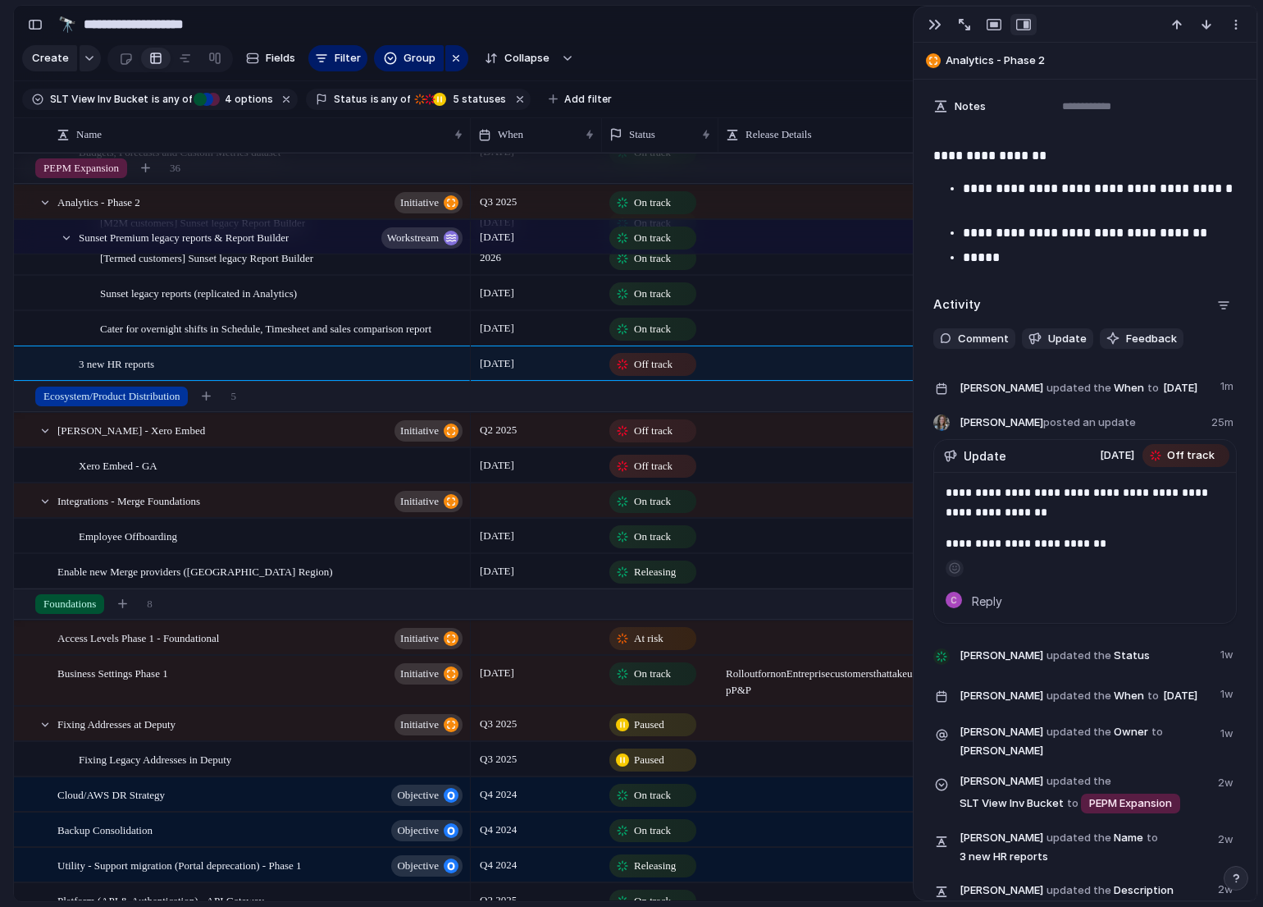
scroll to position [2473, 0]
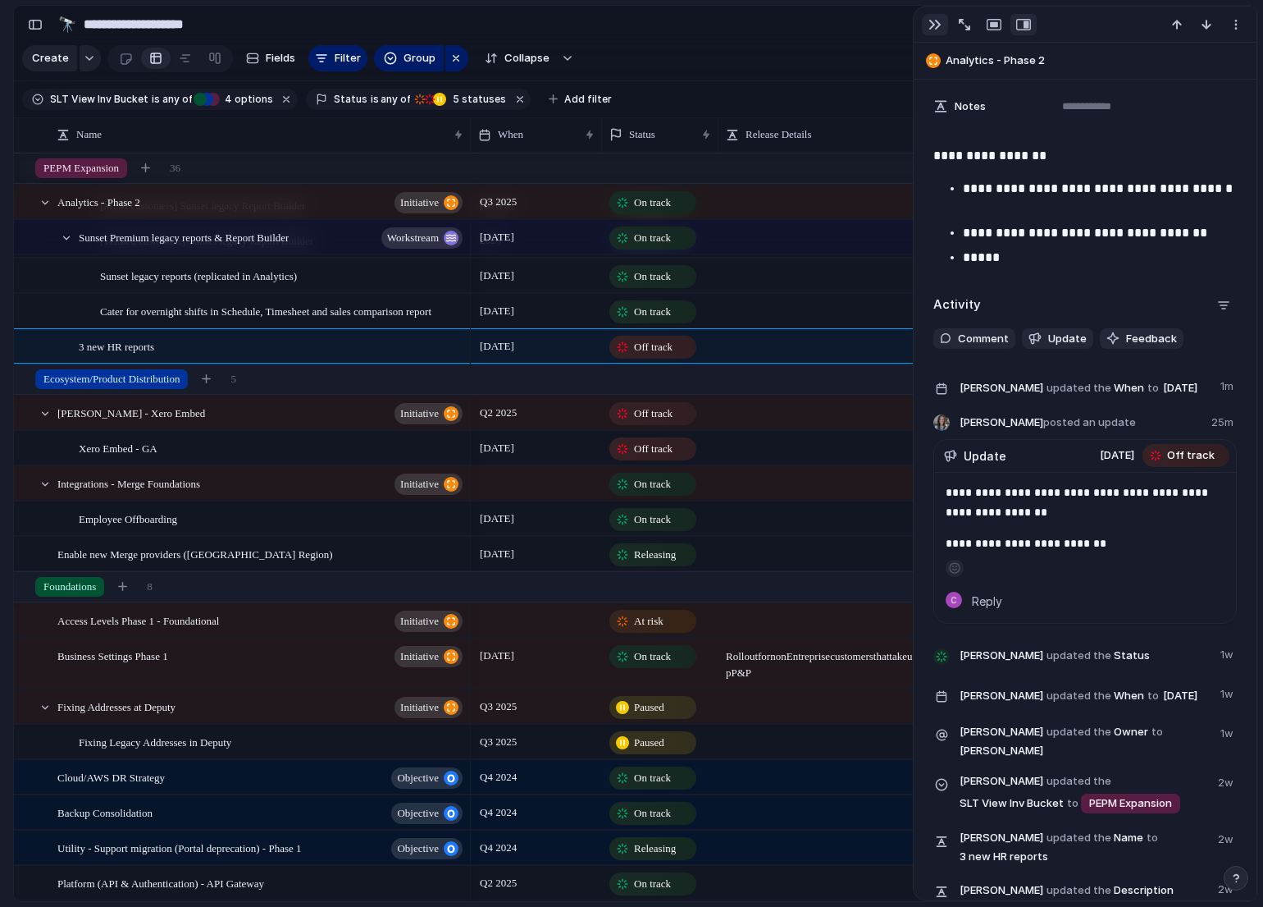
click at [929, 21] on div "button" at bounding box center [935, 24] width 13 height 13
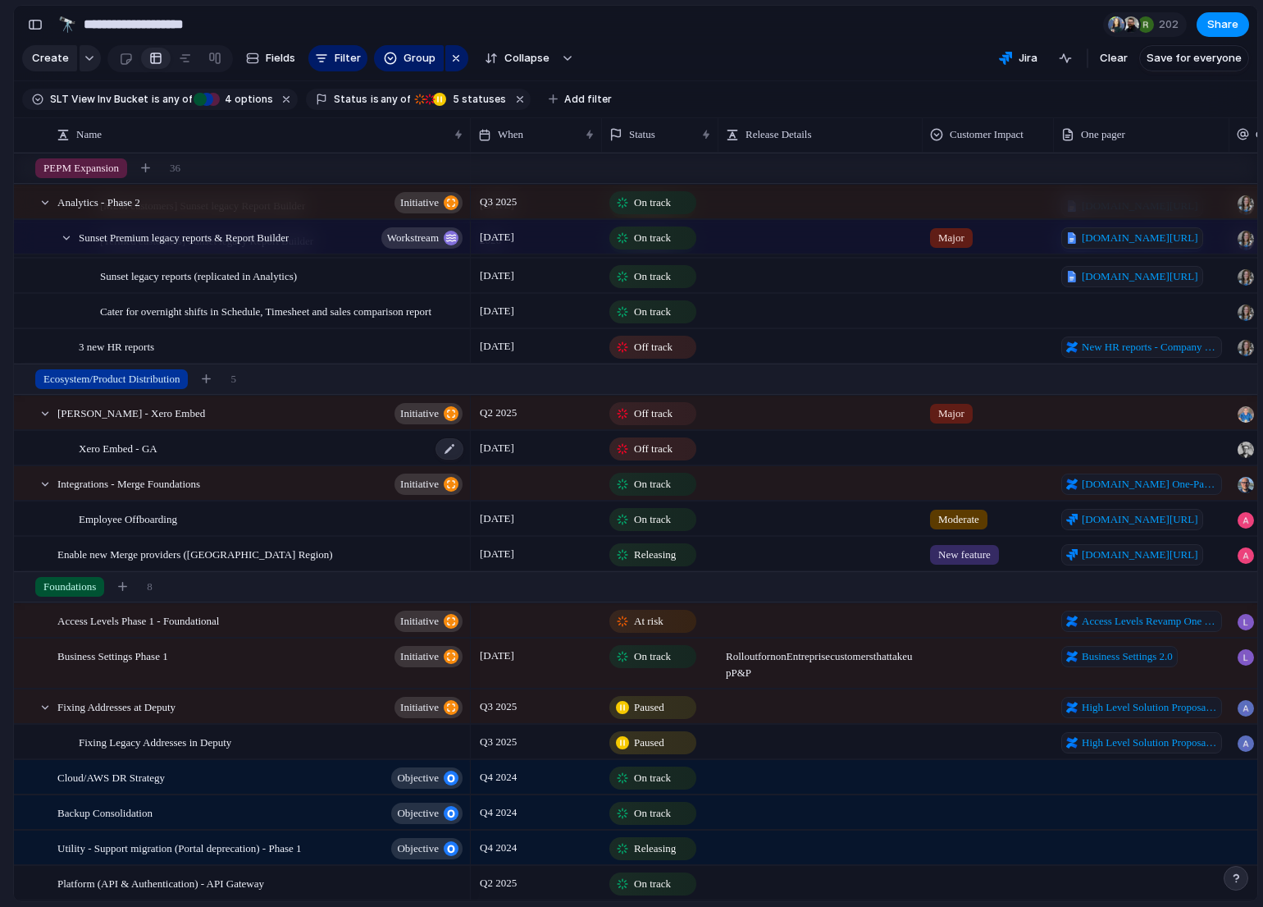
click at [283, 445] on div "Xero Embed - GA" at bounding box center [272, 449] width 386 height 34
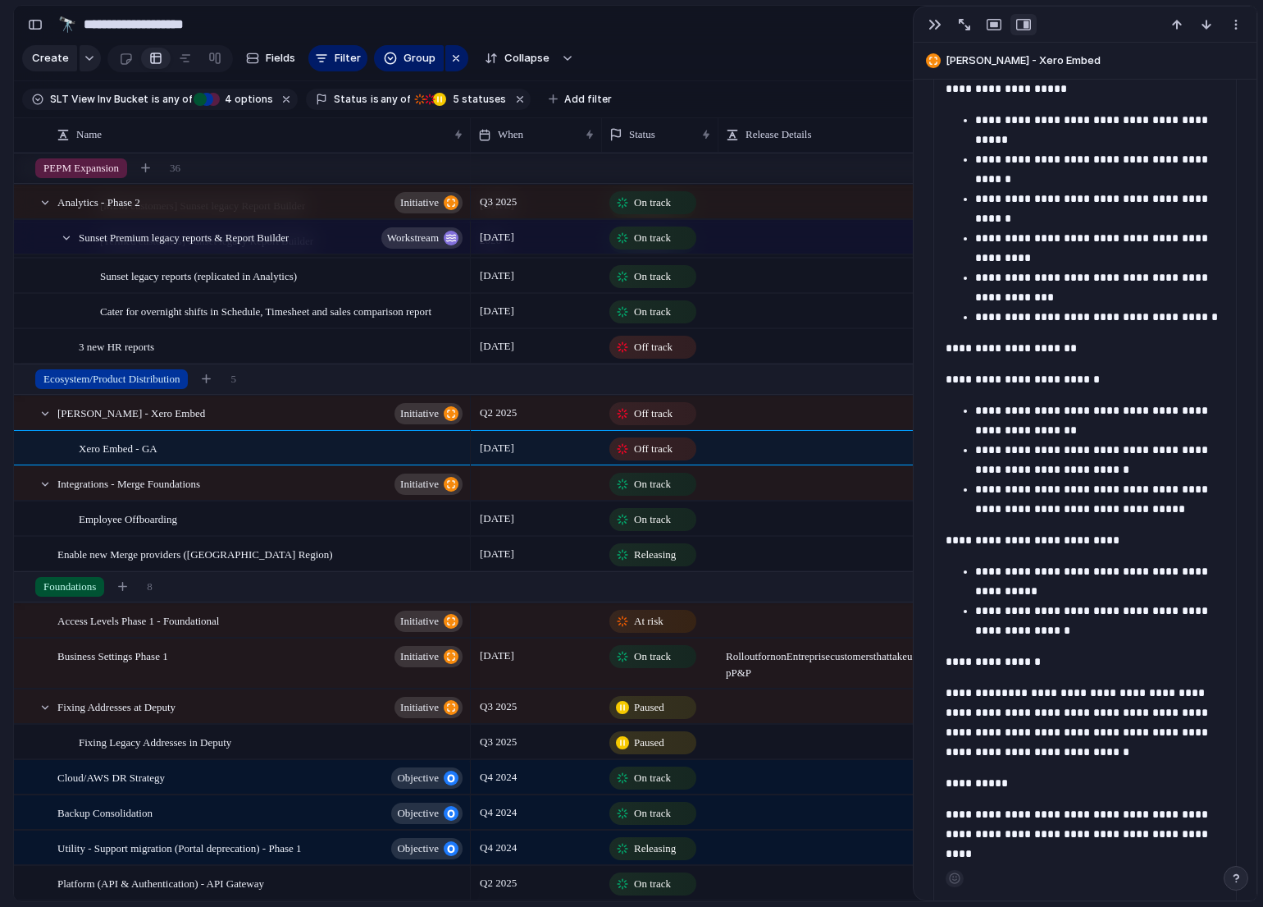
scroll to position [1426, 0]
drag, startPoint x: 934, startPoint y: 28, endPoint x: 898, endPoint y: 106, distance: 85.9
click at [934, 28] on div "button" at bounding box center [935, 24] width 13 height 13
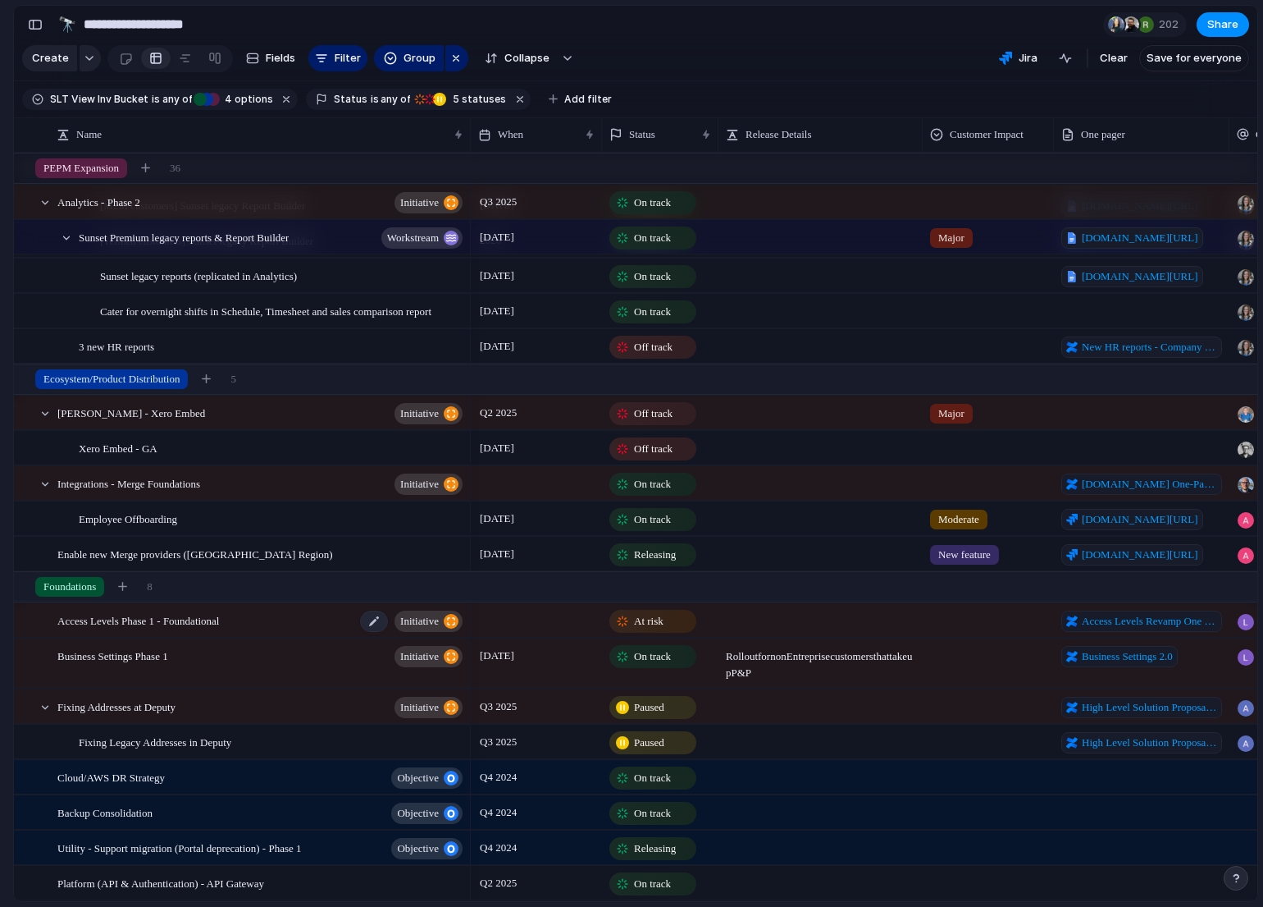
click at [302, 619] on div "Access Levels Phase 1 - Foundational initiative" at bounding box center [261, 621] width 408 height 34
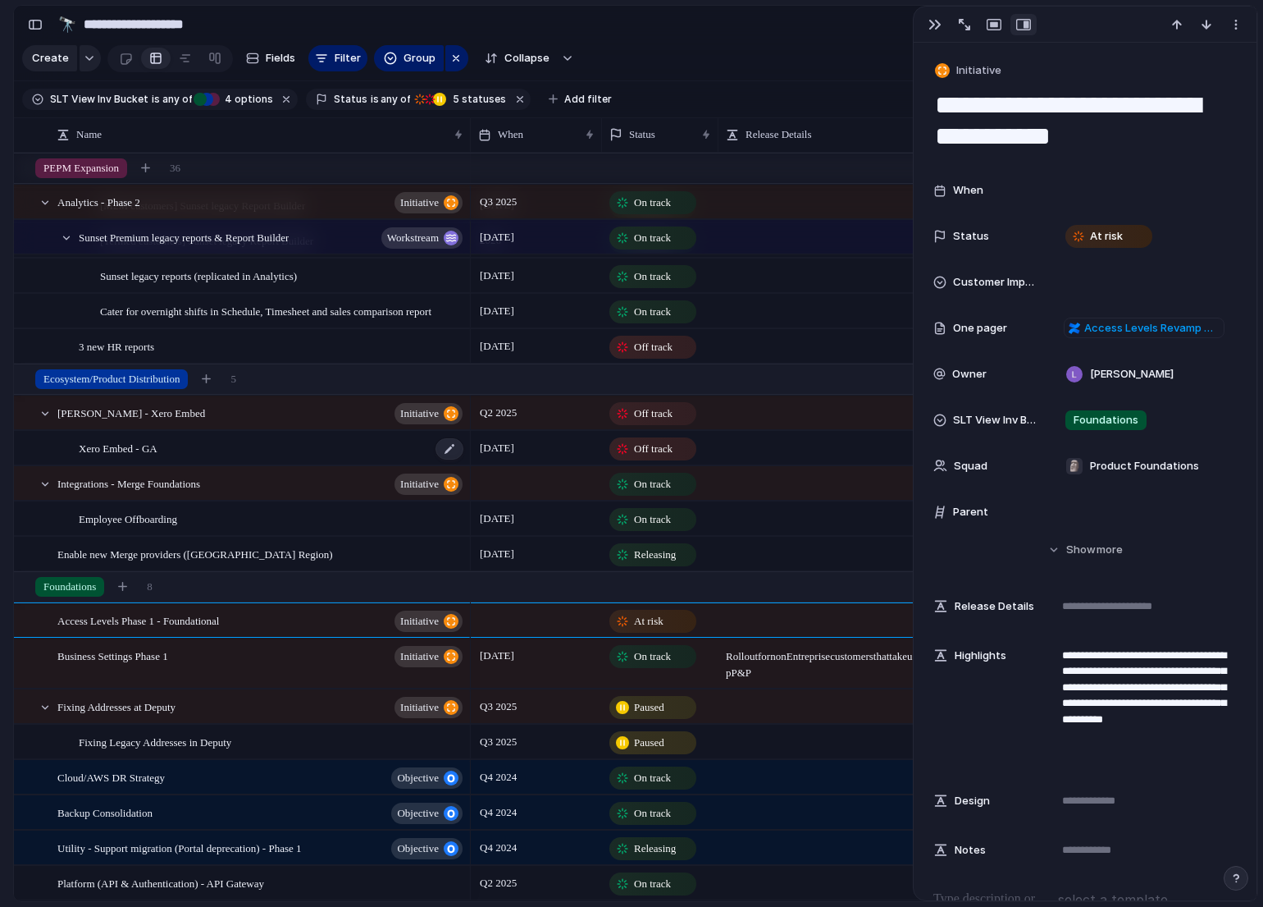
click at [290, 450] on div "Xero Embed - GA" at bounding box center [272, 449] width 386 height 34
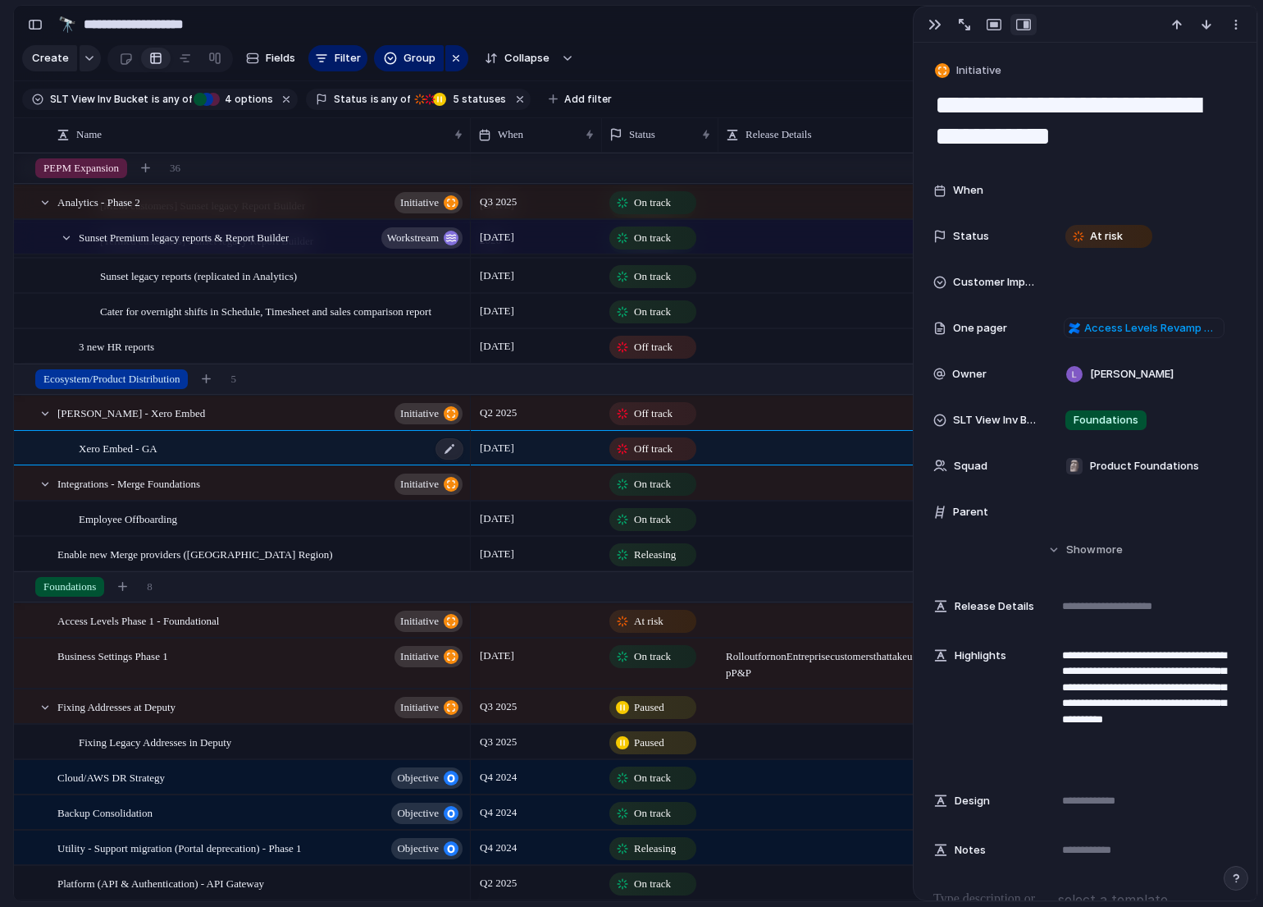
type textarea "**********"
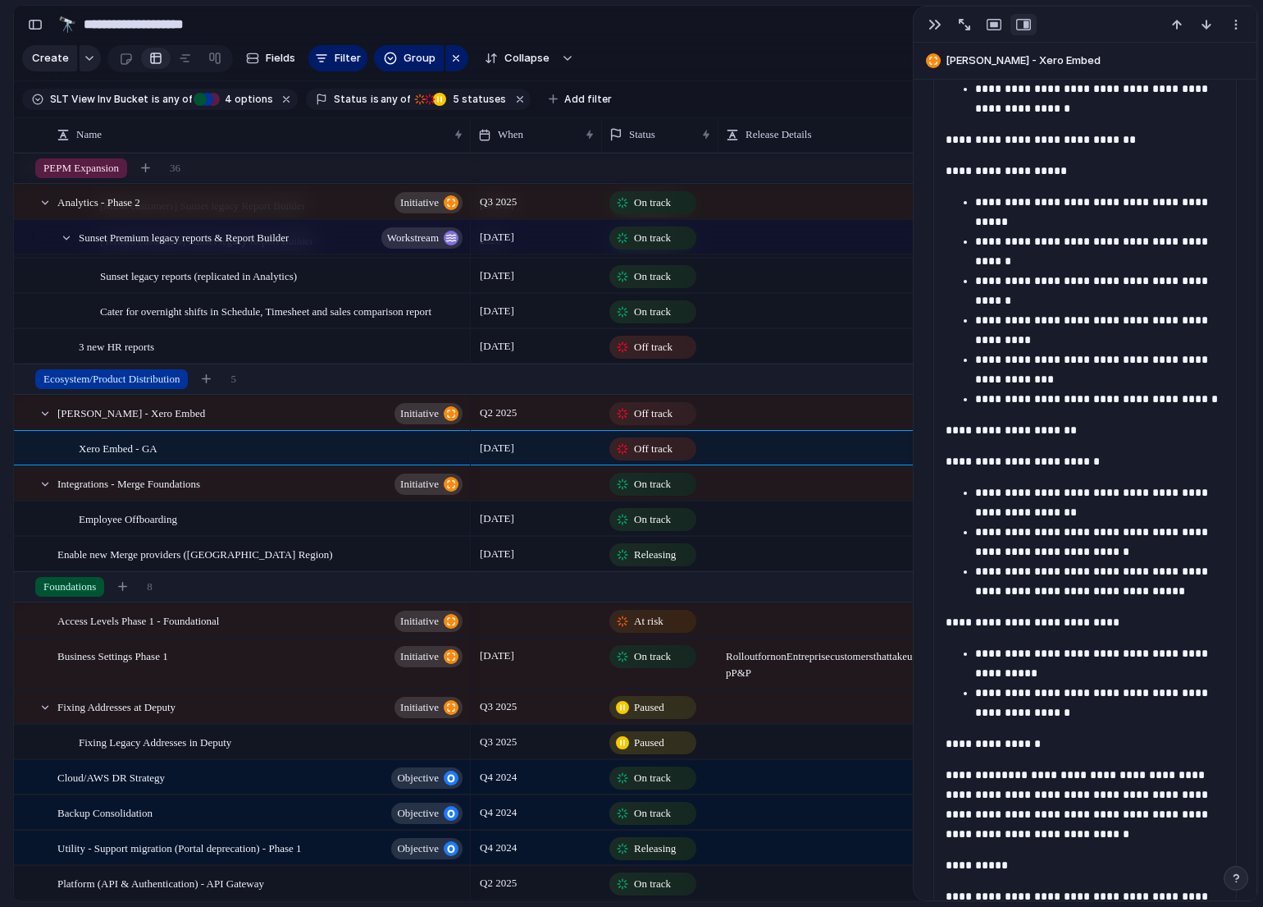
scroll to position [1206, 0]
drag, startPoint x: 973, startPoint y: 533, endPoint x: 1072, endPoint y: 548, distance: 100.4
click at [1072, 548] on ul "**********" at bounding box center [1085, 542] width 279 height 118
click at [1112, 554] on p "**********" at bounding box center [1099, 542] width 249 height 39
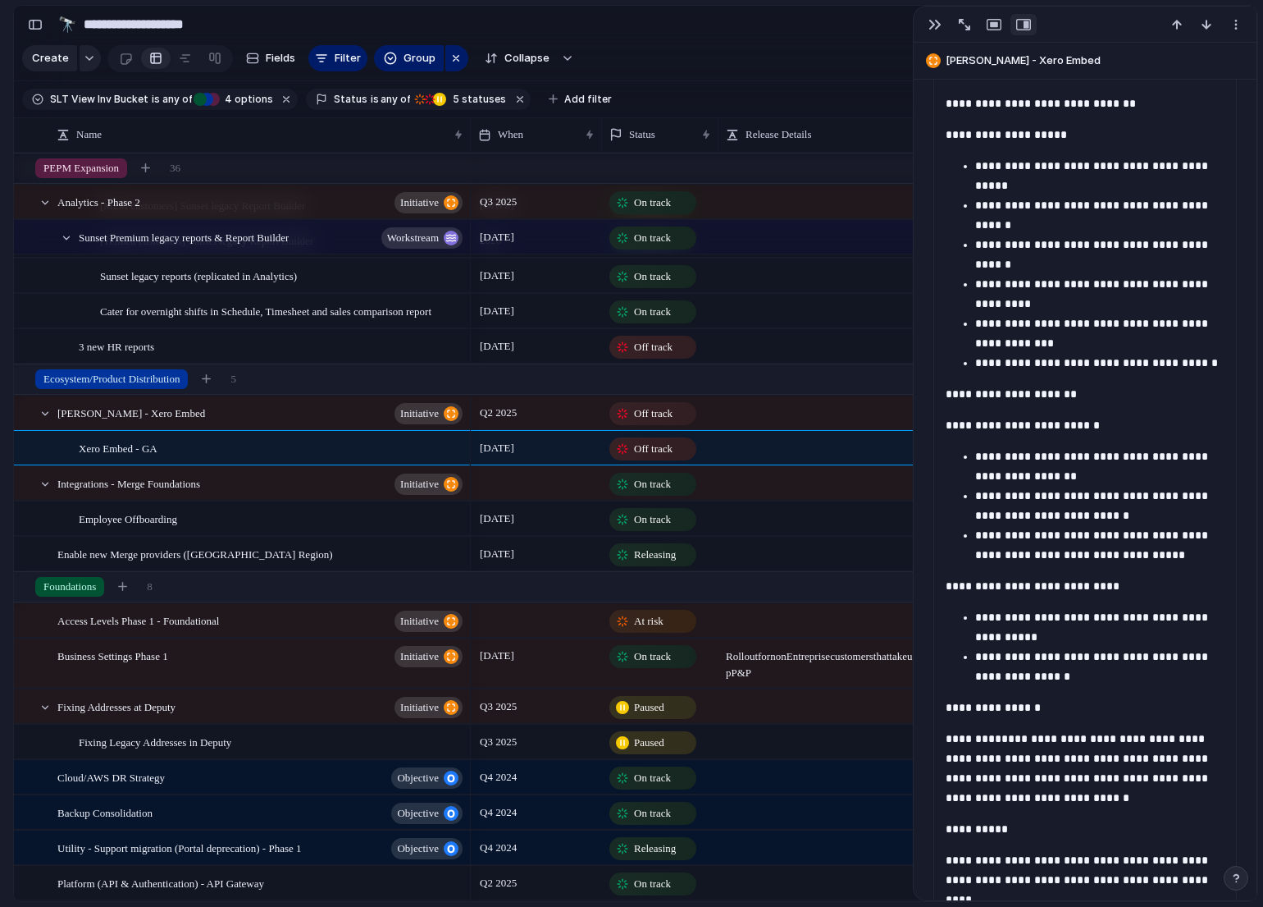
scroll to position [1240, 0]
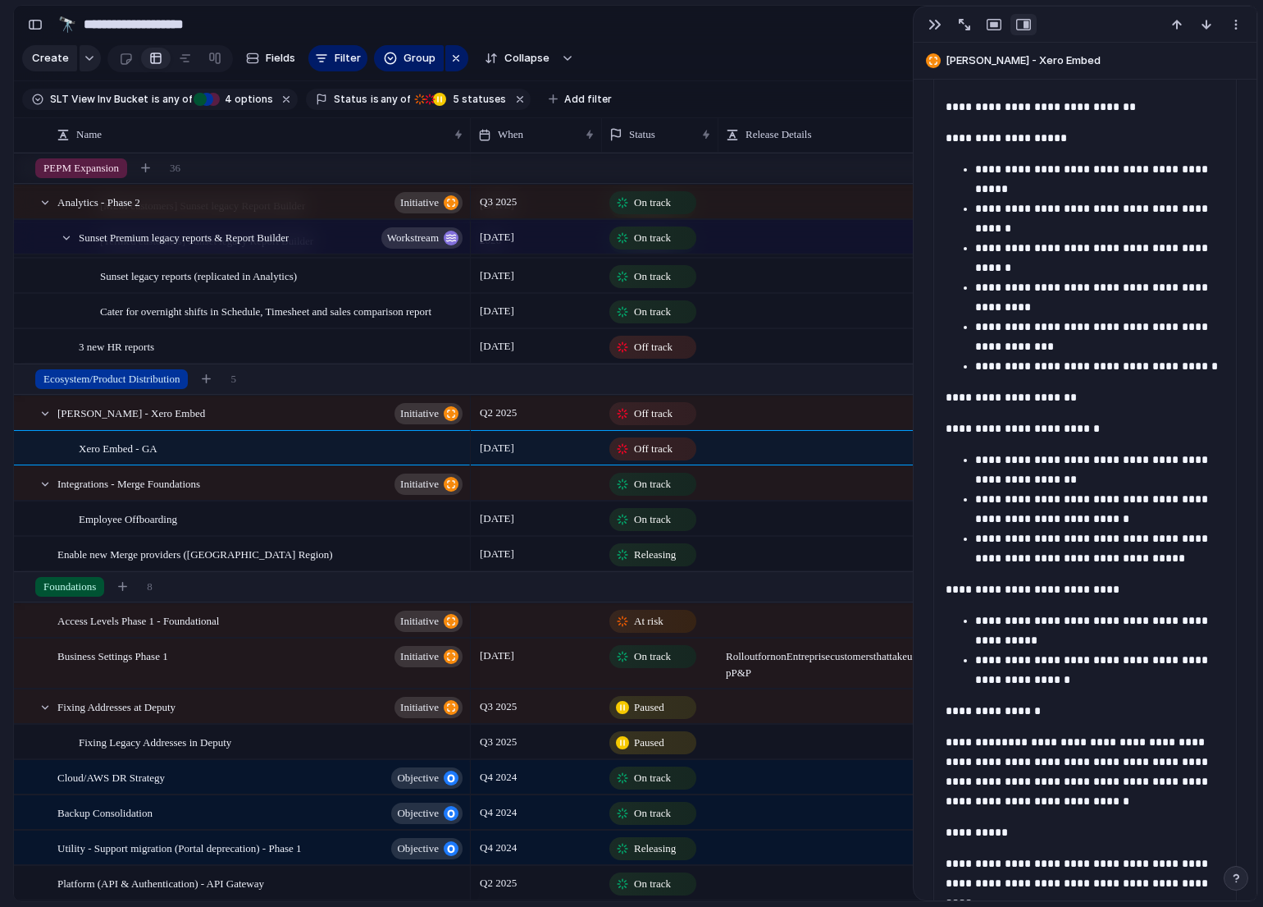
click at [1106, 518] on p "**********" at bounding box center [1099, 508] width 249 height 39
click at [933, 30] on div "button" at bounding box center [935, 24] width 13 height 13
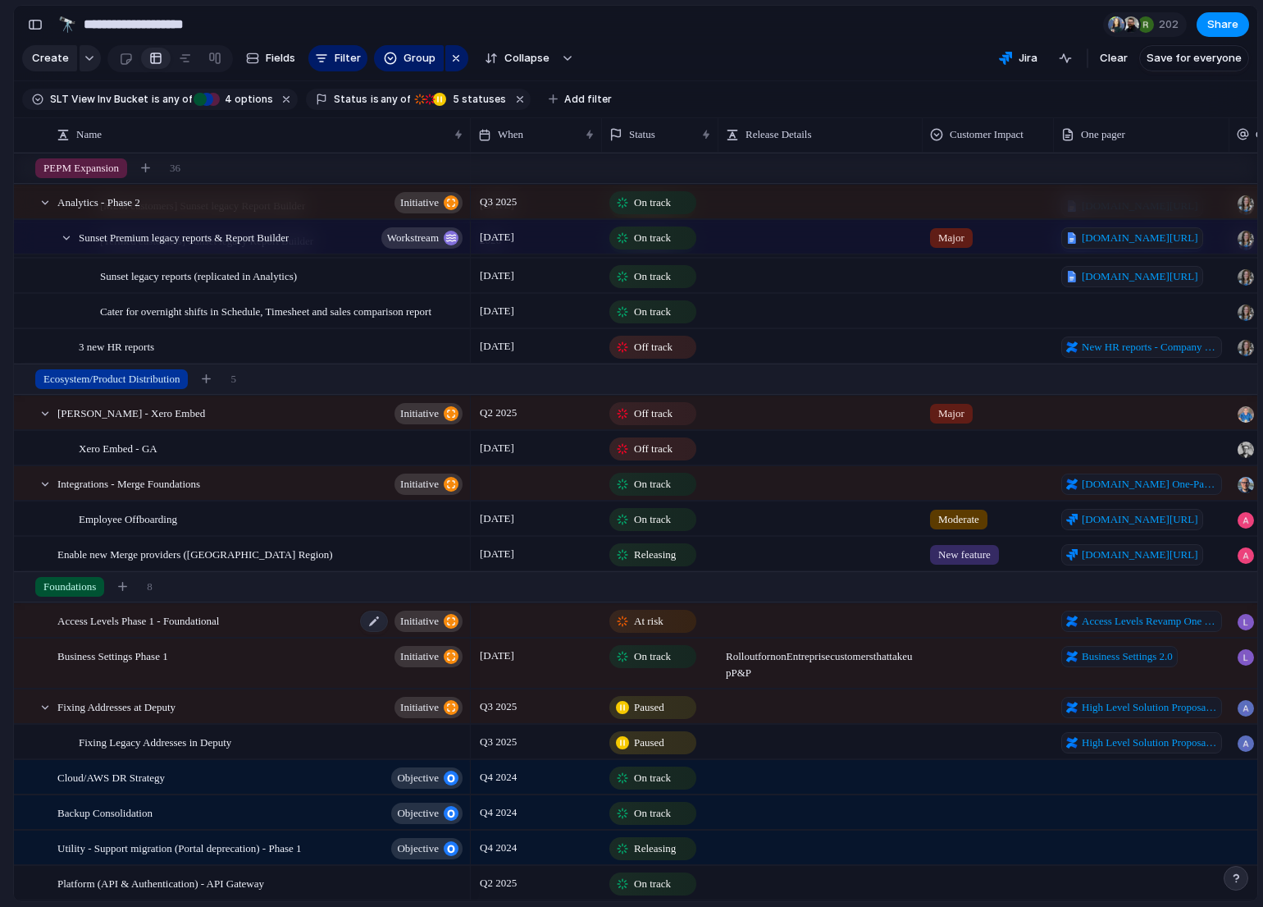
click at [298, 625] on div "Access Levels Phase 1 - Foundational initiative" at bounding box center [261, 621] width 408 height 34
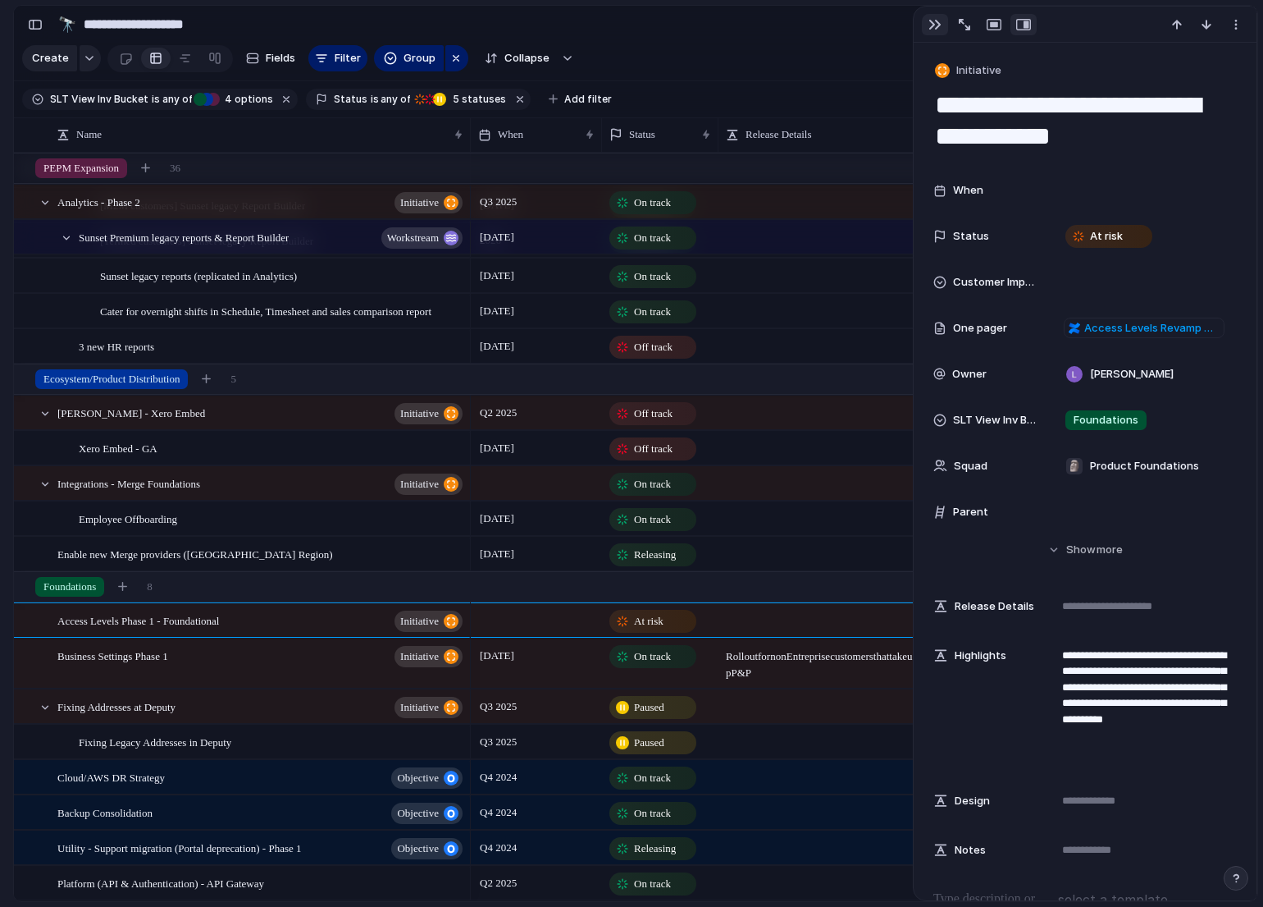
drag, startPoint x: 939, startPoint y: 31, endPoint x: 920, endPoint y: 38, distance: 20.0
click at [938, 31] on button "button" at bounding box center [935, 24] width 26 height 21
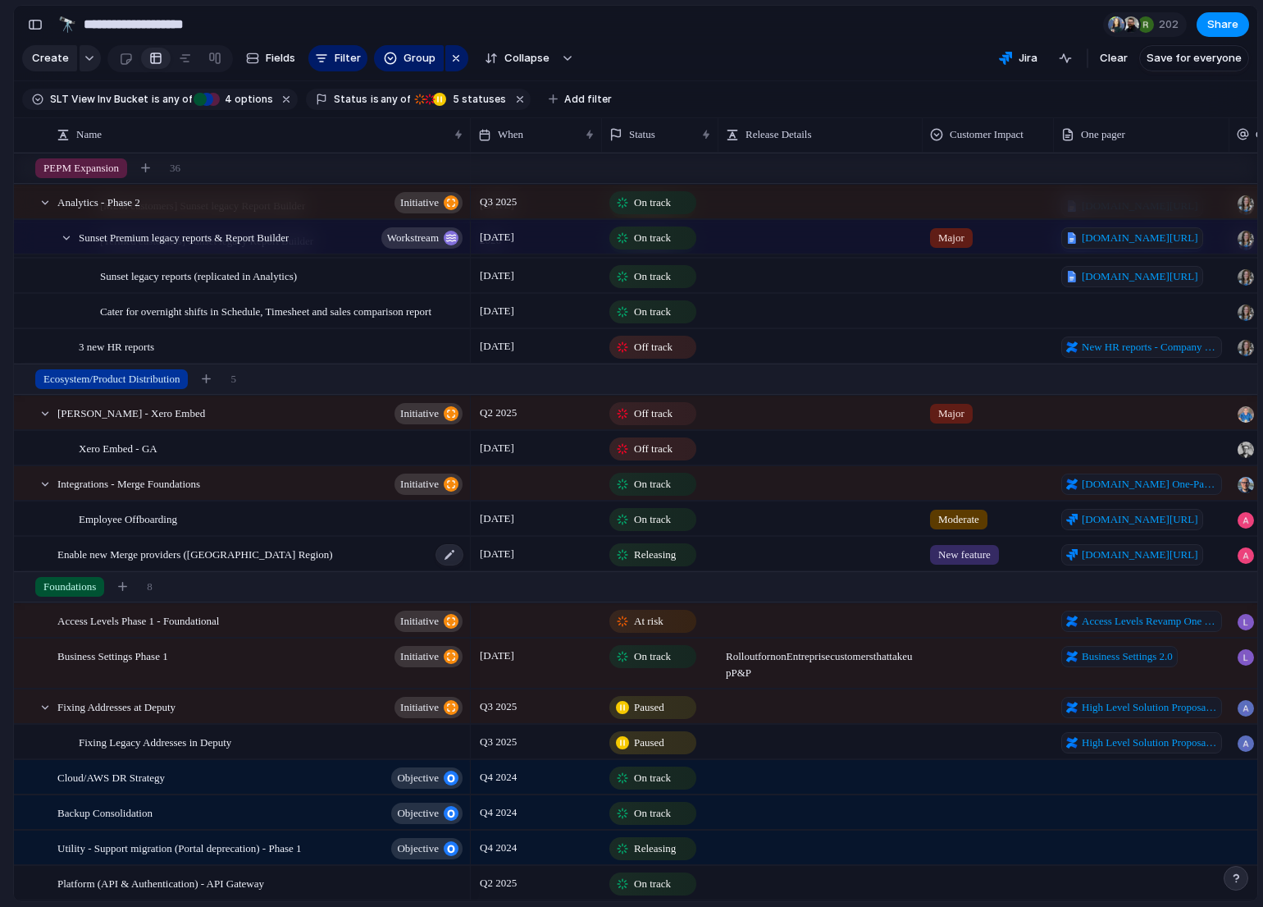
click at [300, 548] on div "Enable new Merge providers ([GEOGRAPHIC_DATA] Region)" at bounding box center [261, 554] width 408 height 34
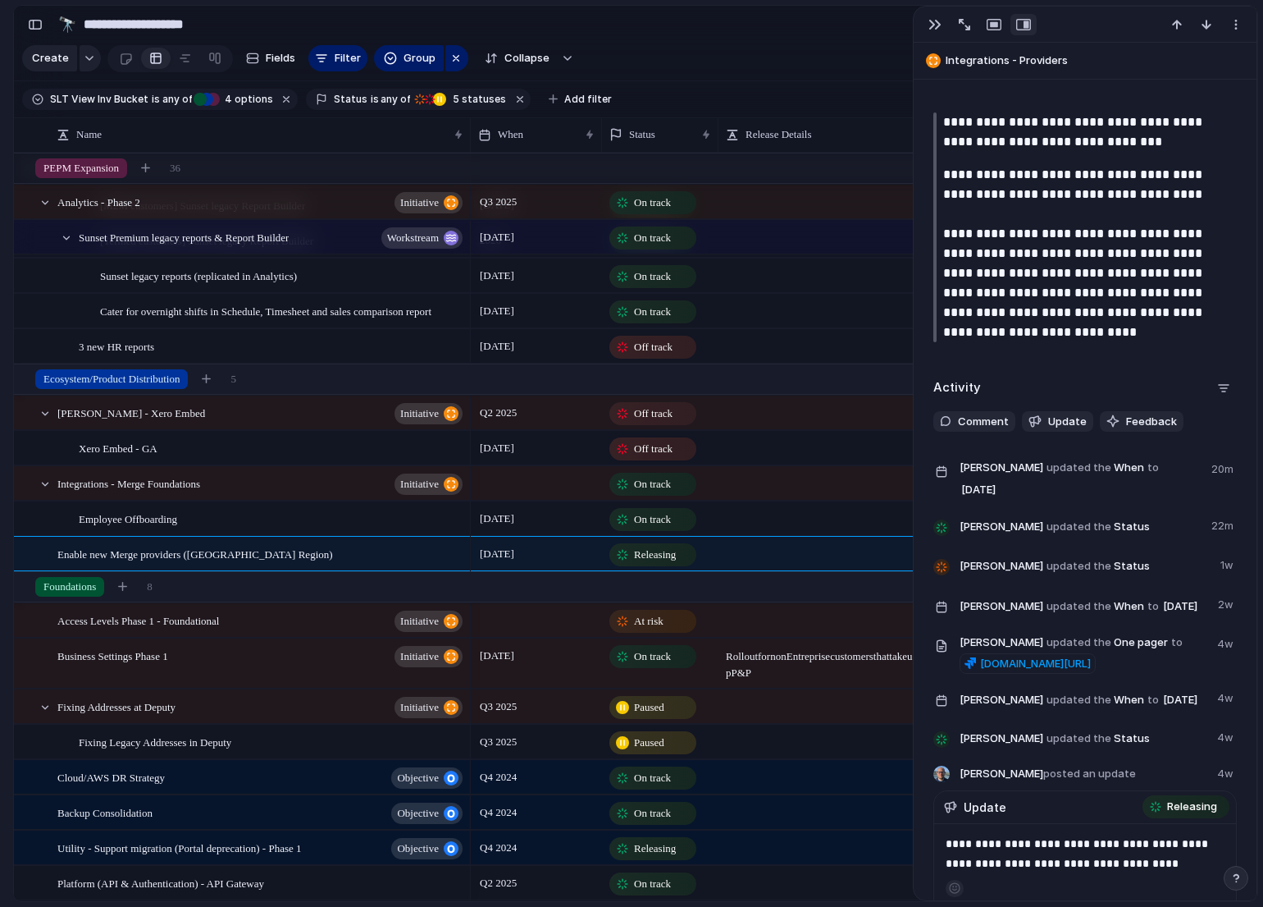
scroll to position [960, 0]
click at [937, 21] on div "button" at bounding box center [935, 24] width 13 height 13
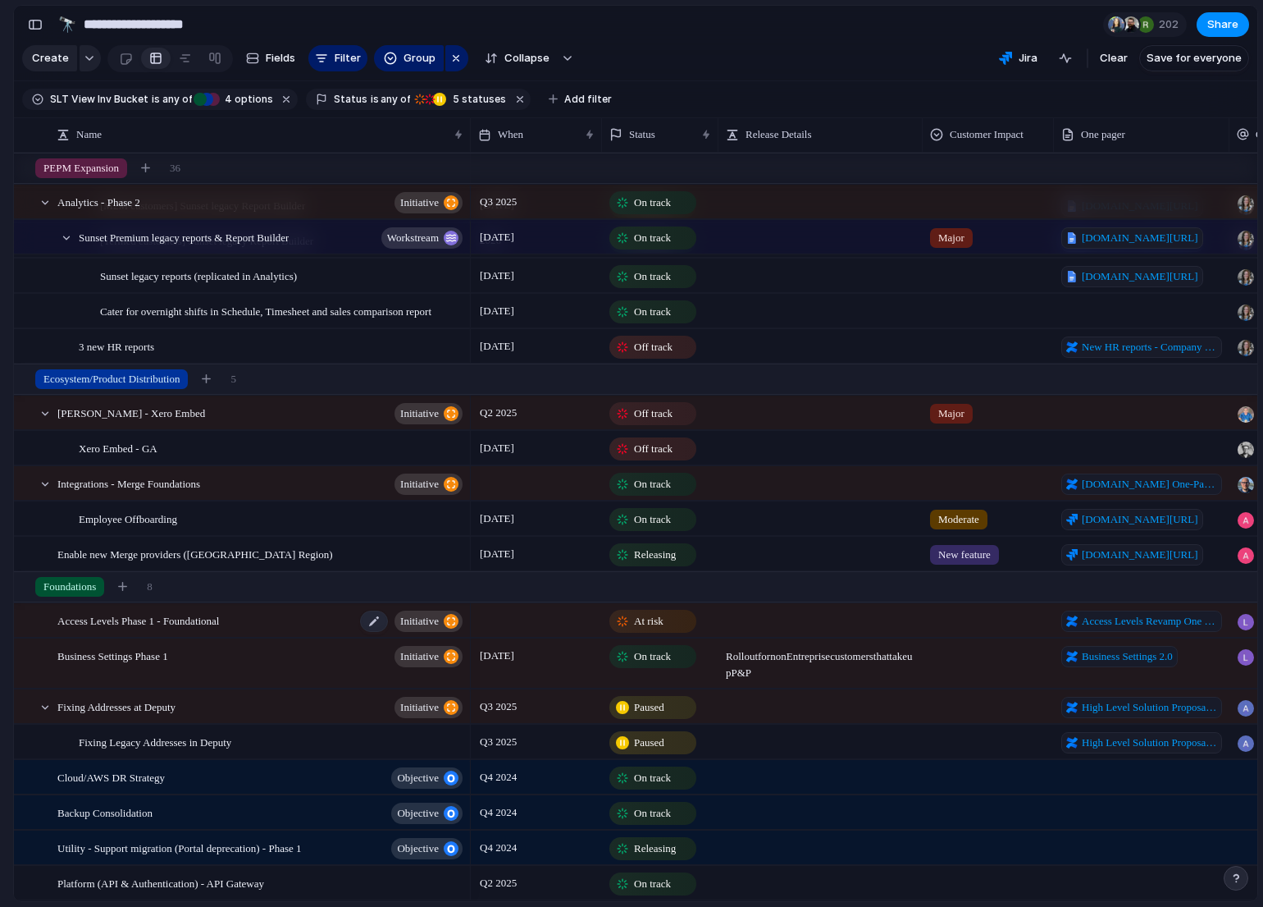
click at [309, 617] on div "Access Levels Phase 1 - Foundational initiative" at bounding box center [261, 621] width 408 height 34
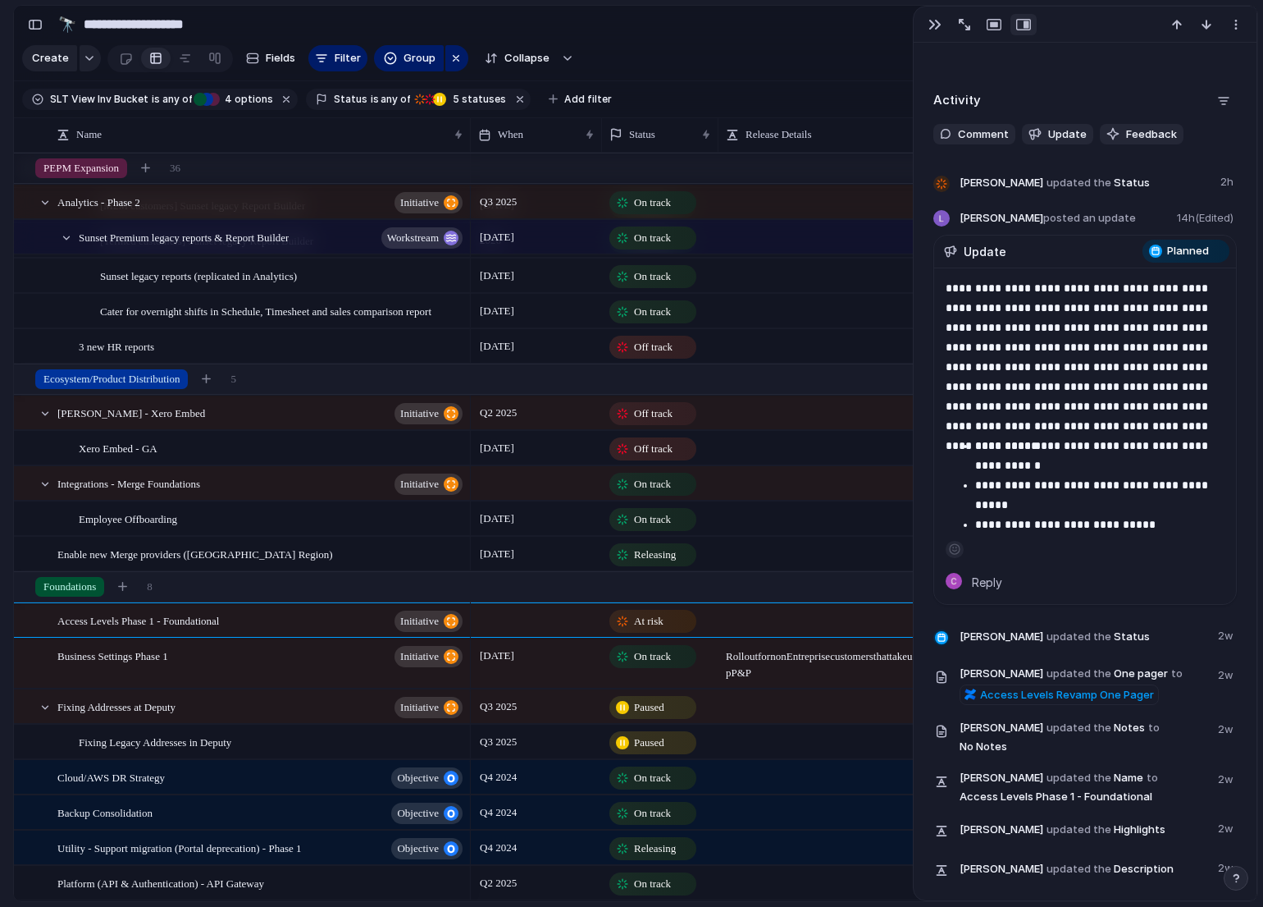
scroll to position [923, 0]
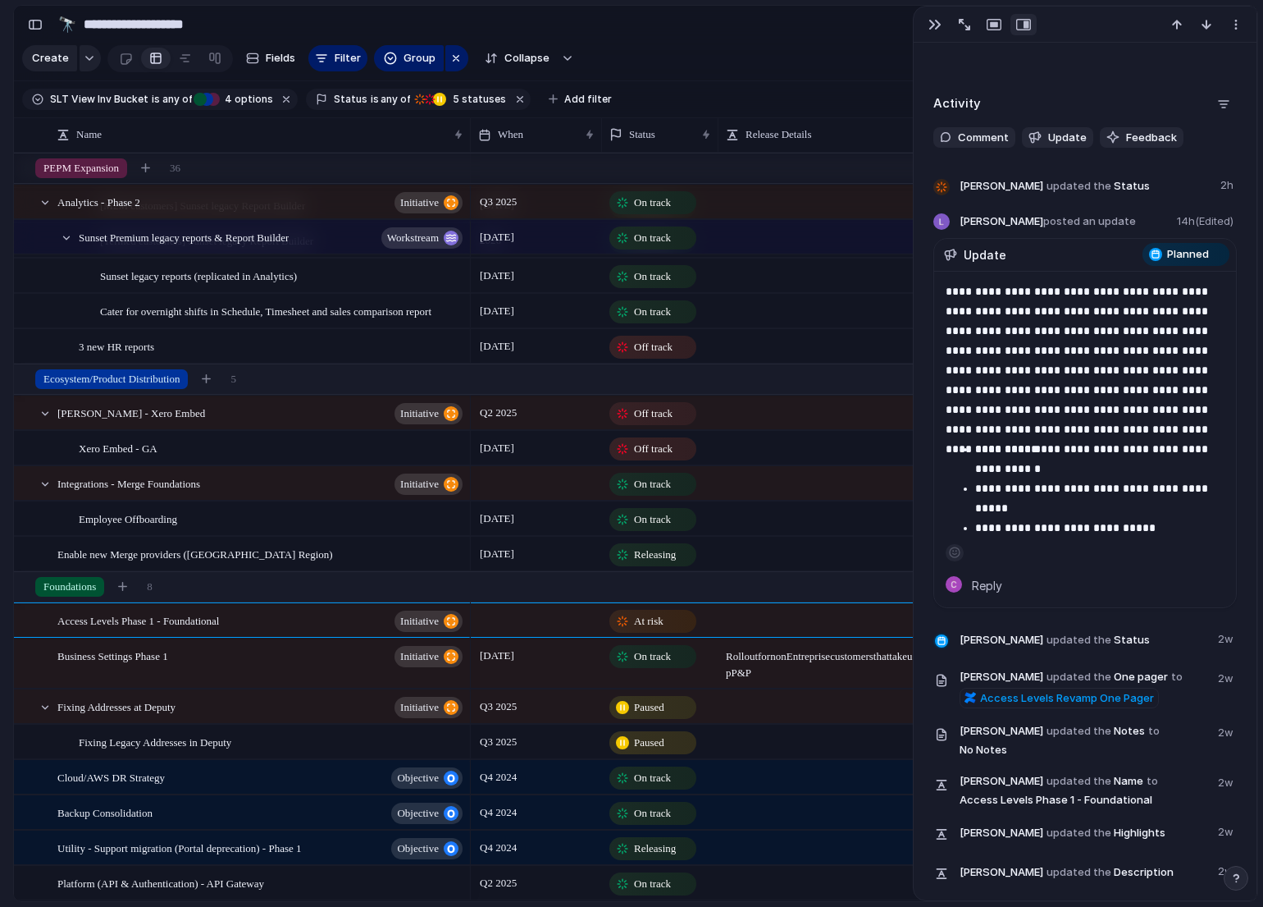
click at [527, 623] on div at bounding box center [536, 620] width 131 height 34
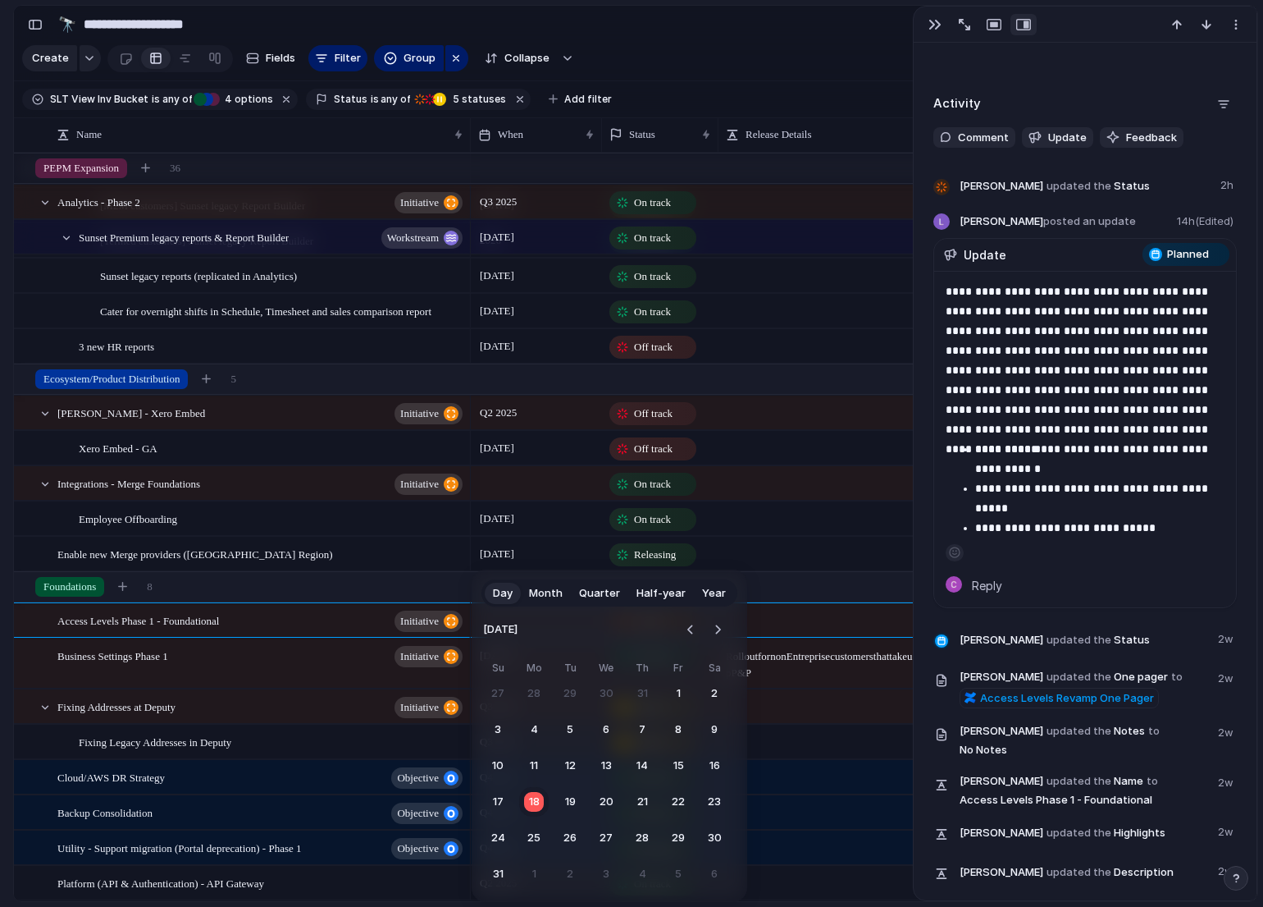
click at [599, 596] on span "Quarter" at bounding box center [599, 593] width 41 height 16
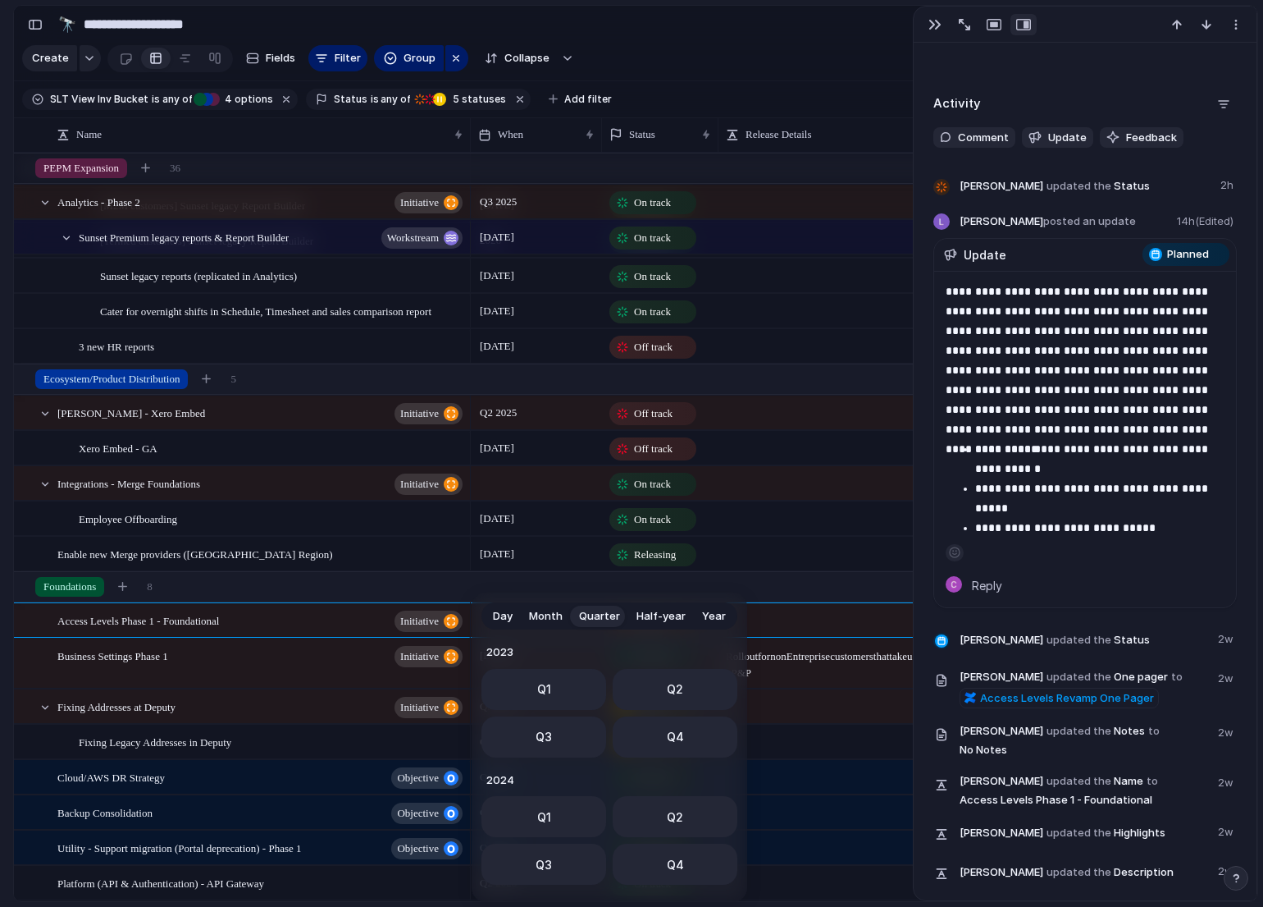
scroll to position [260, 0]
drag, startPoint x: 550, startPoint y: 806, endPoint x: 550, endPoint y: 794, distance: 11.5
click at [550, 806] on button "Q1" at bounding box center [544, 811] width 125 height 41
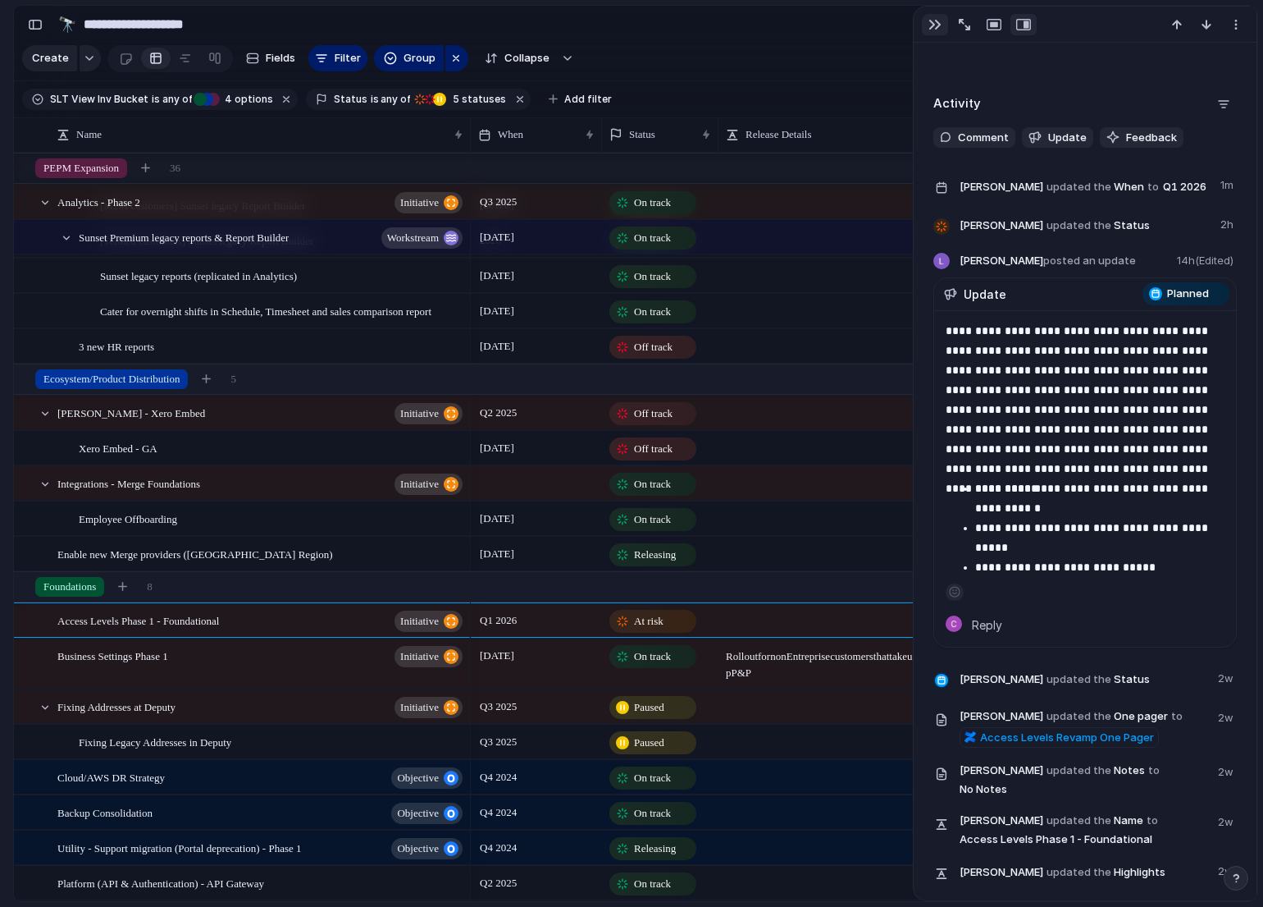
click at [937, 30] on div "button" at bounding box center [935, 24] width 13 height 13
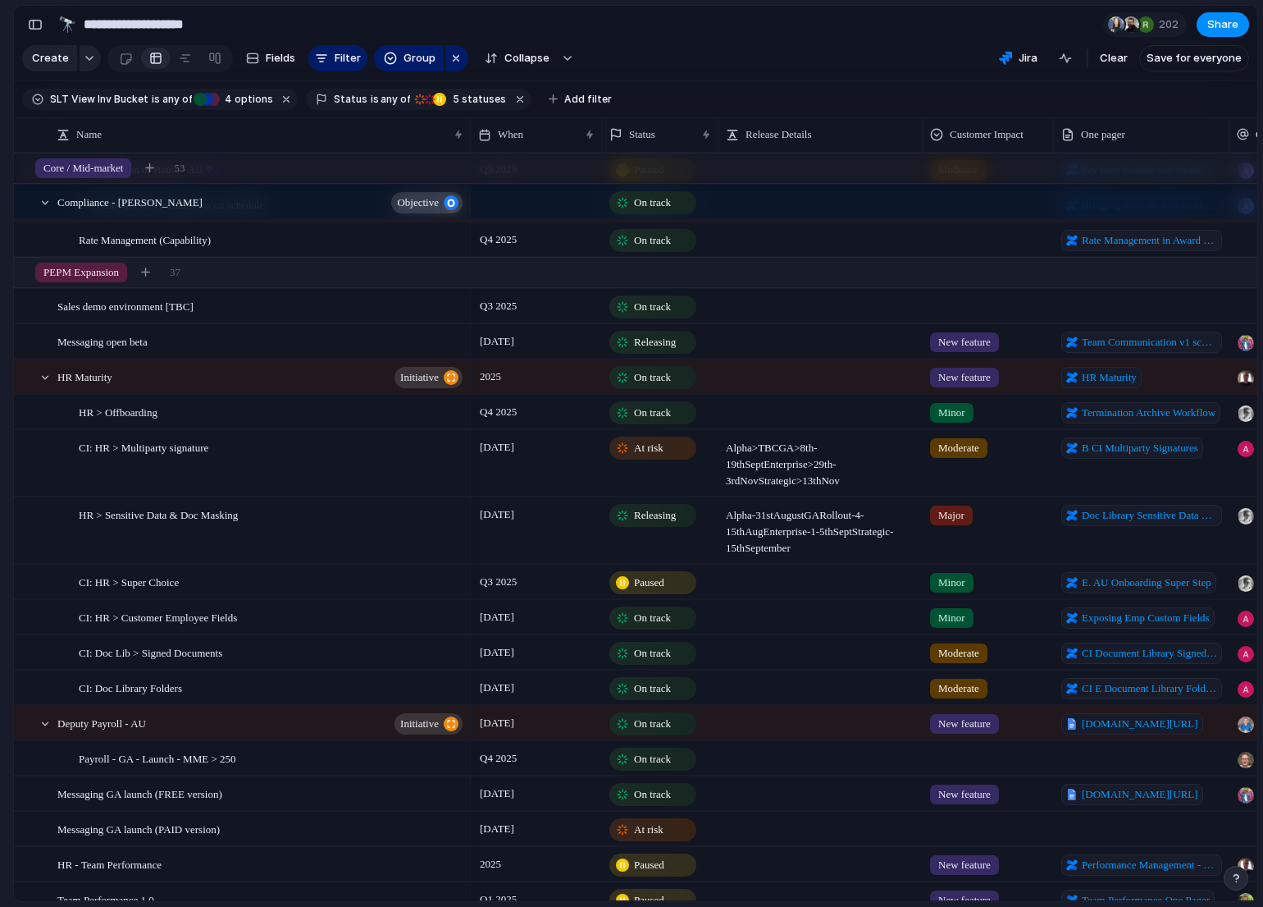
scroll to position [1030, 0]
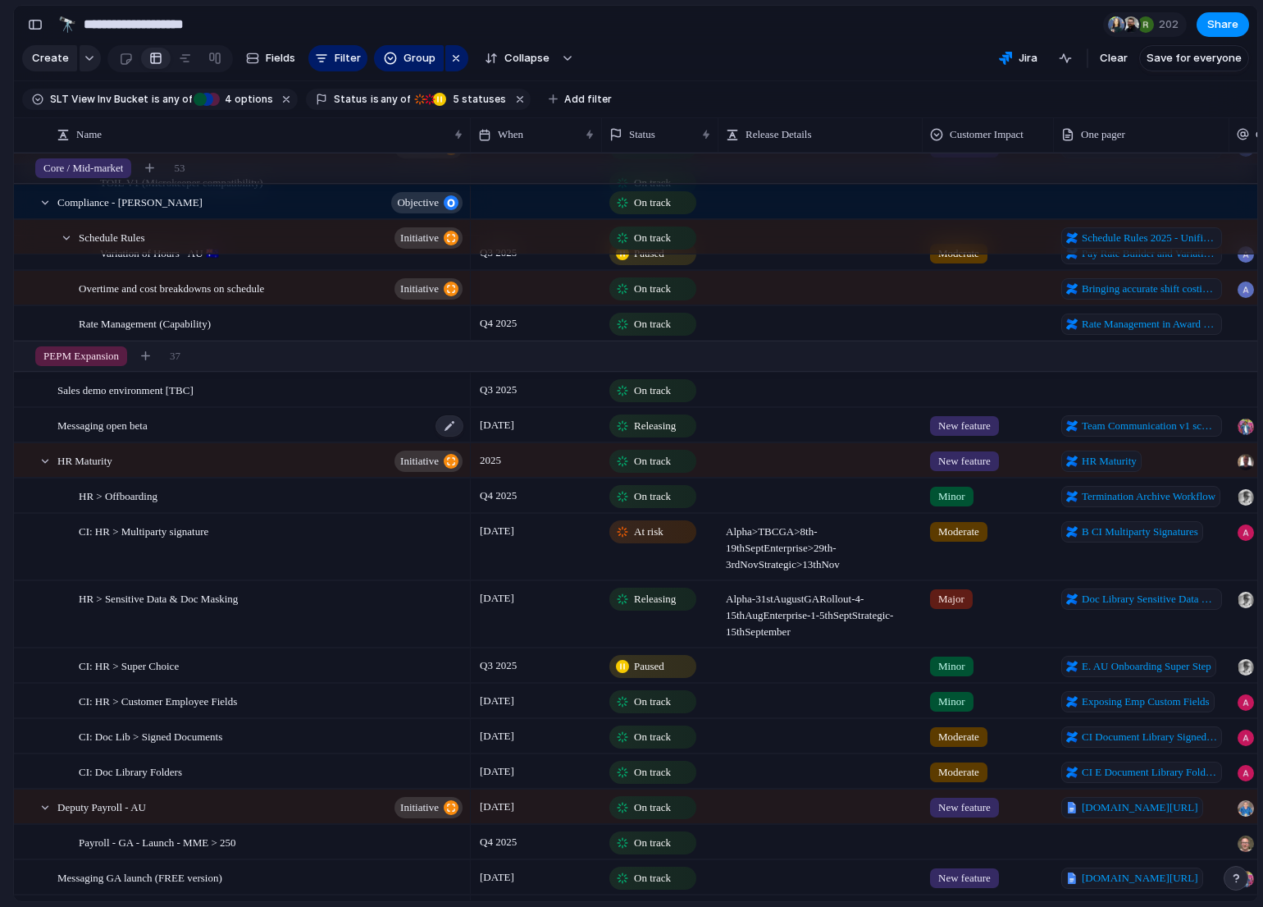
click at [345, 429] on div "Messaging open beta" at bounding box center [261, 426] width 408 height 34
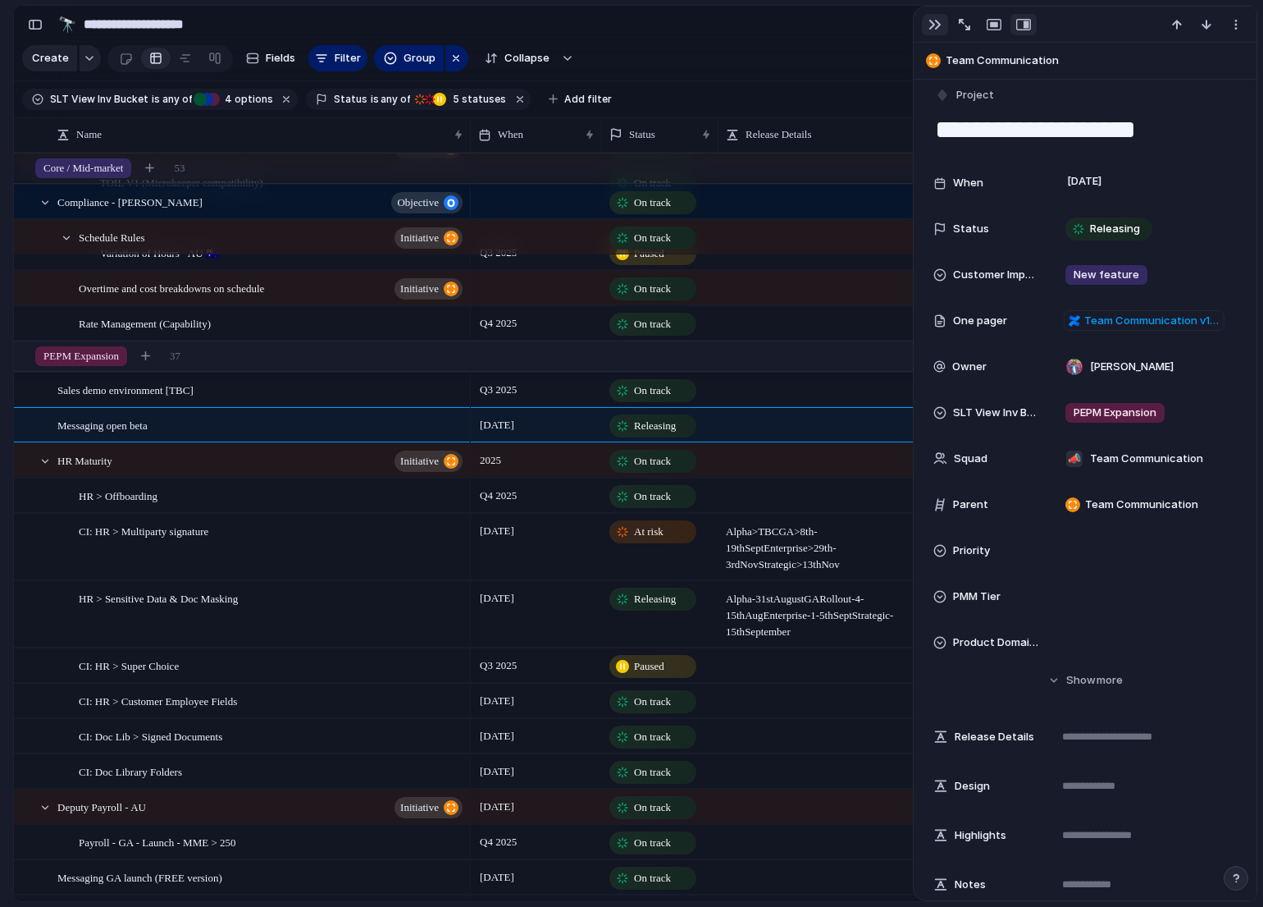
click at [927, 28] on button "button" at bounding box center [935, 24] width 26 height 21
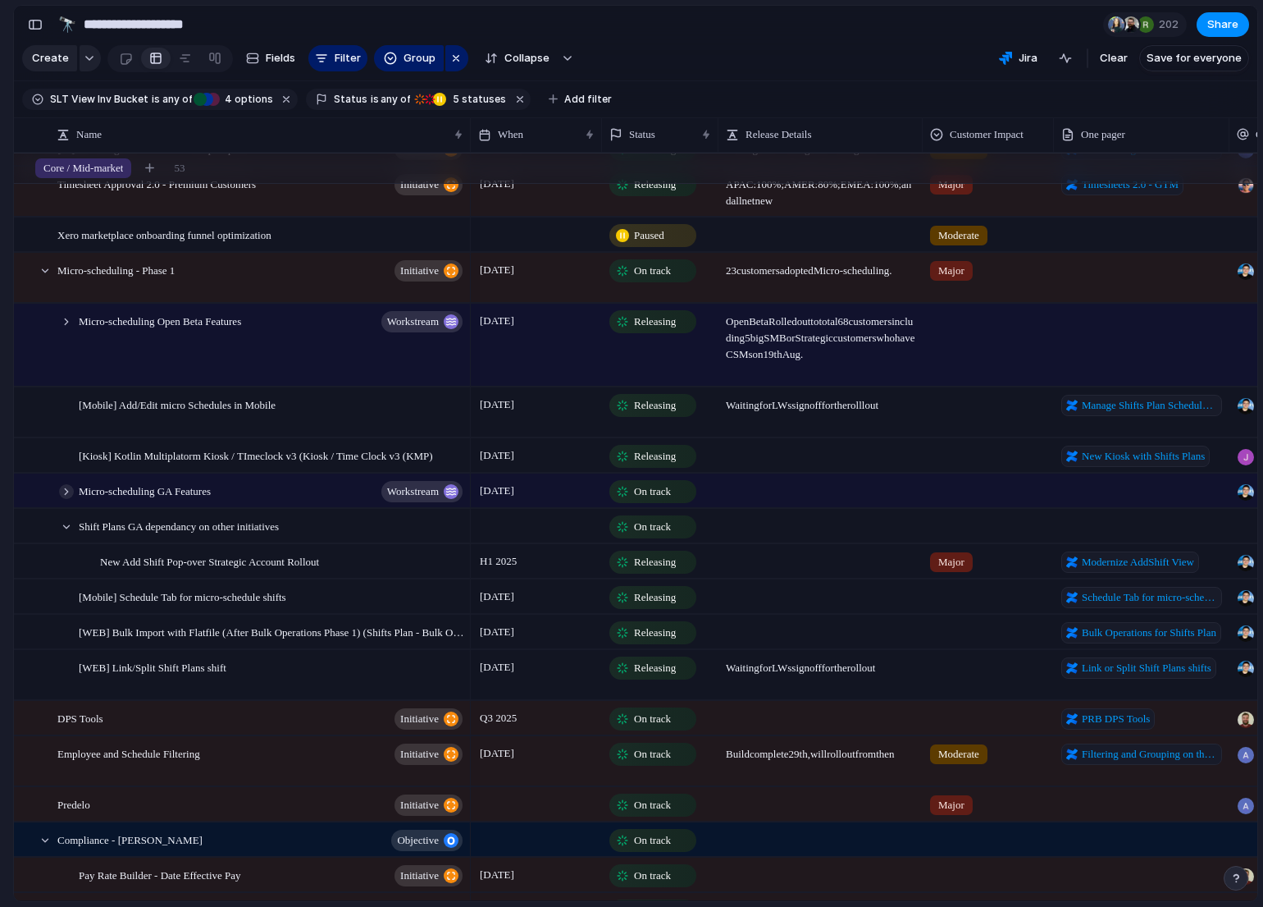
click at [65, 491] on div at bounding box center [66, 491] width 15 height 15
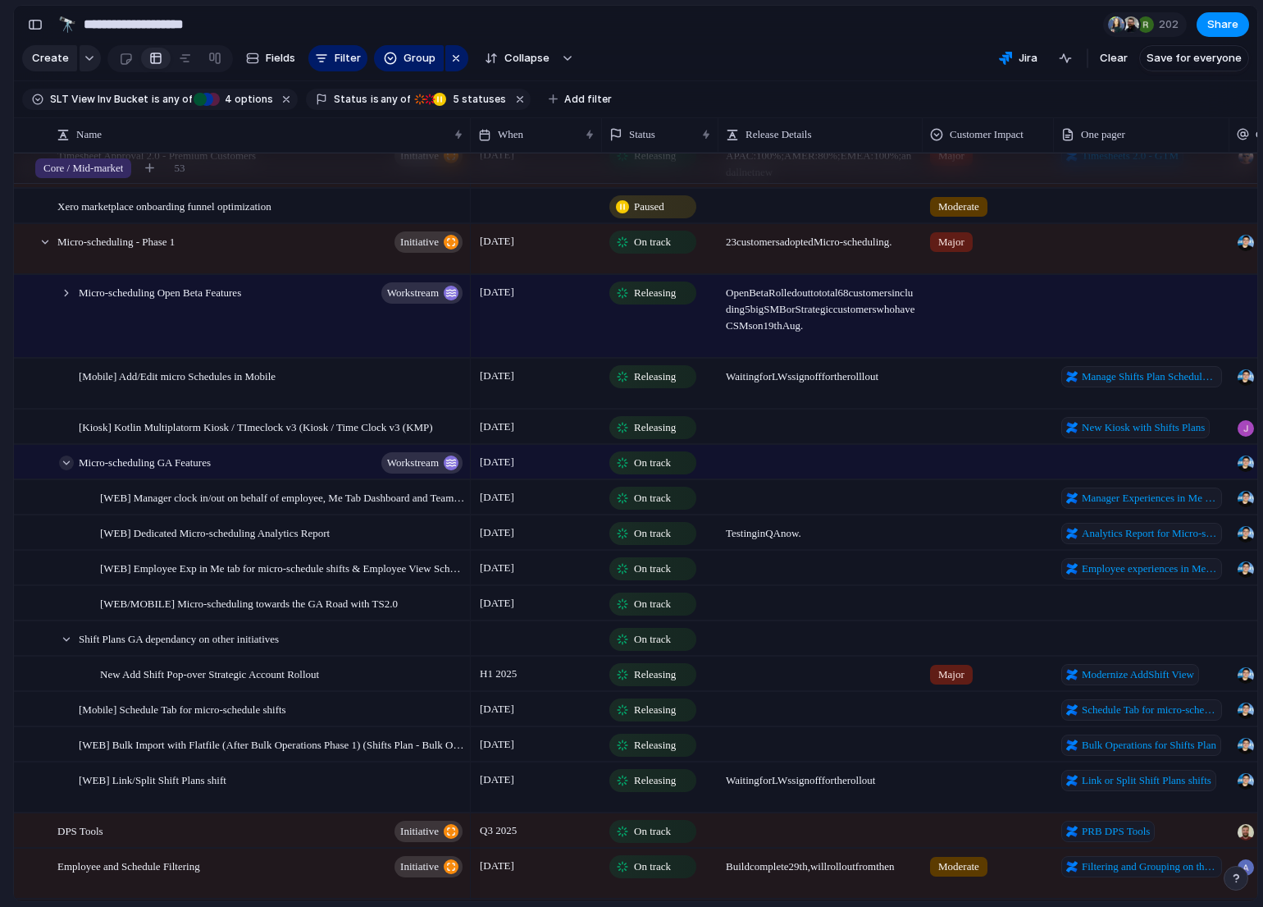
click at [65, 463] on div at bounding box center [66, 462] width 15 height 15
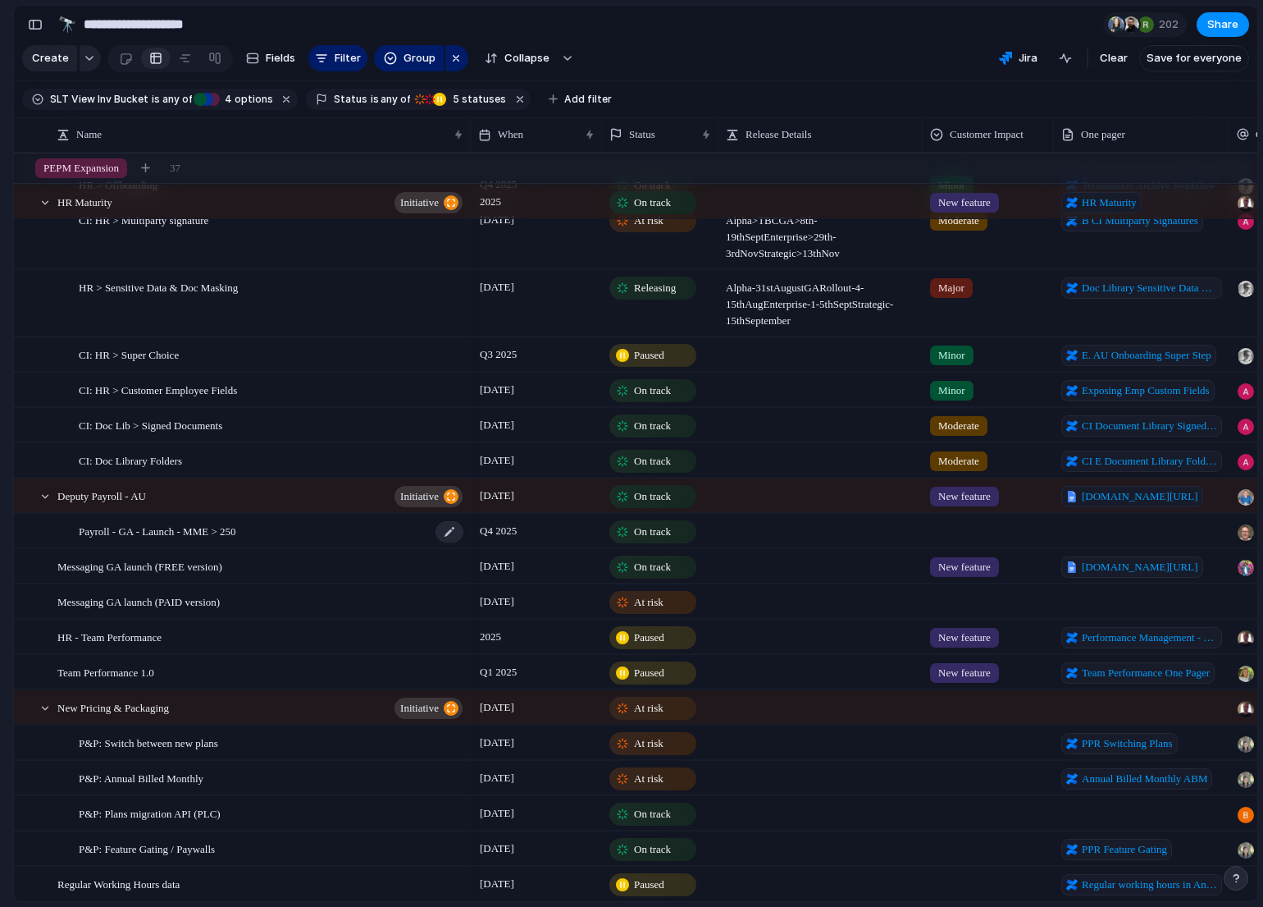
click at [336, 533] on div "Payroll - GA - Launch - MME > 250" at bounding box center [272, 531] width 386 height 34
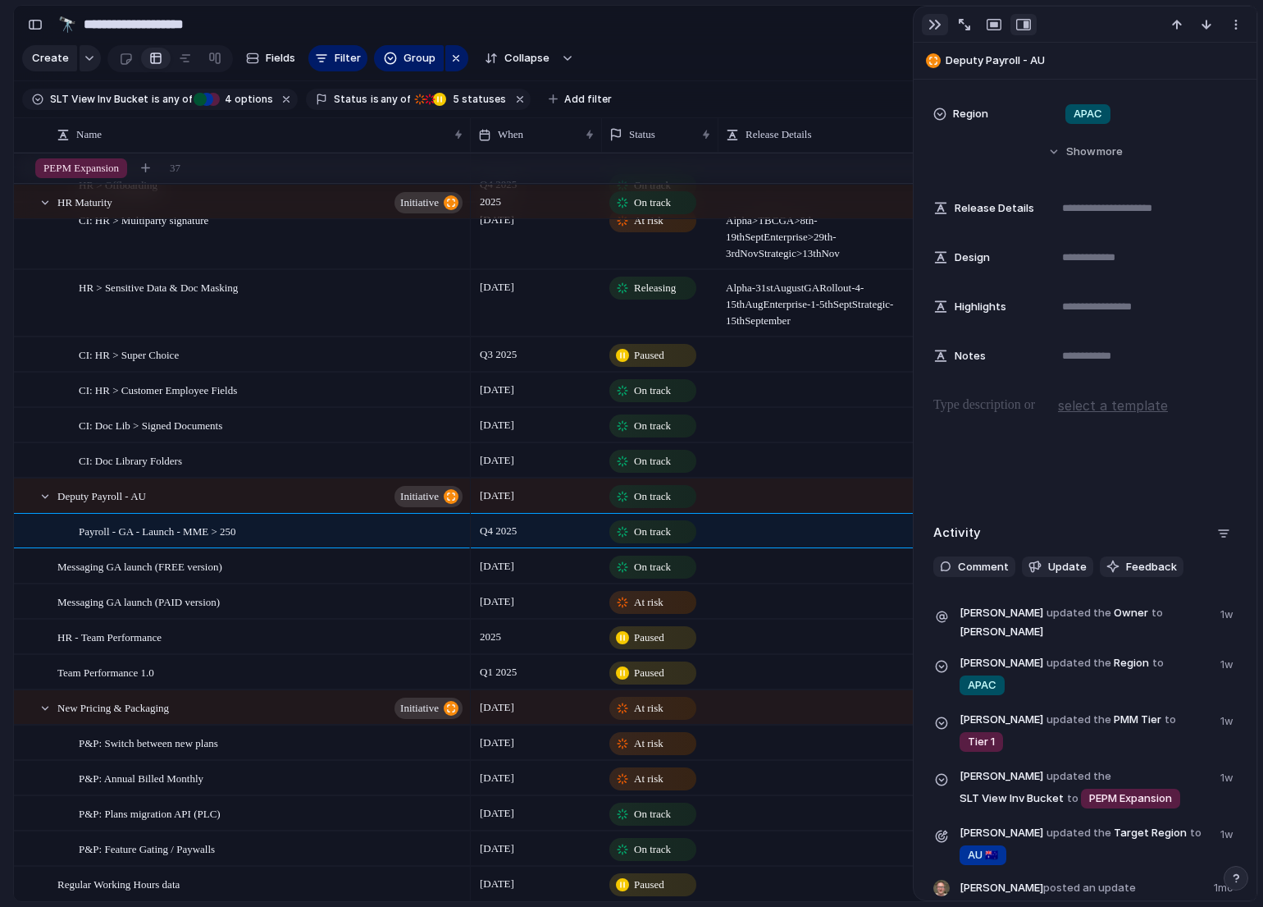
click at [936, 26] on div "button" at bounding box center [935, 24] width 13 height 13
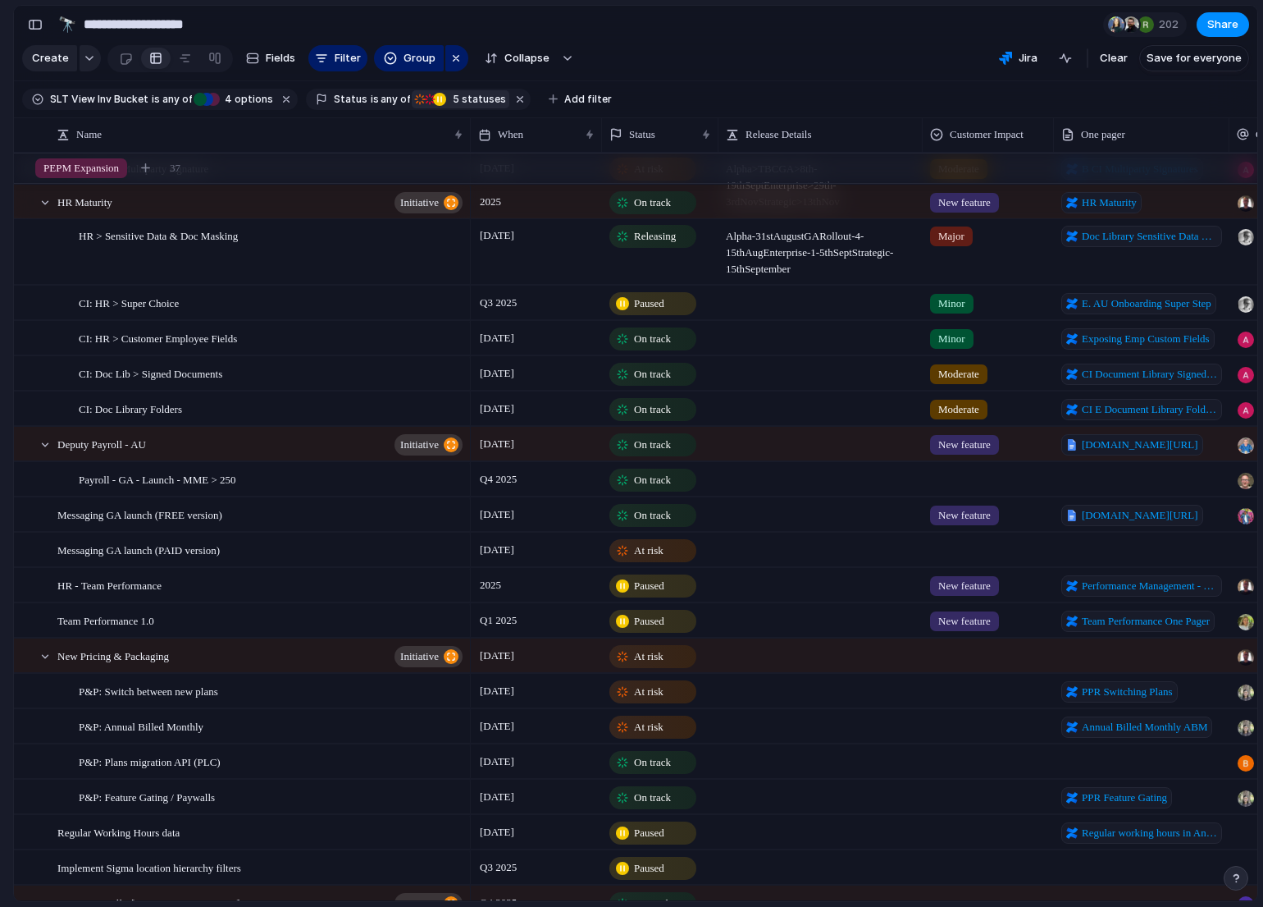
click at [448, 97] on span "5" at bounding box center [455, 99] width 14 height 12
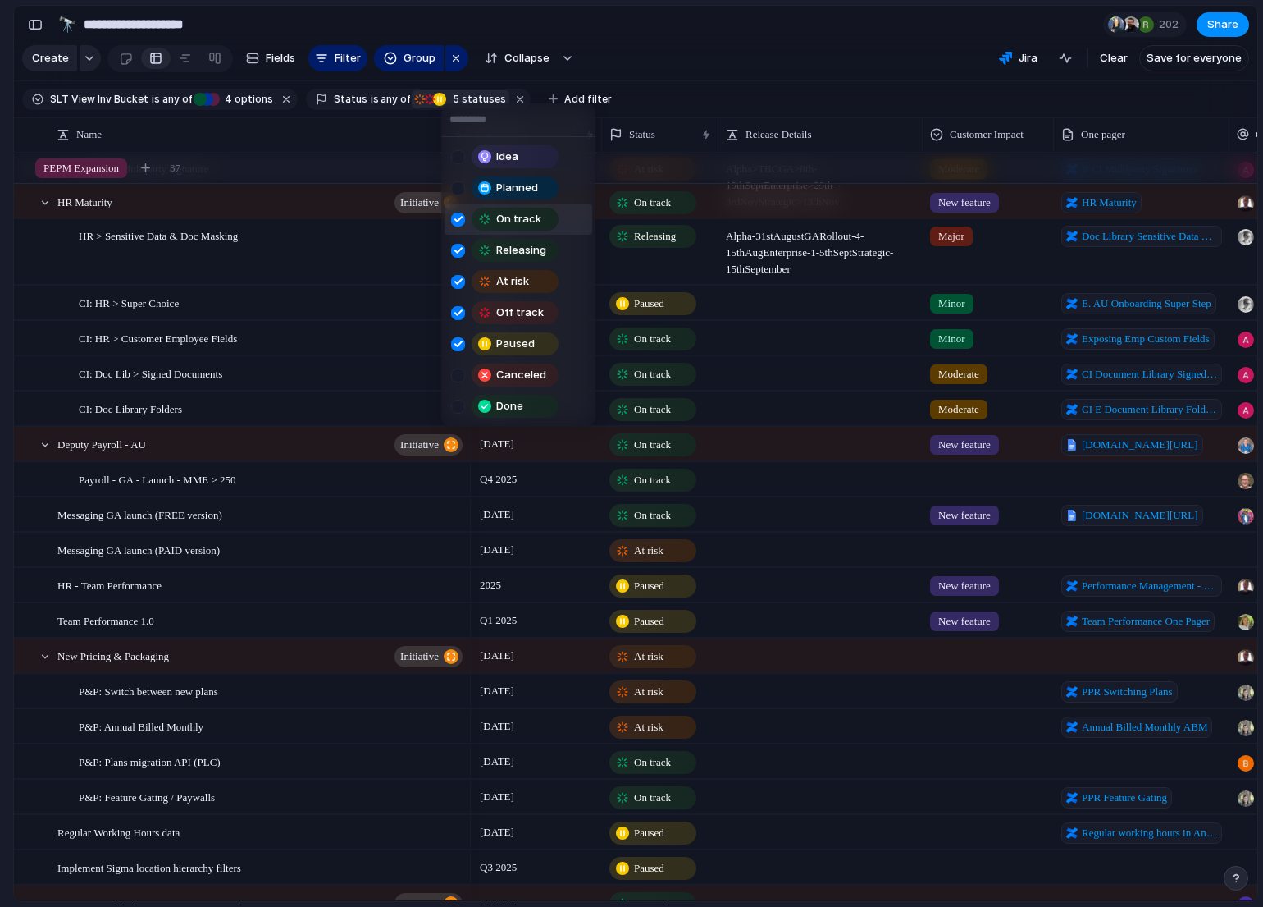
drag, startPoint x: 458, startPoint y: 224, endPoint x: 456, endPoint y: 246, distance: 22.2
click at [459, 226] on div at bounding box center [458, 219] width 14 height 14
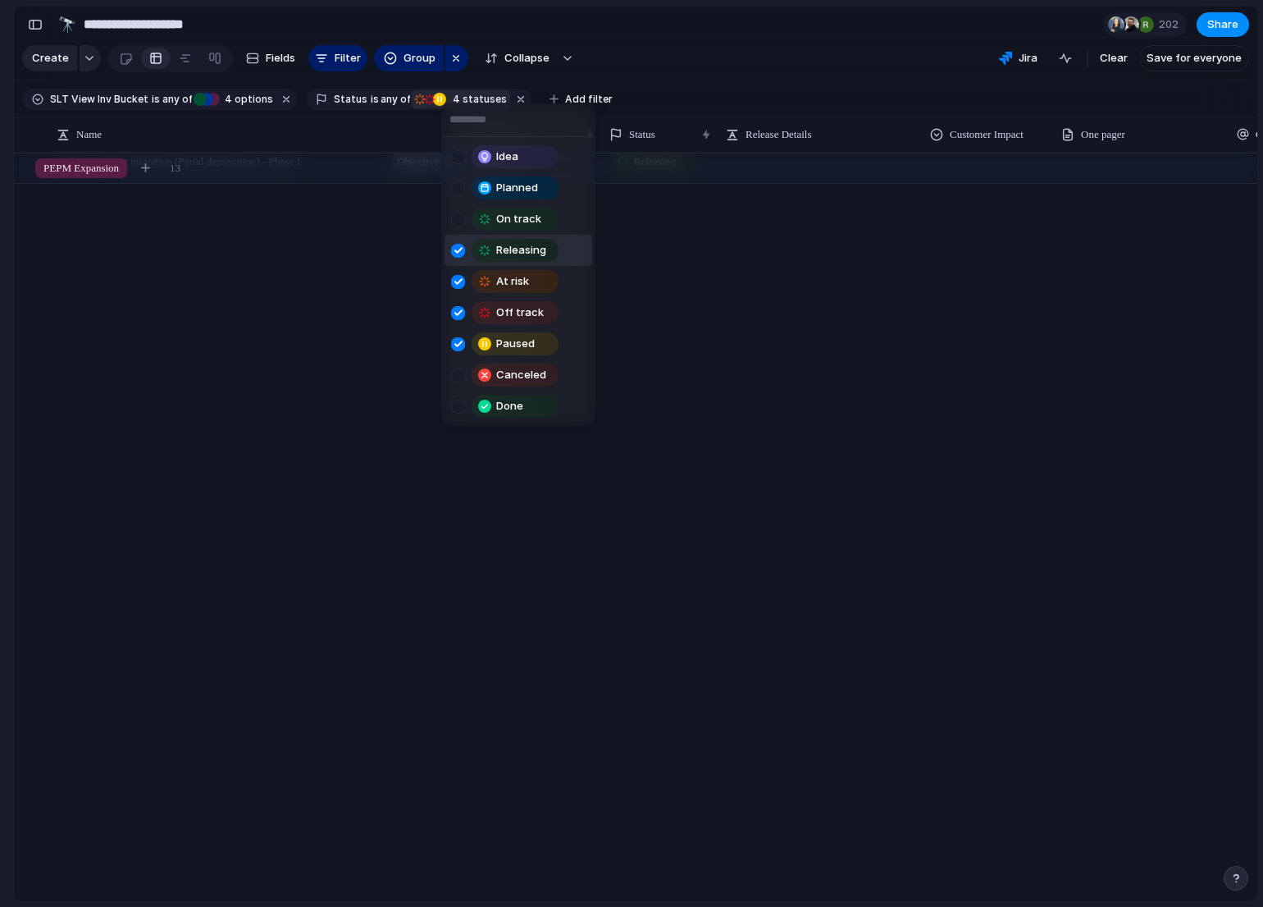
scroll to position [736, 0]
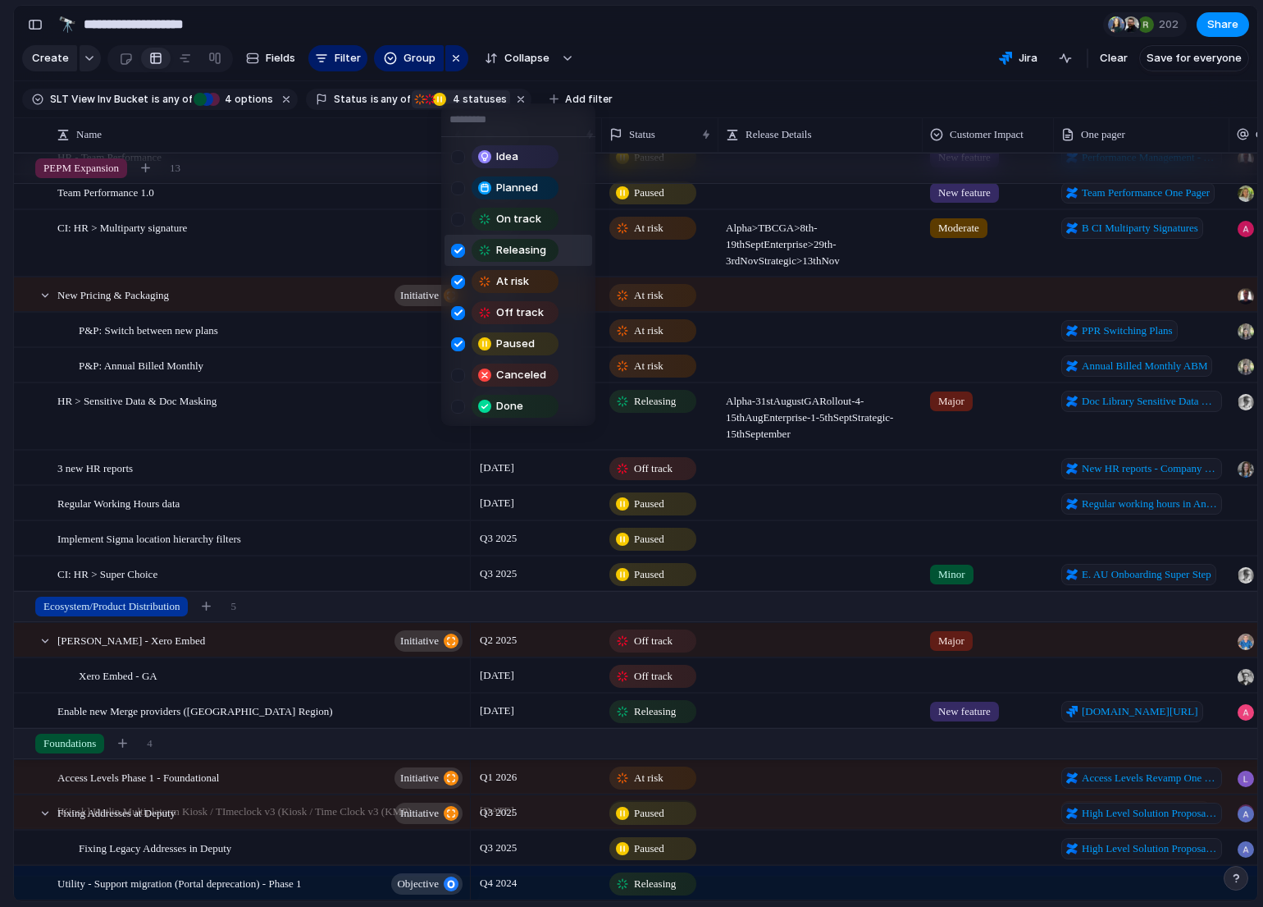
click at [456, 246] on div at bounding box center [458, 251] width 14 height 14
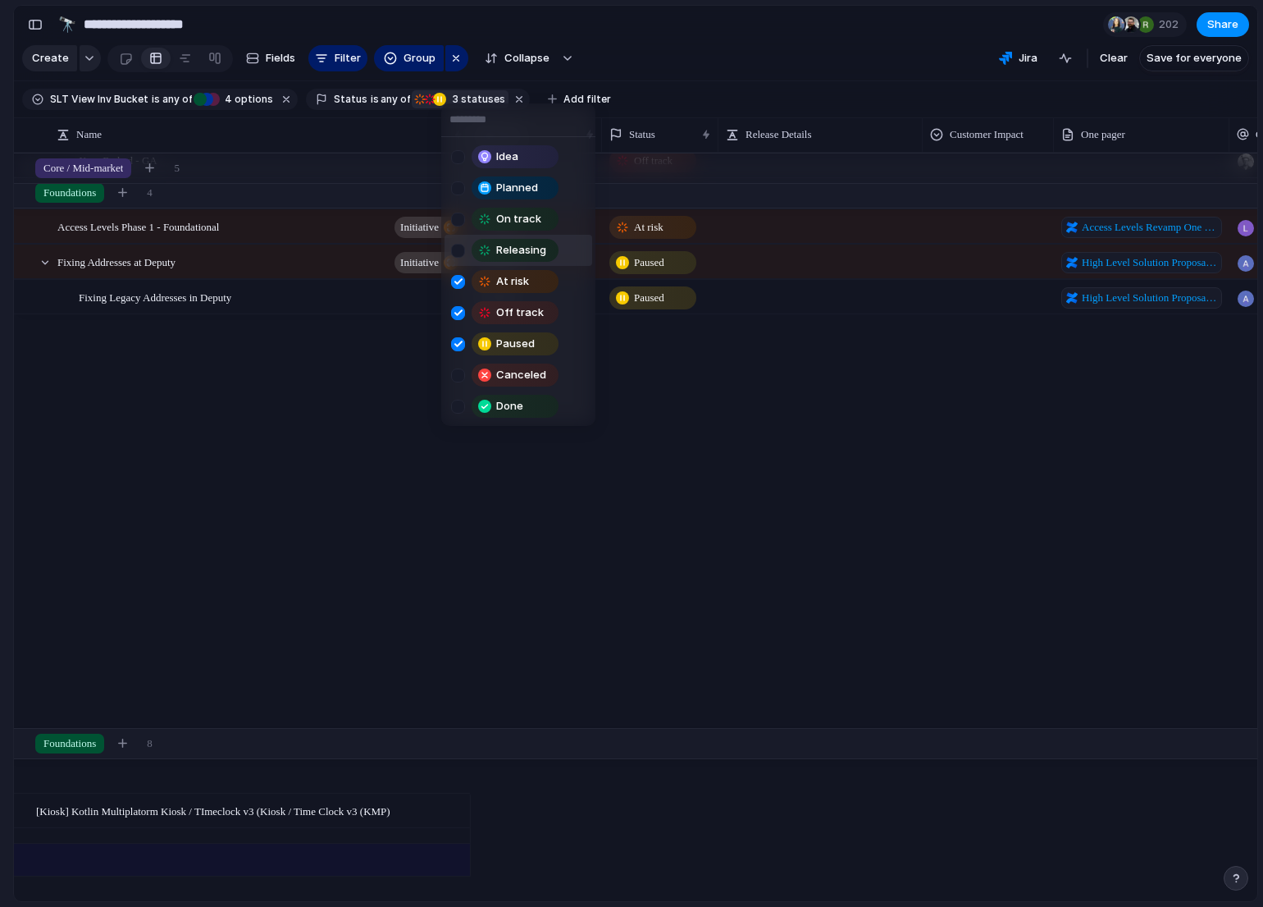
scroll to position [150, 0]
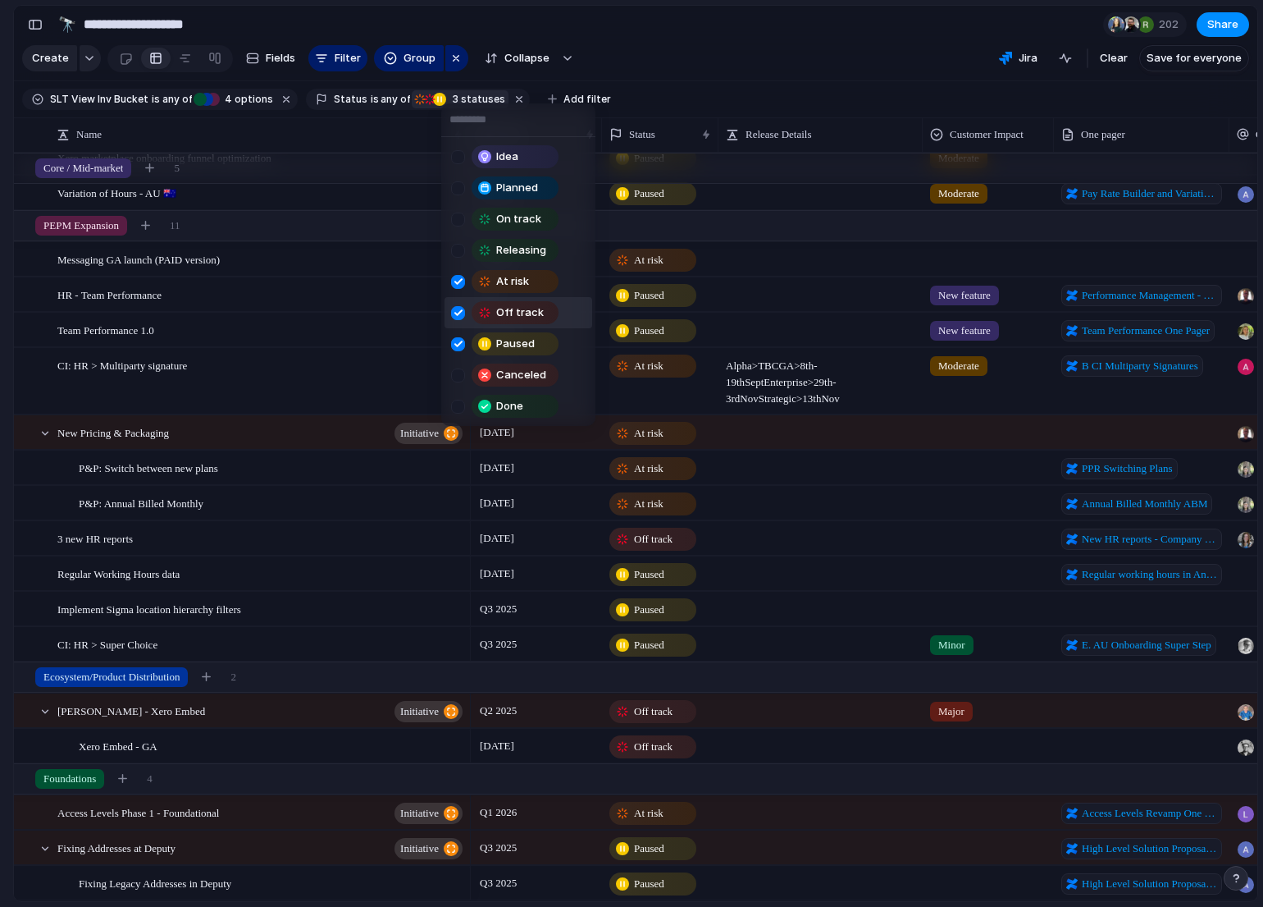
click at [766, 75] on div "Idea Planned On track Releasing At risk Off track Paused Canceled Done" at bounding box center [631, 453] width 1263 height 907
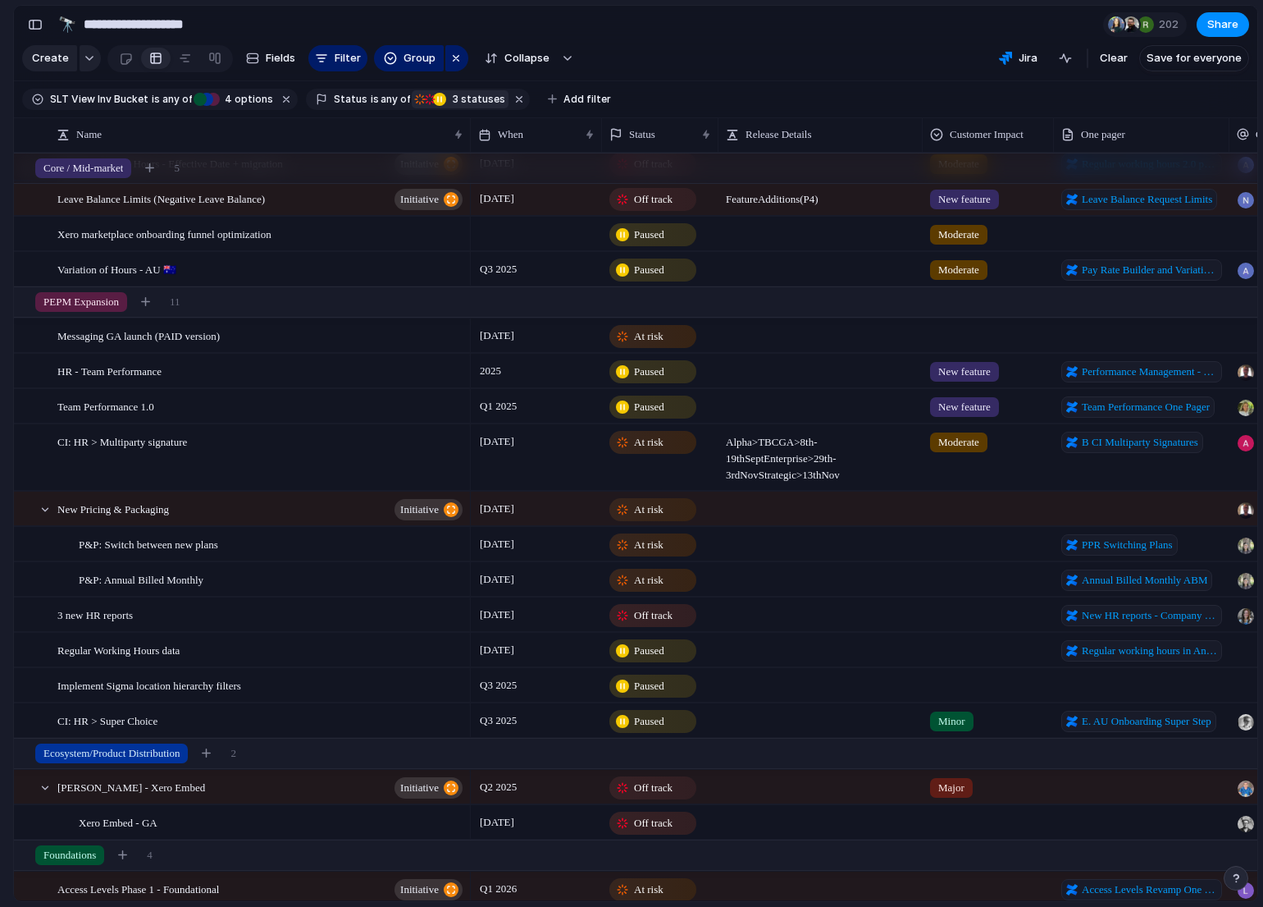
scroll to position [89, 0]
